Goal: Transaction & Acquisition: Purchase product/service

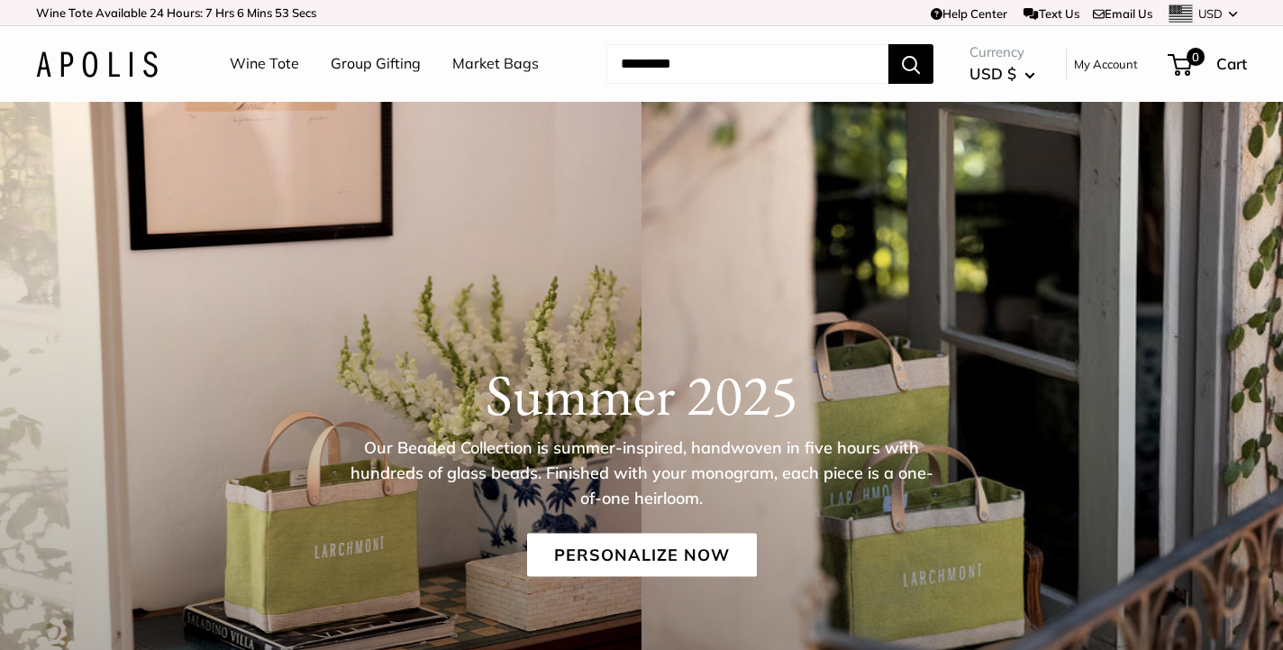
scroll to position [4, 0]
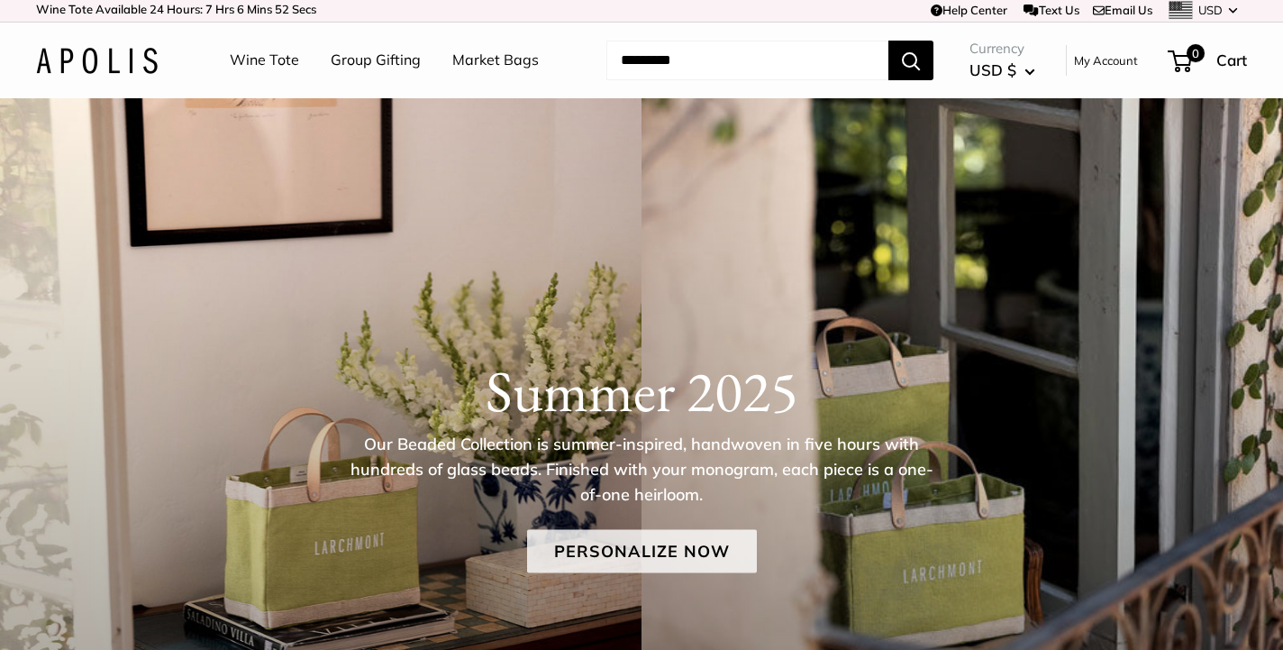
click at [639, 565] on link "Personalize Now" at bounding box center [642, 551] width 230 height 43
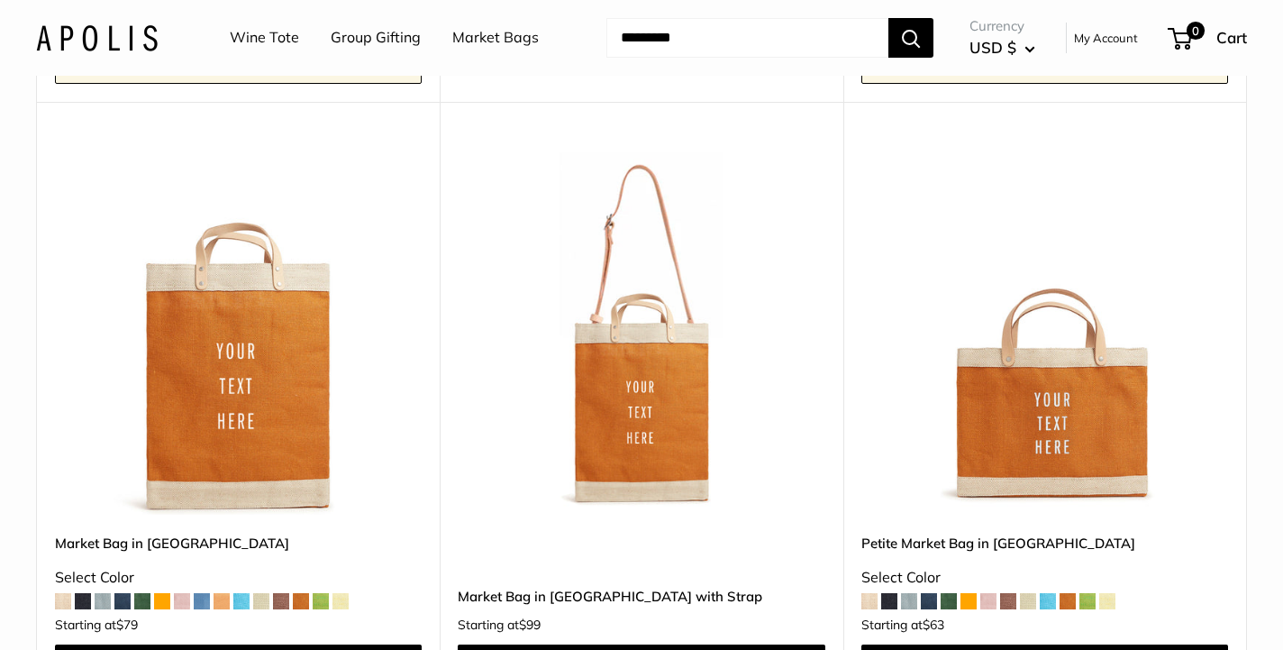
scroll to position [8921, 0]
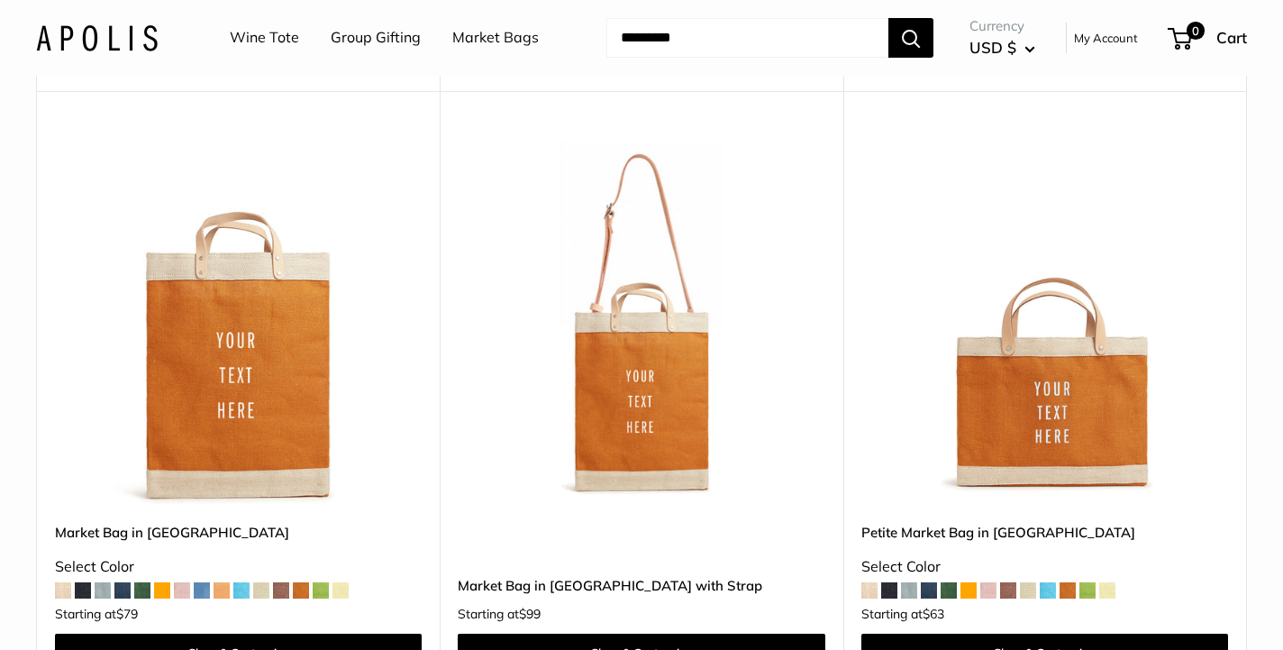
click at [0, 0] on img at bounding box center [0, 0] width 0 height 0
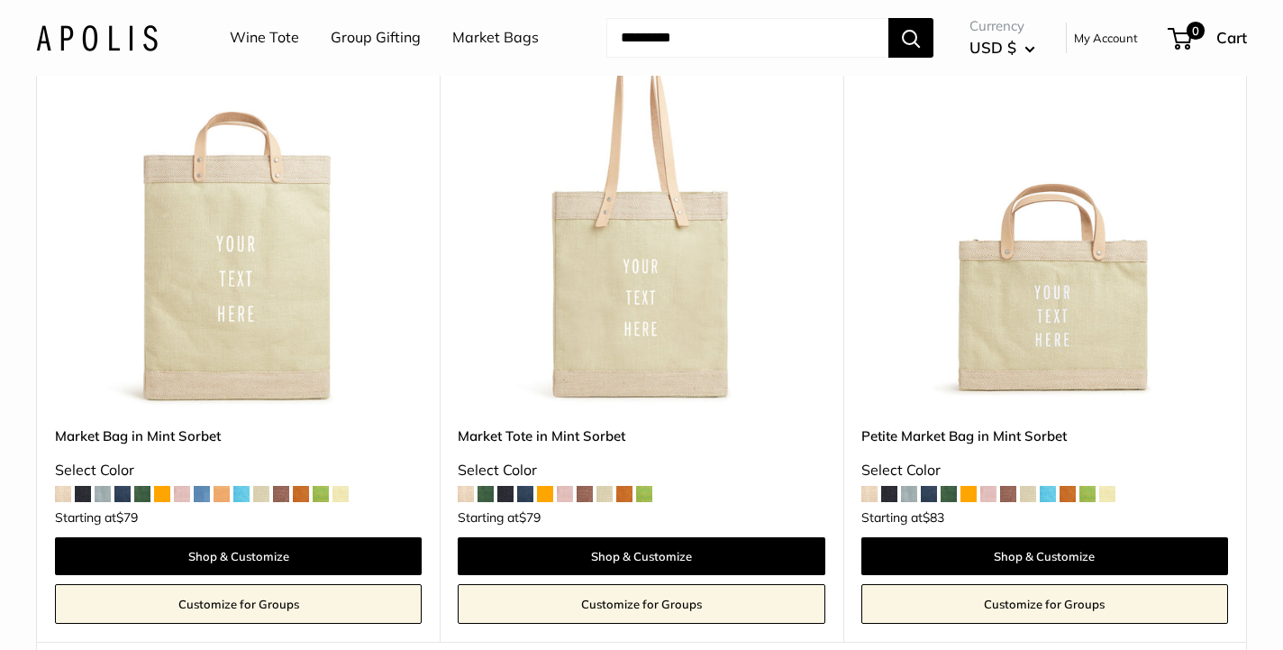
scroll to position [10327, 0]
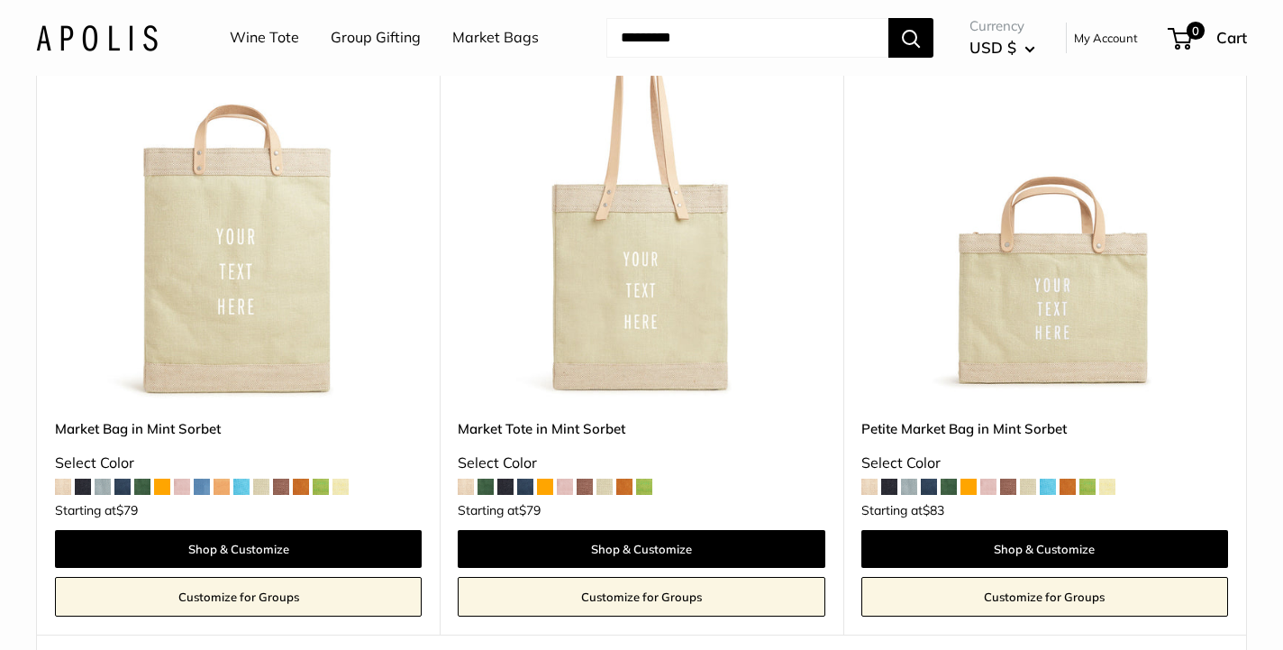
click at [0, 0] on img at bounding box center [0, 0] width 0 height 0
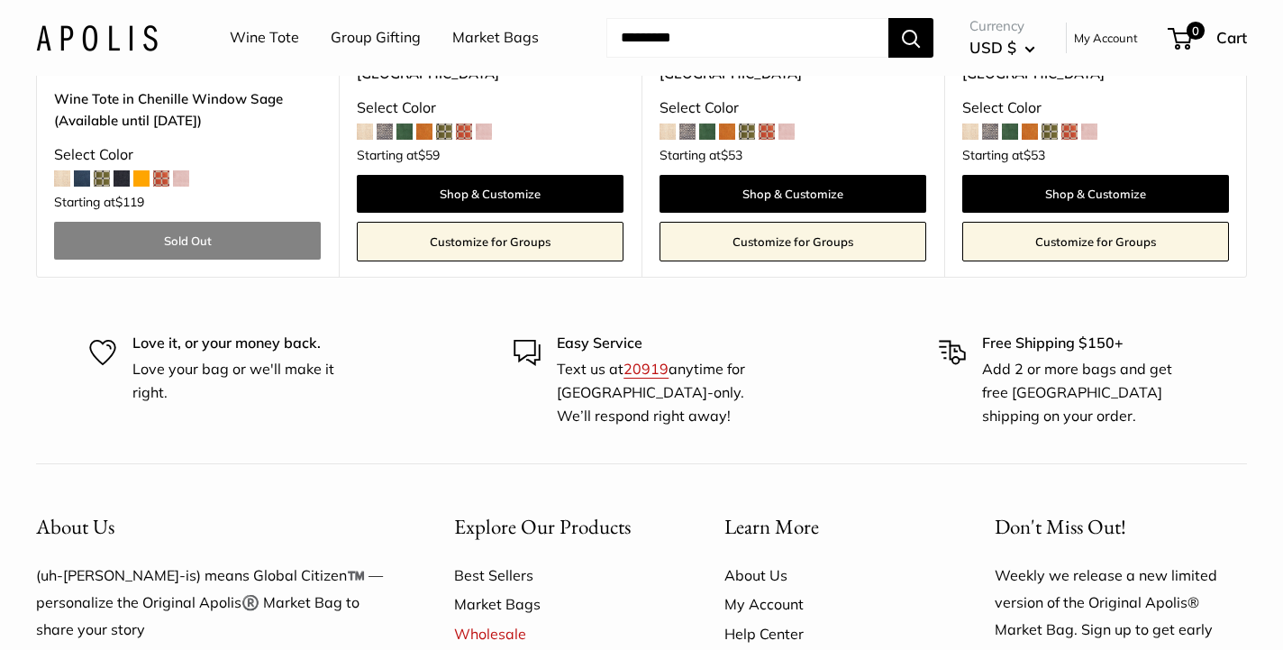
scroll to position [11464, 0]
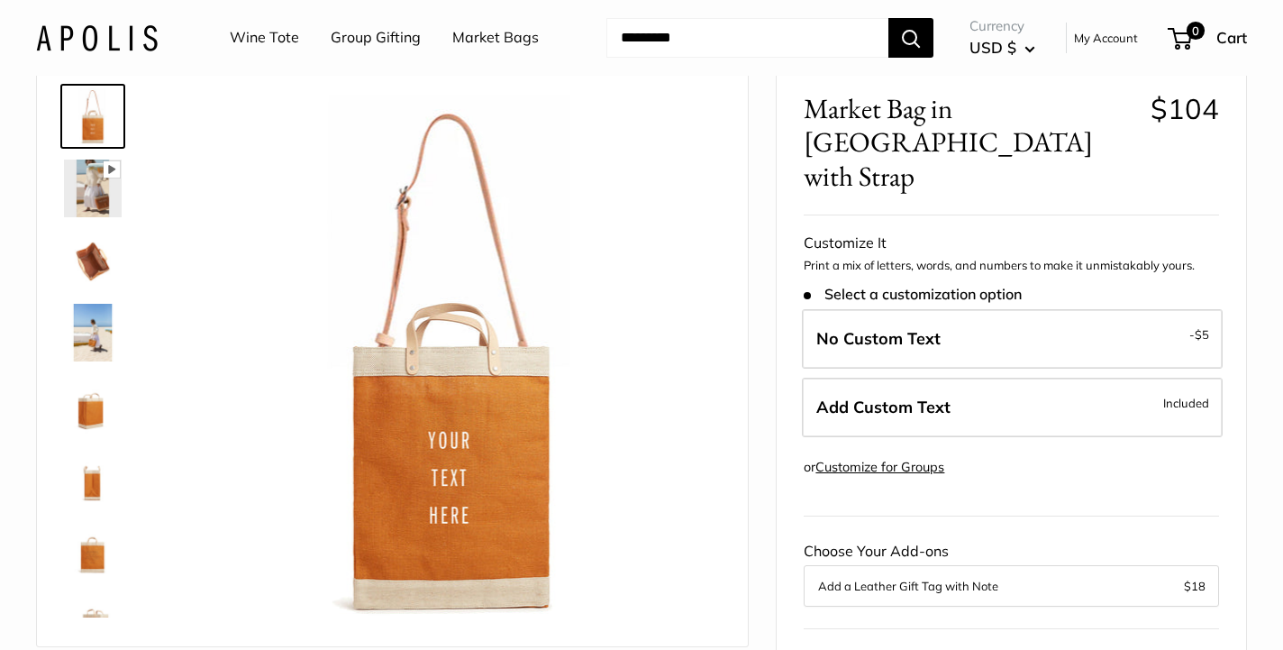
scroll to position [110, 0]
click at [95, 244] on img at bounding box center [93, 261] width 58 height 58
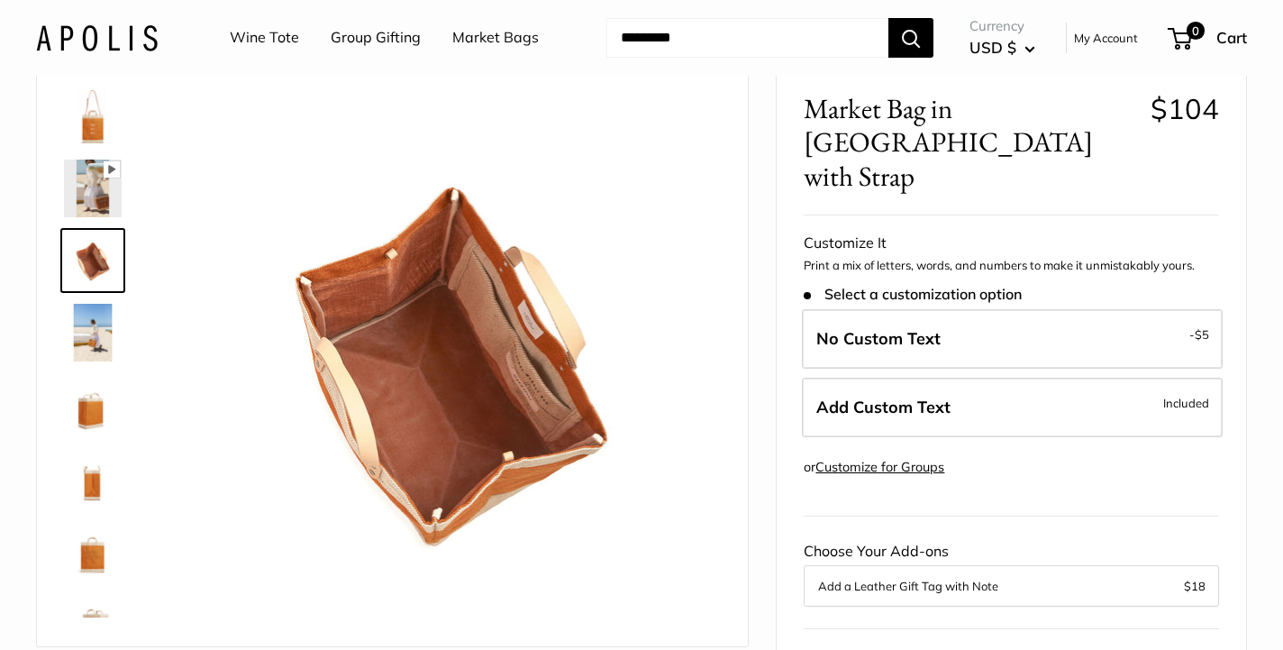
click at [100, 306] on img at bounding box center [93, 333] width 58 height 58
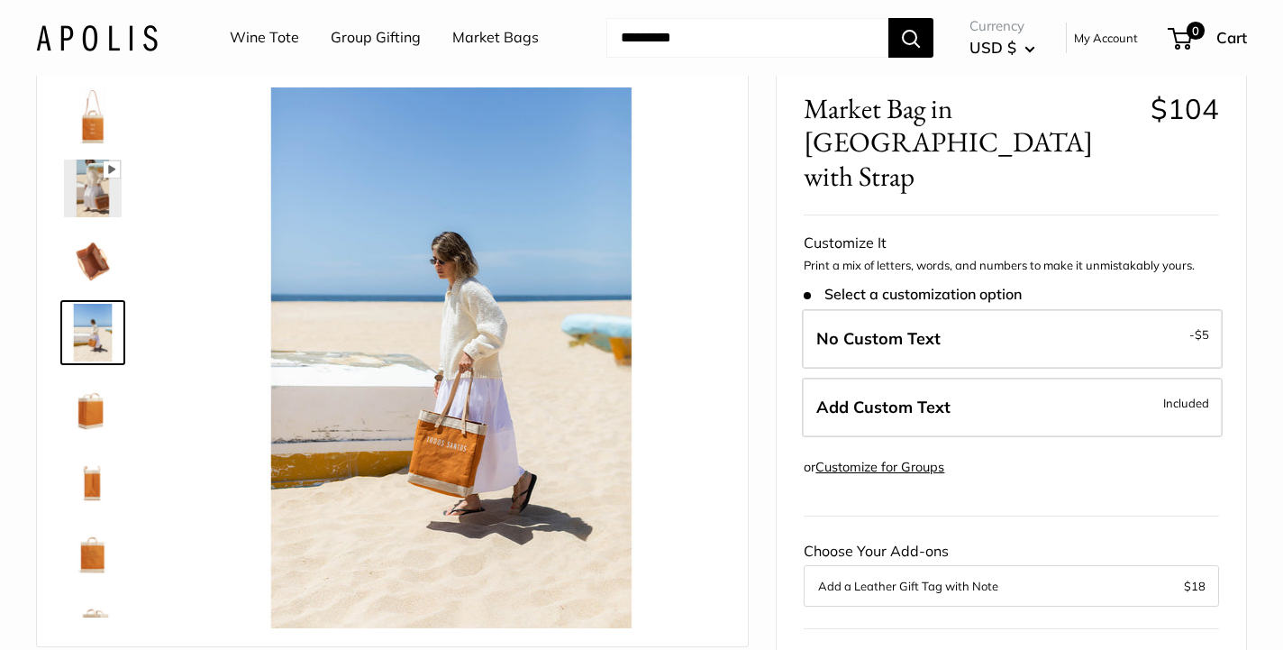
click at [108, 376] on img at bounding box center [93, 405] width 58 height 58
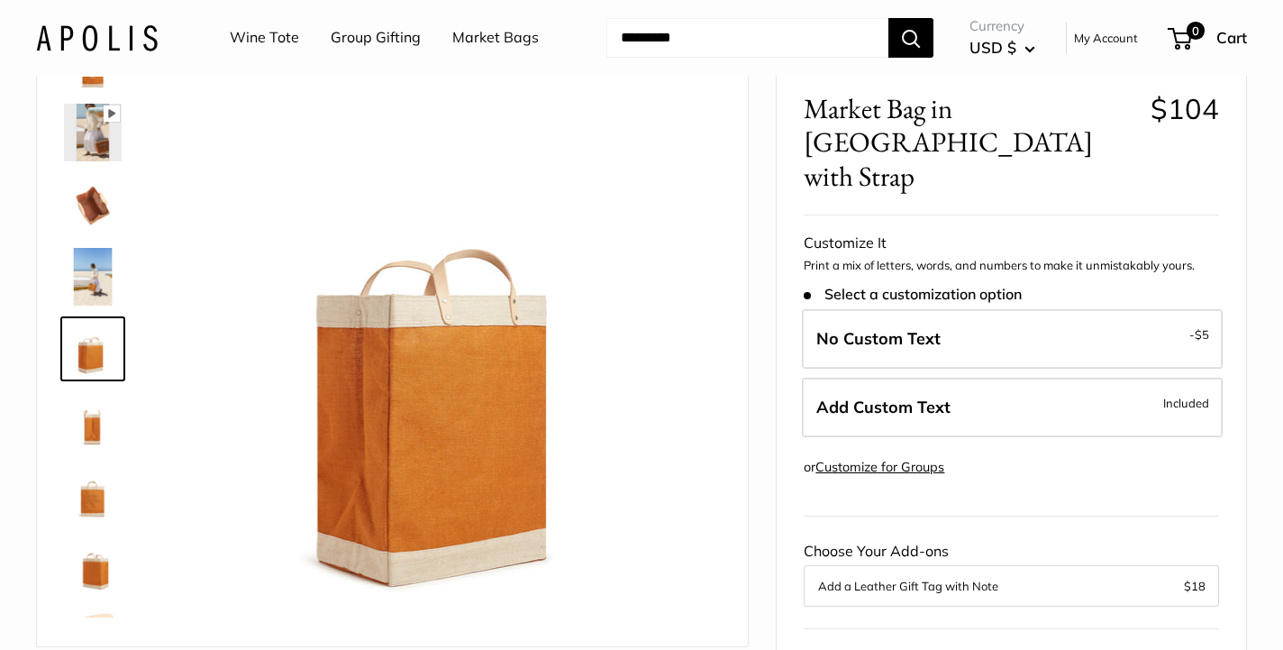
click at [105, 392] on img at bounding box center [93, 421] width 58 height 58
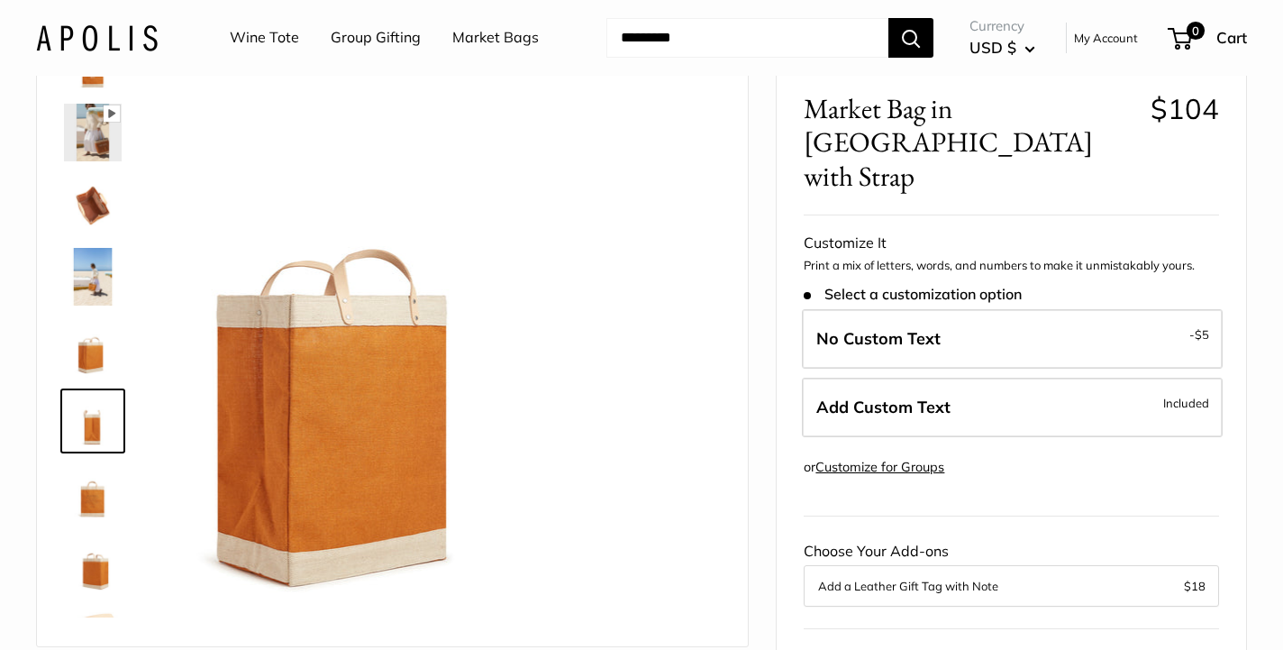
scroll to position [128, 0]
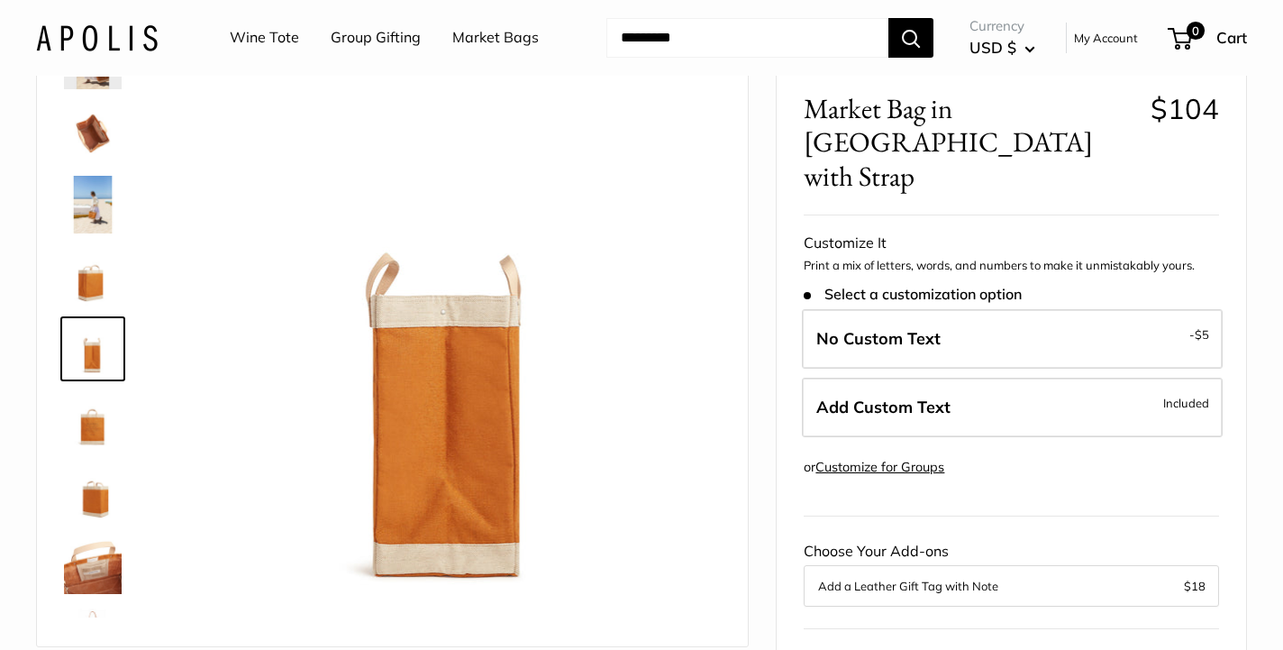
click at [86, 109] on img at bounding box center [93, 133] width 58 height 58
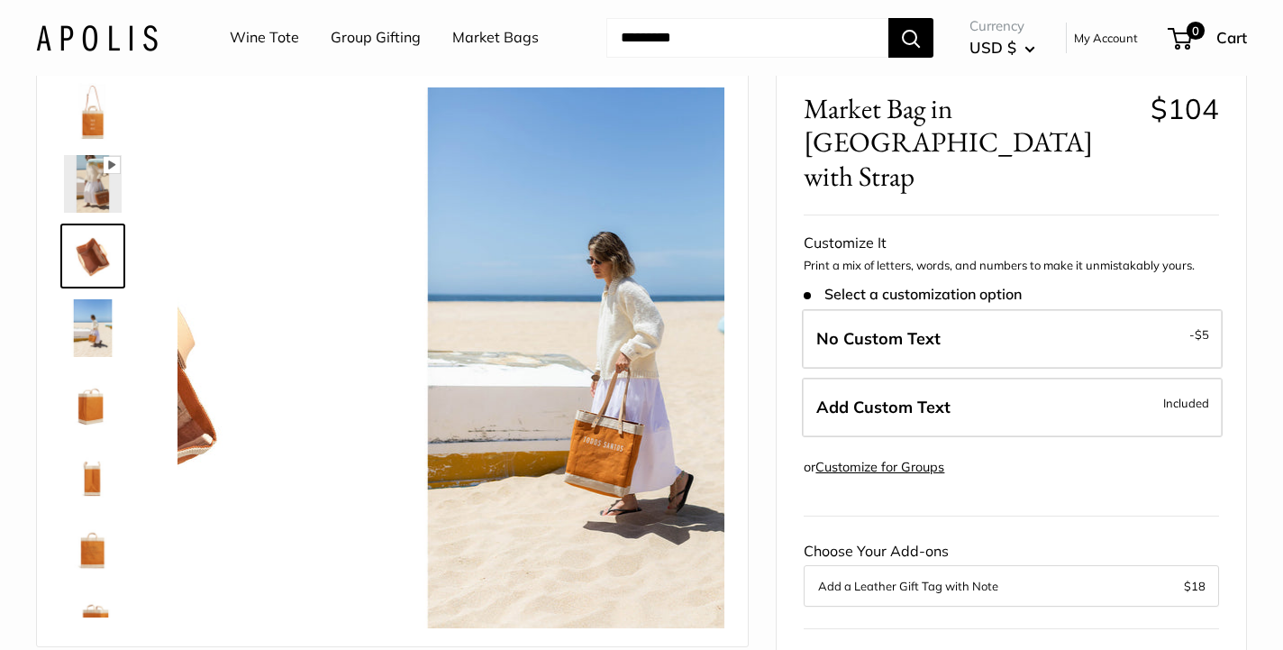
scroll to position [0, 0]
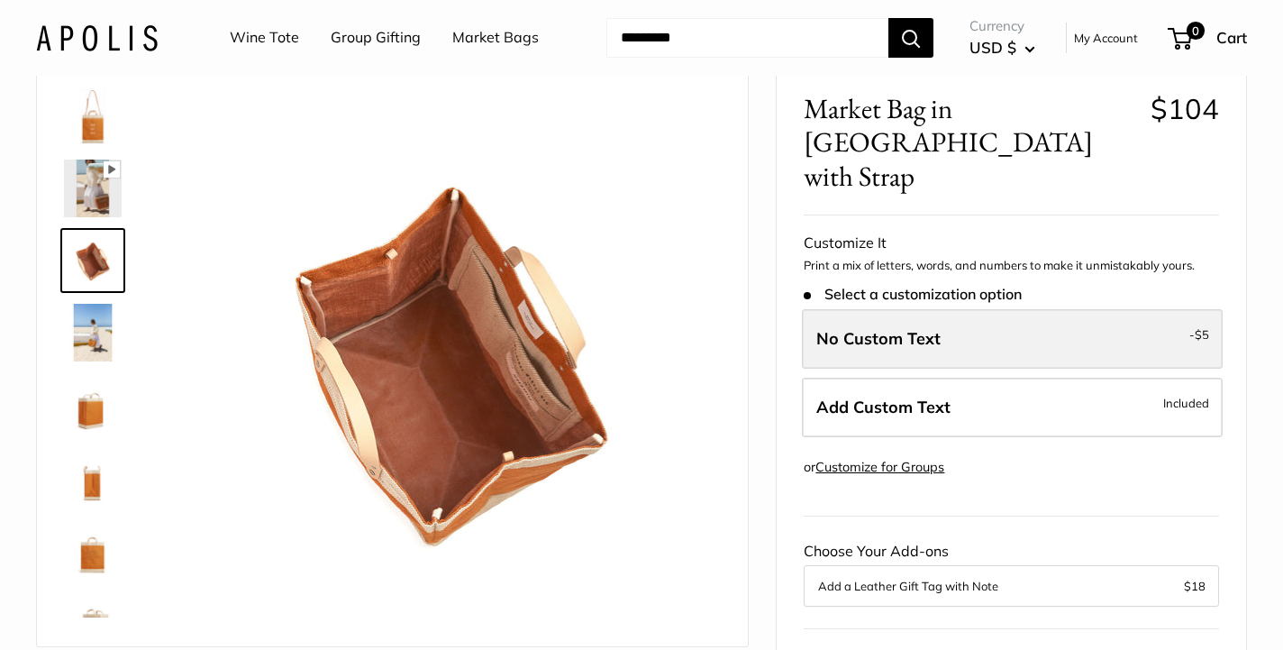
click at [955, 309] on label "No Custom Text - $5" at bounding box center [1012, 338] width 421 height 59
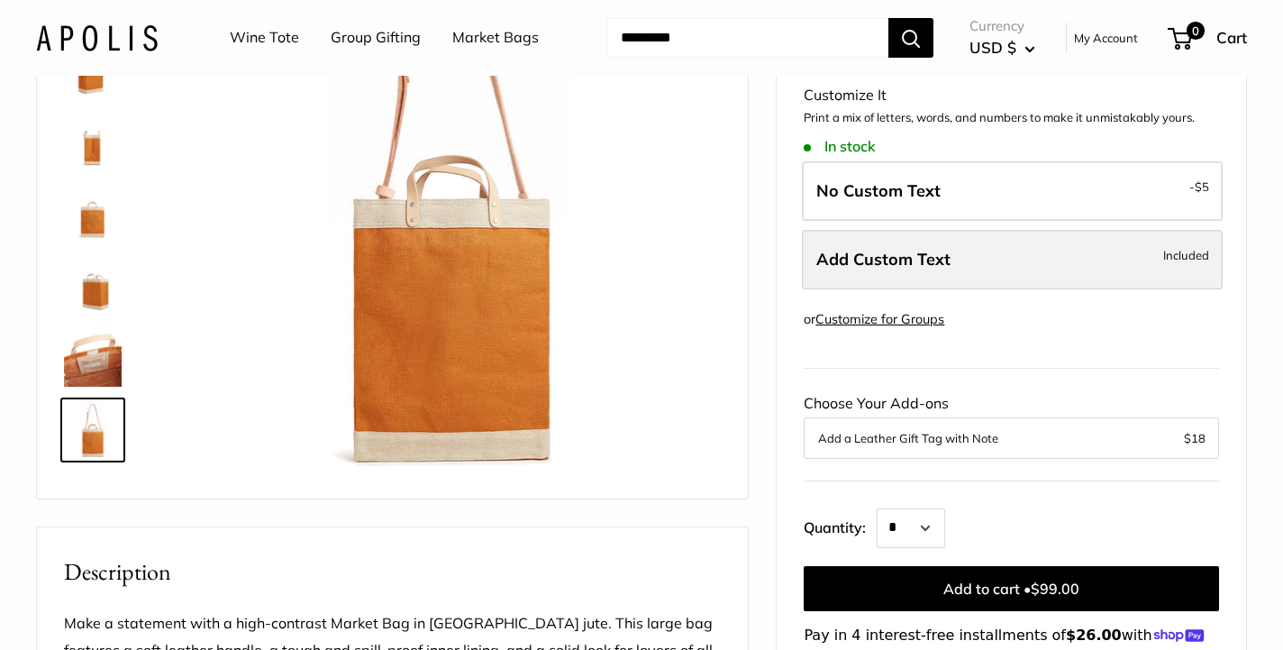
scroll to position [276, 0]
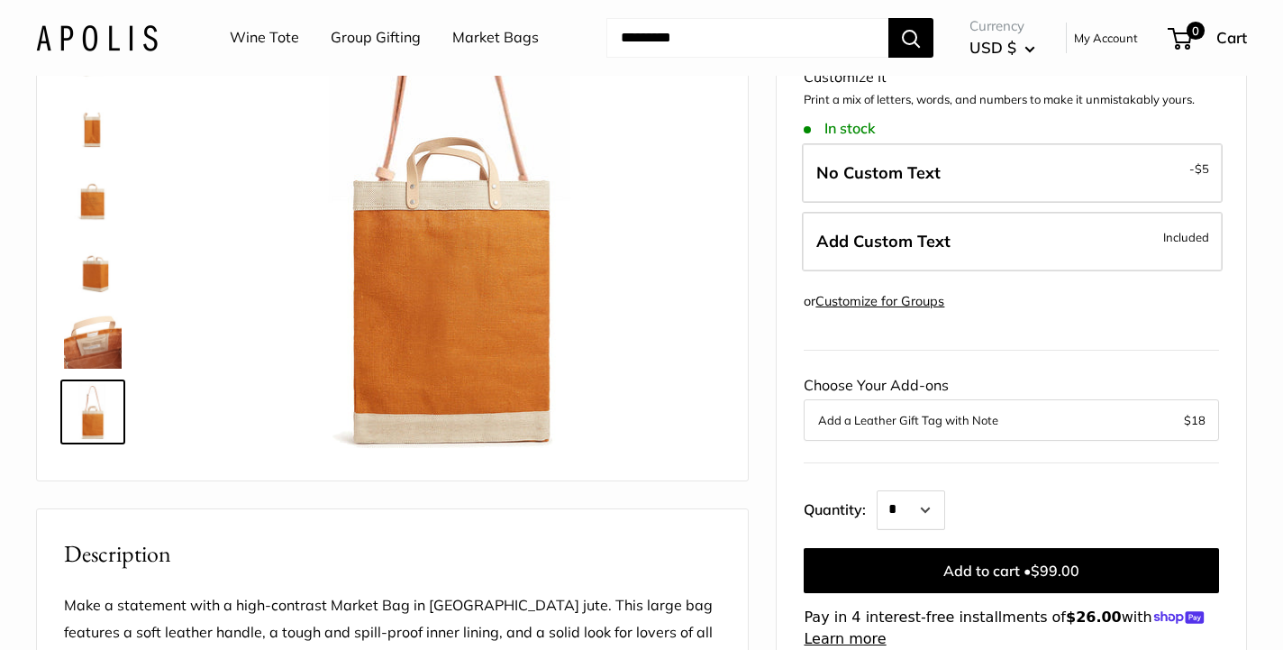
click at [939, 409] on button "Add a Leather Gift Tag with Note" at bounding box center [1011, 420] width 387 height 22
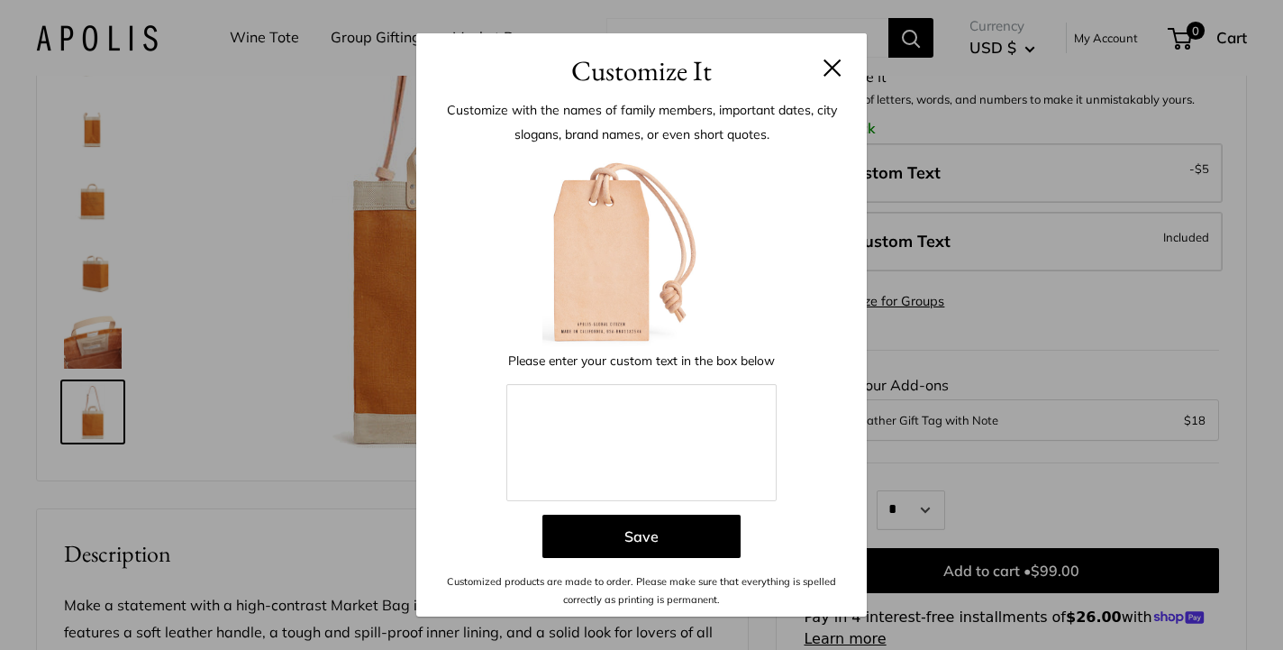
click at [826, 72] on button at bounding box center [832, 68] width 18 height 18
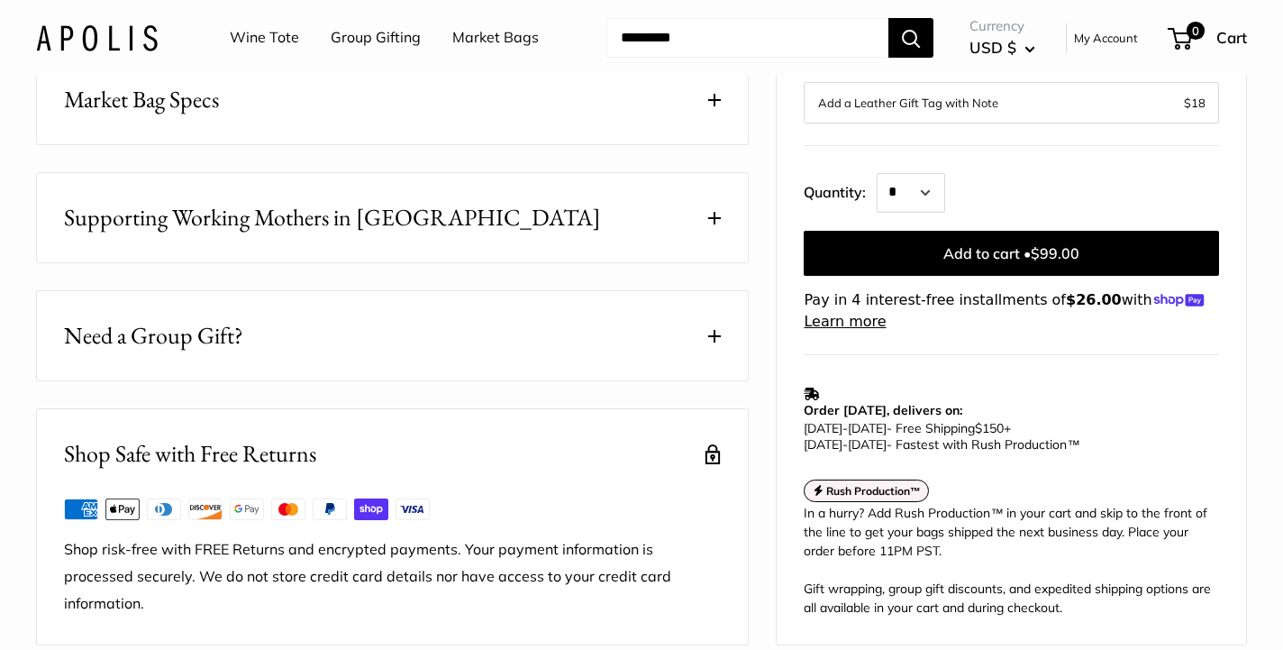
scroll to position [1069, 0]
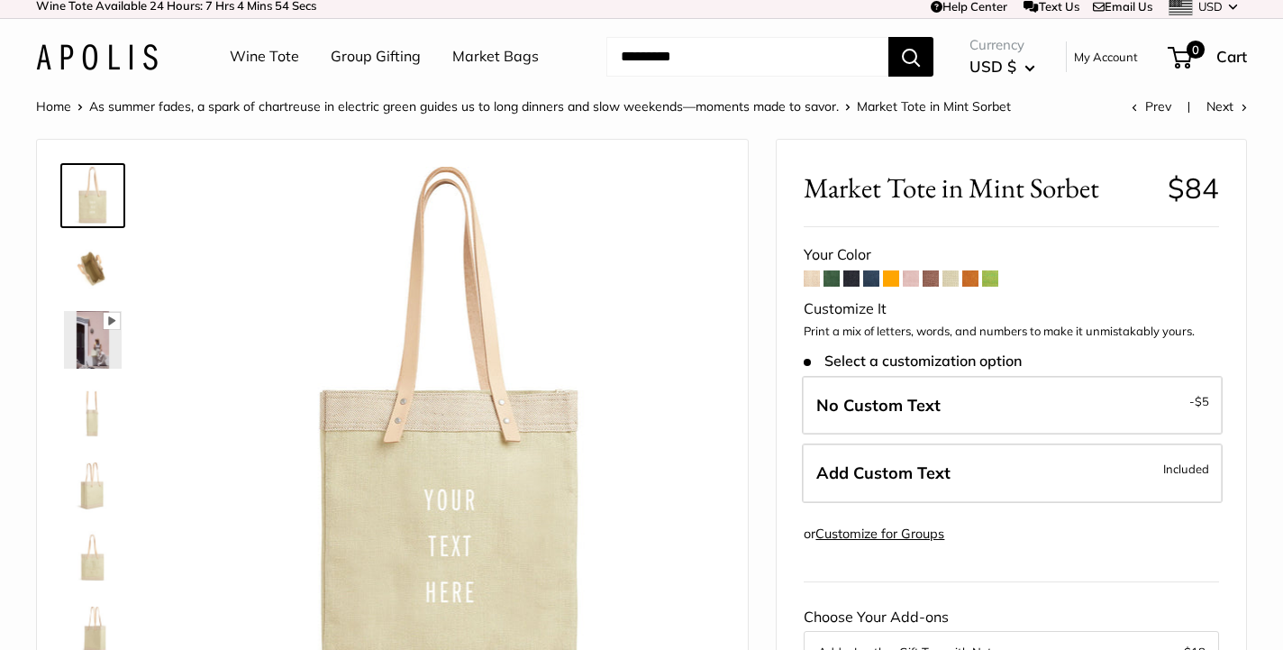
scroll to position [11, 0]
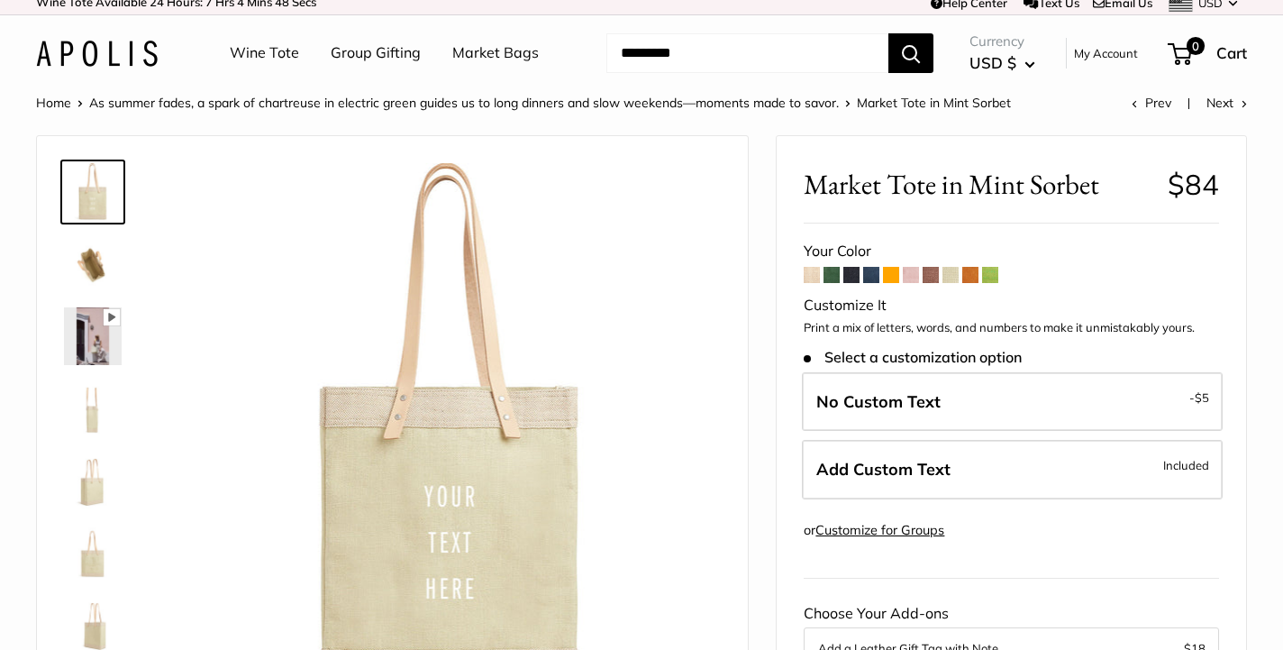
click at [105, 265] on img at bounding box center [93, 264] width 58 height 58
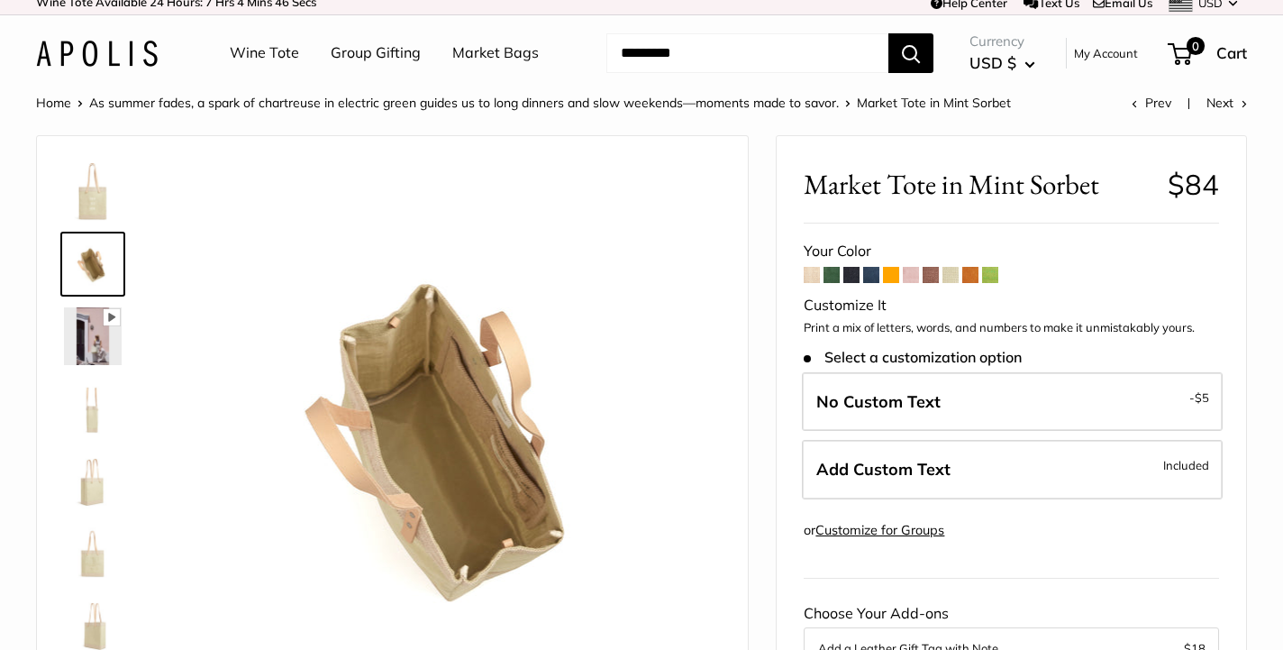
click at [93, 405] on img at bounding box center [93, 408] width 58 height 58
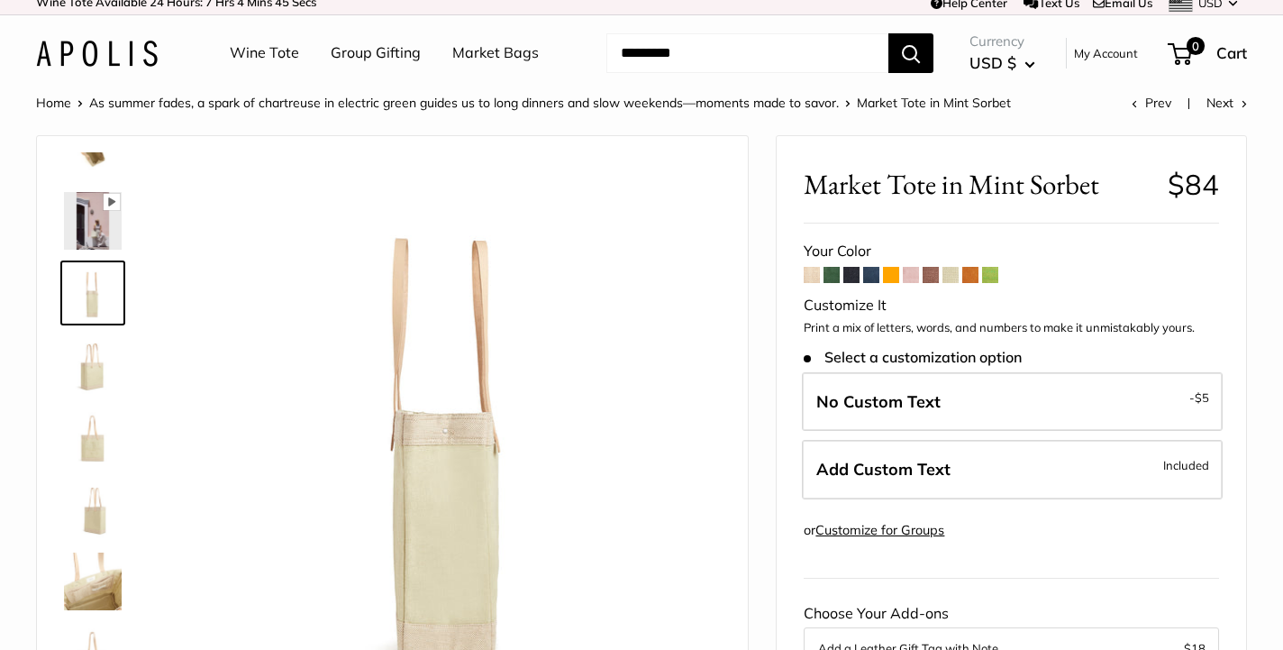
scroll to position [115, 0]
click at [93, 405] on link at bounding box center [92, 437] width 65 height 65
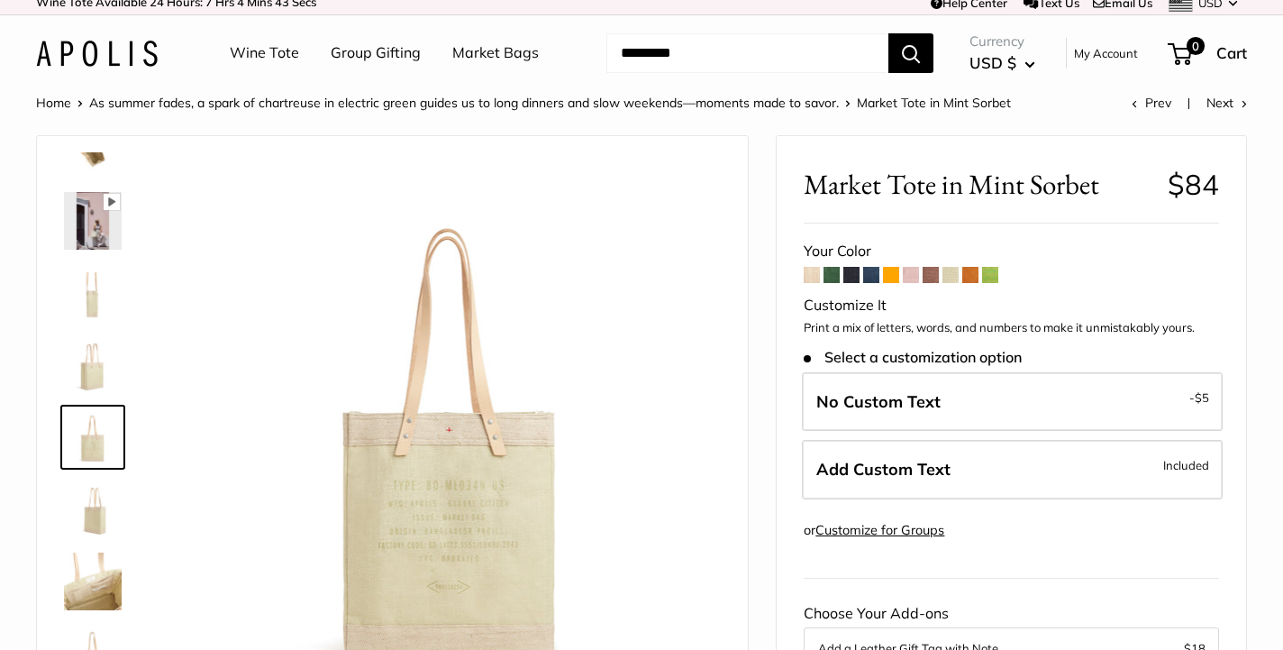
click at [95, 378] on img at bounding box center [93, 365] width 58 height 58
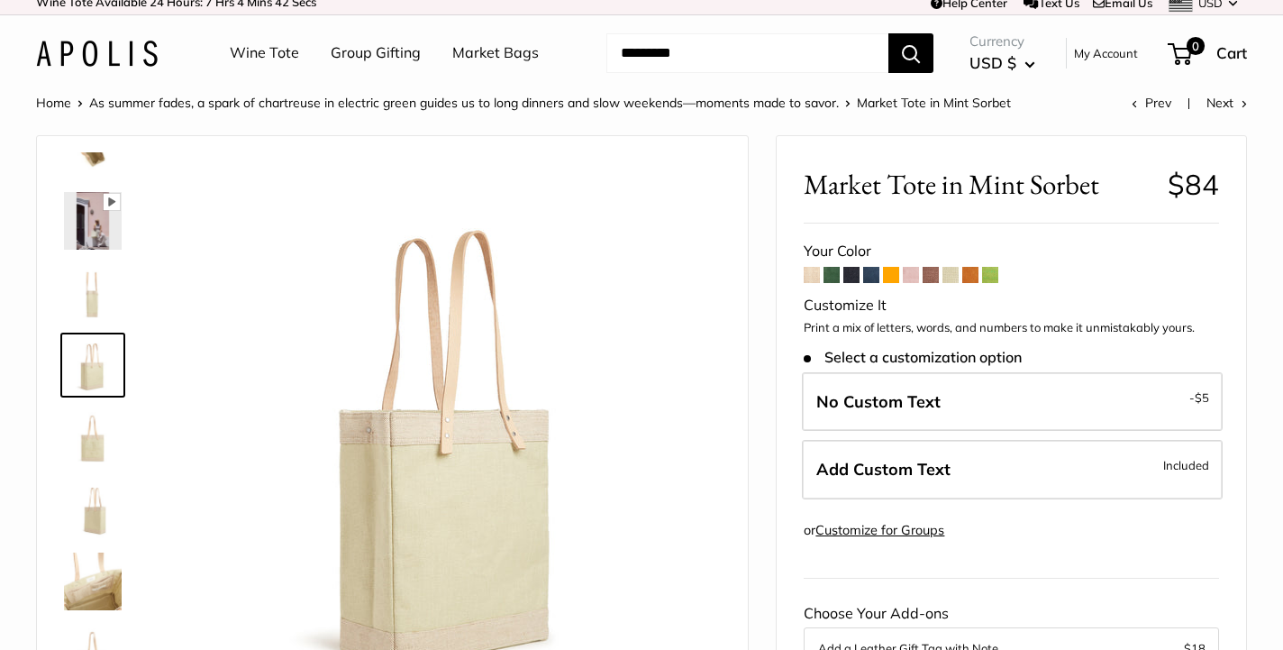
click at [97, 438] on img at bounding box center [93, 437] width 58 height 58
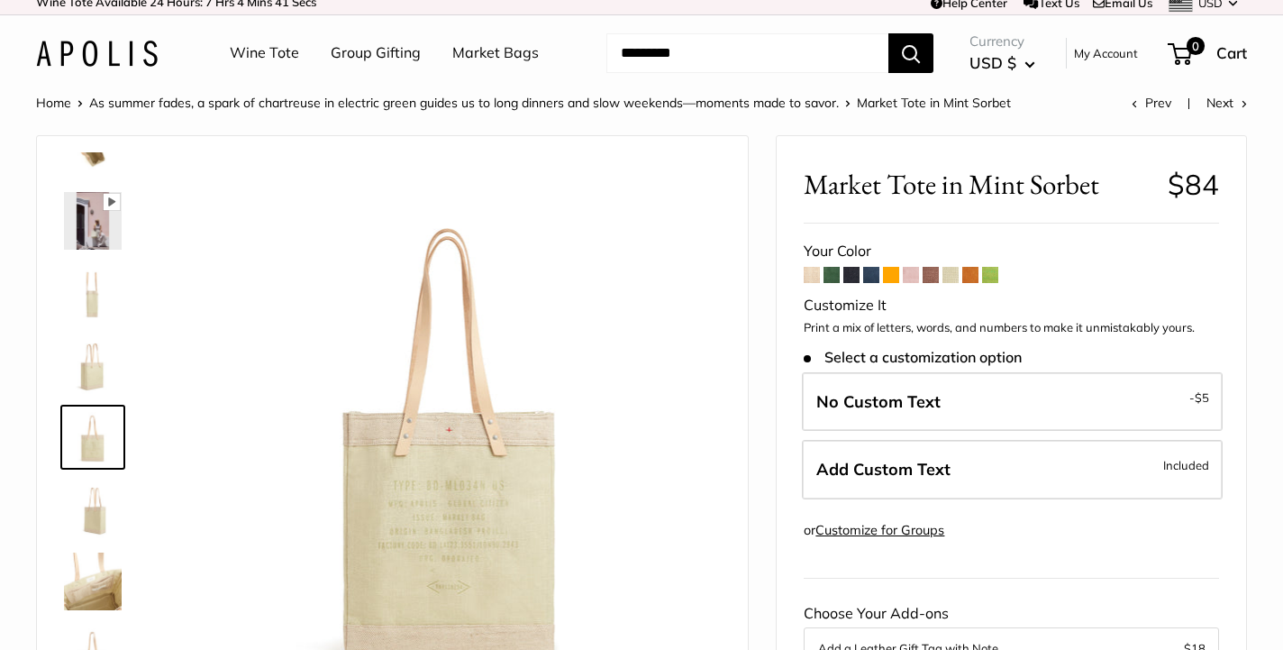
click at [97, 490] on img at bounding box center [93, 509] width 58 height 58
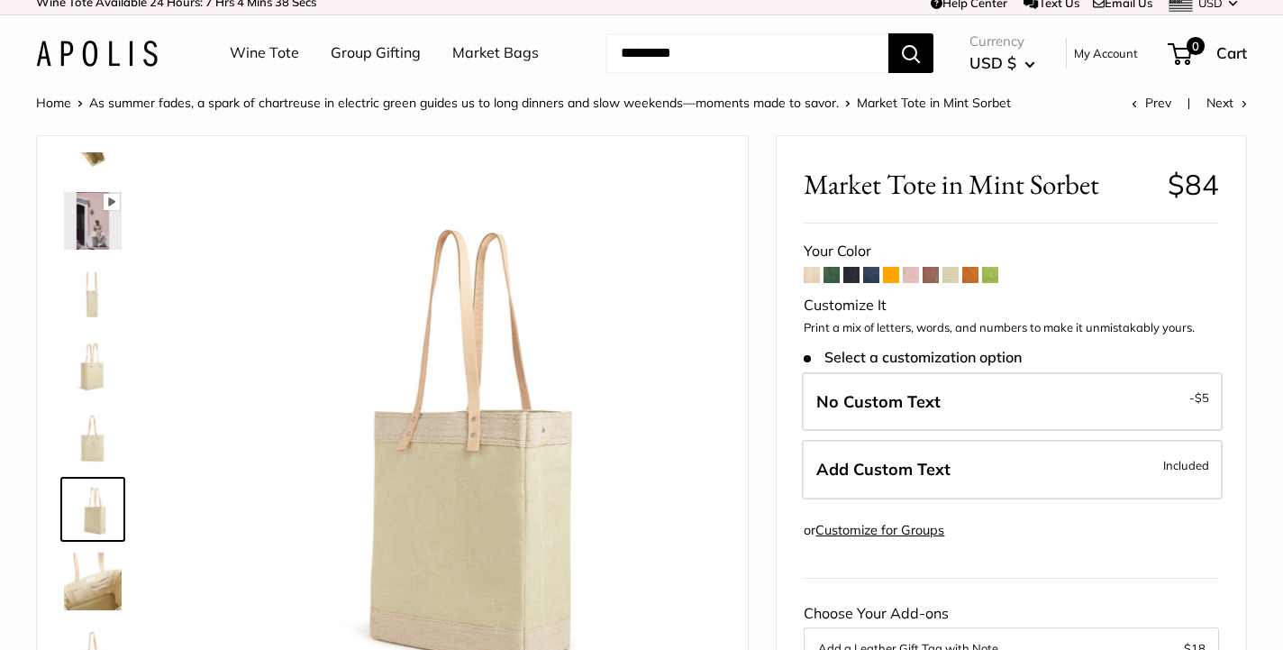
click at [86, 228] on img at bounding box center [93, 221] width 58 height 58
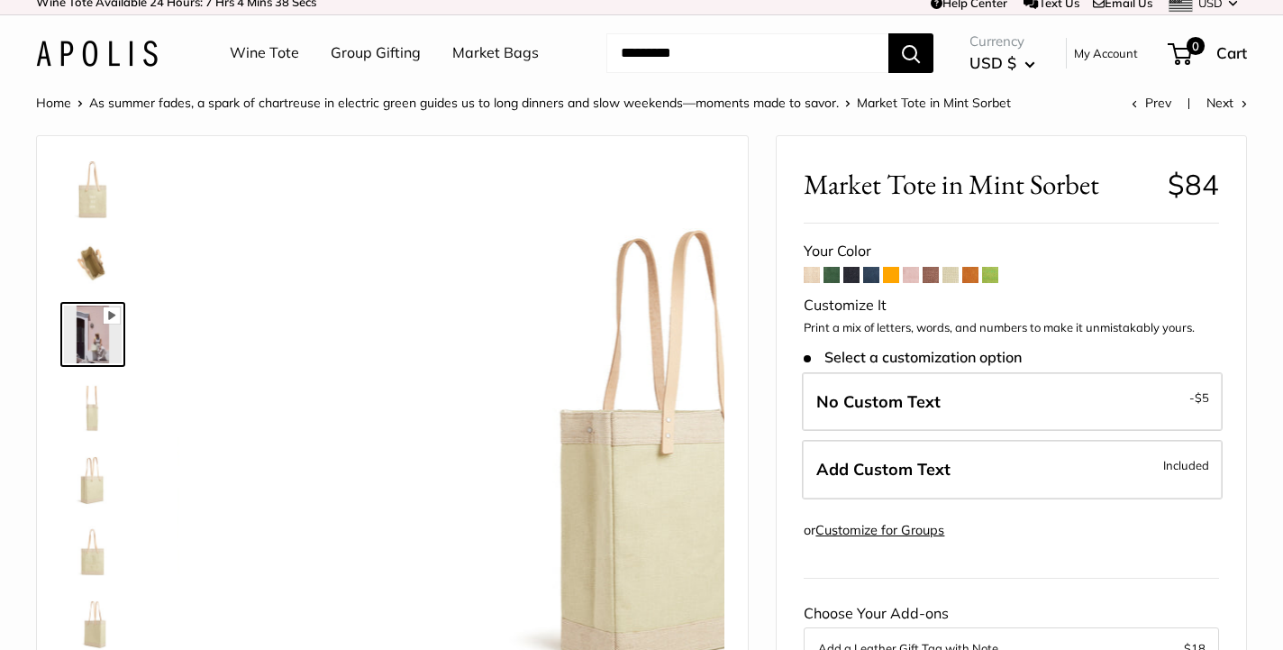
scroll to position [0, 0]
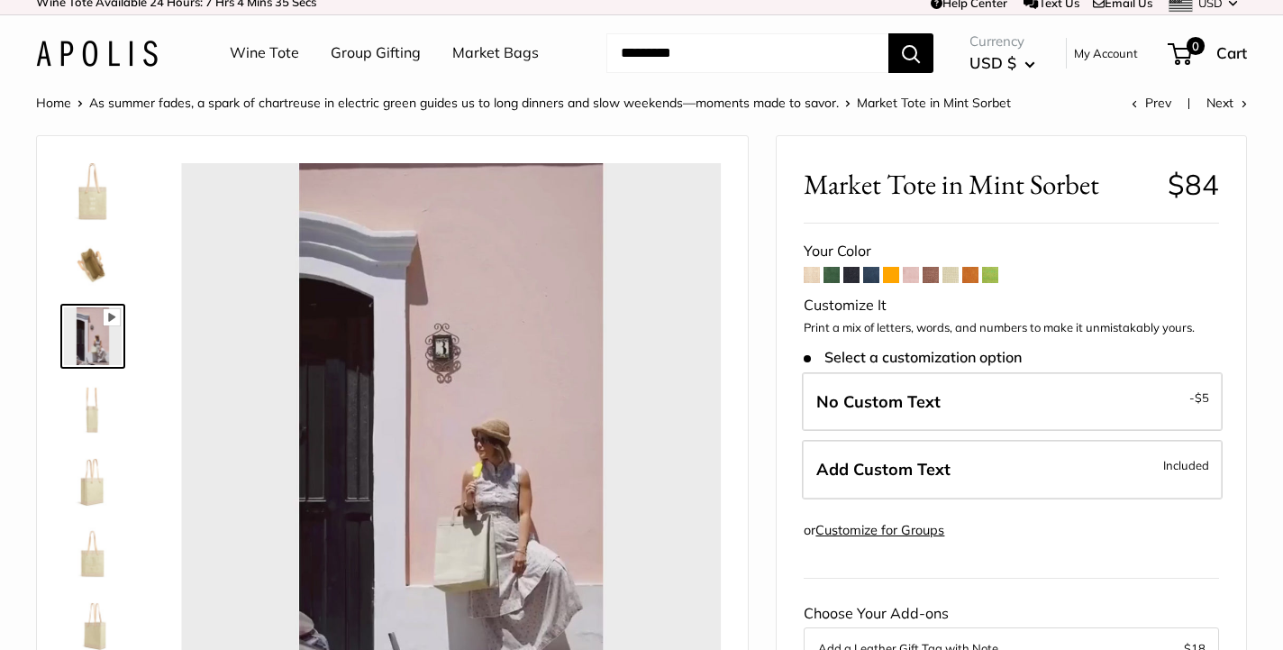
click at [95, 174] on img at bounding box center [93, 192] width 58 height 58
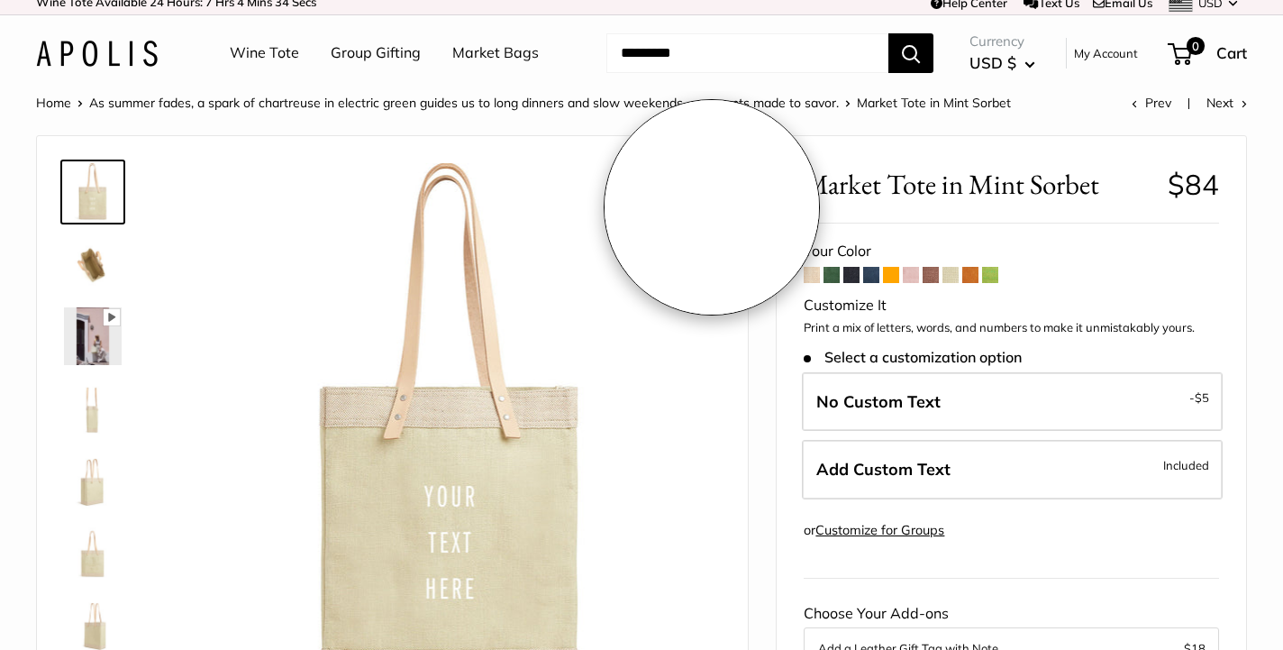
type input "*****"
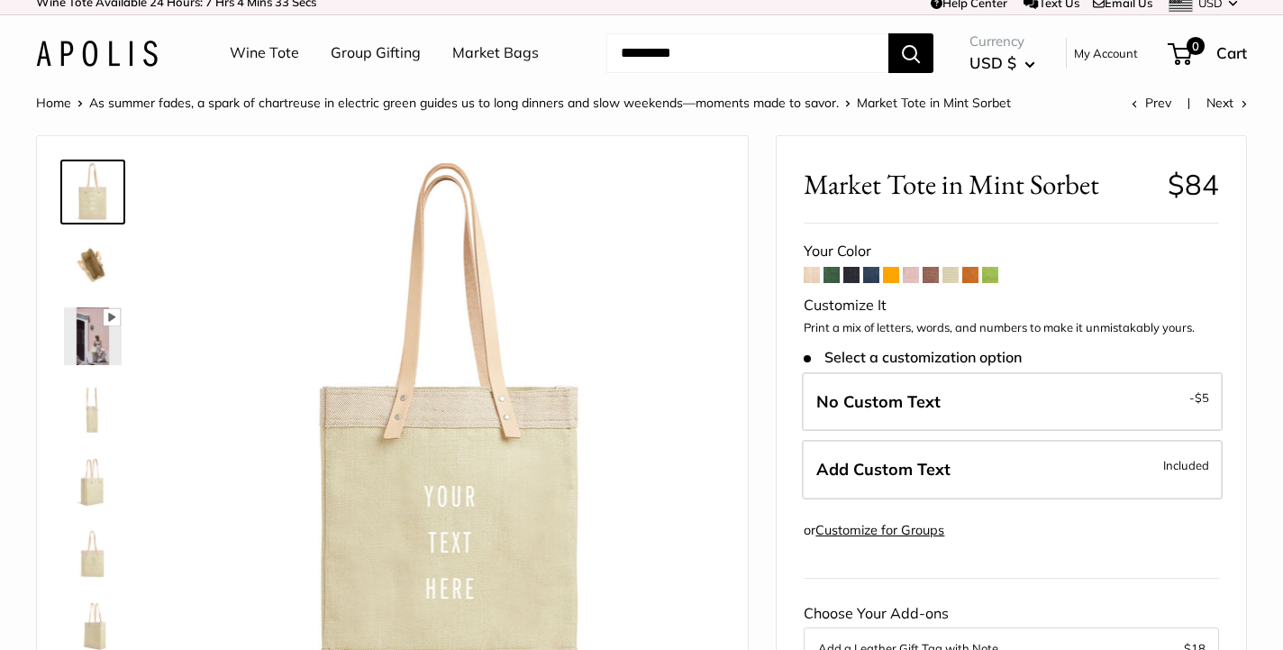
click at [815, 274] on span at bounding box center [812, 275] width 16 height 16
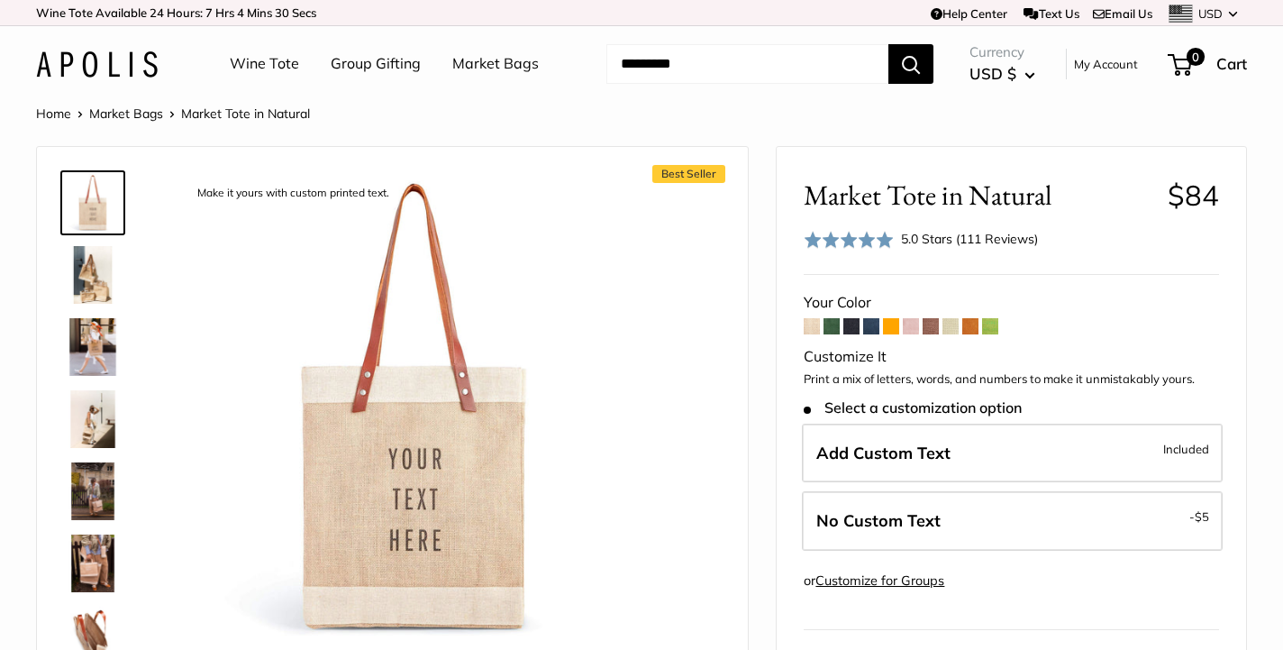
click at [832, 325] on span at bounding box center [831, 326] width 16 height 16
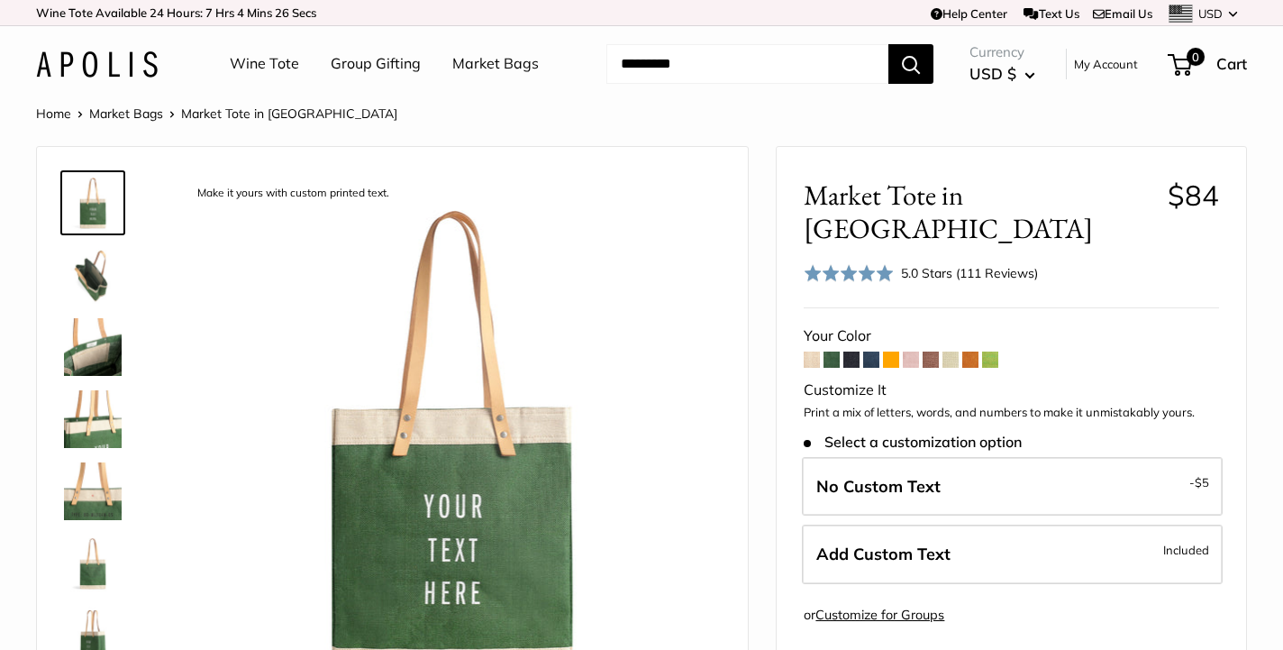
click at [853, 351] on span at bounding box center [851, 359] width 16 height 16
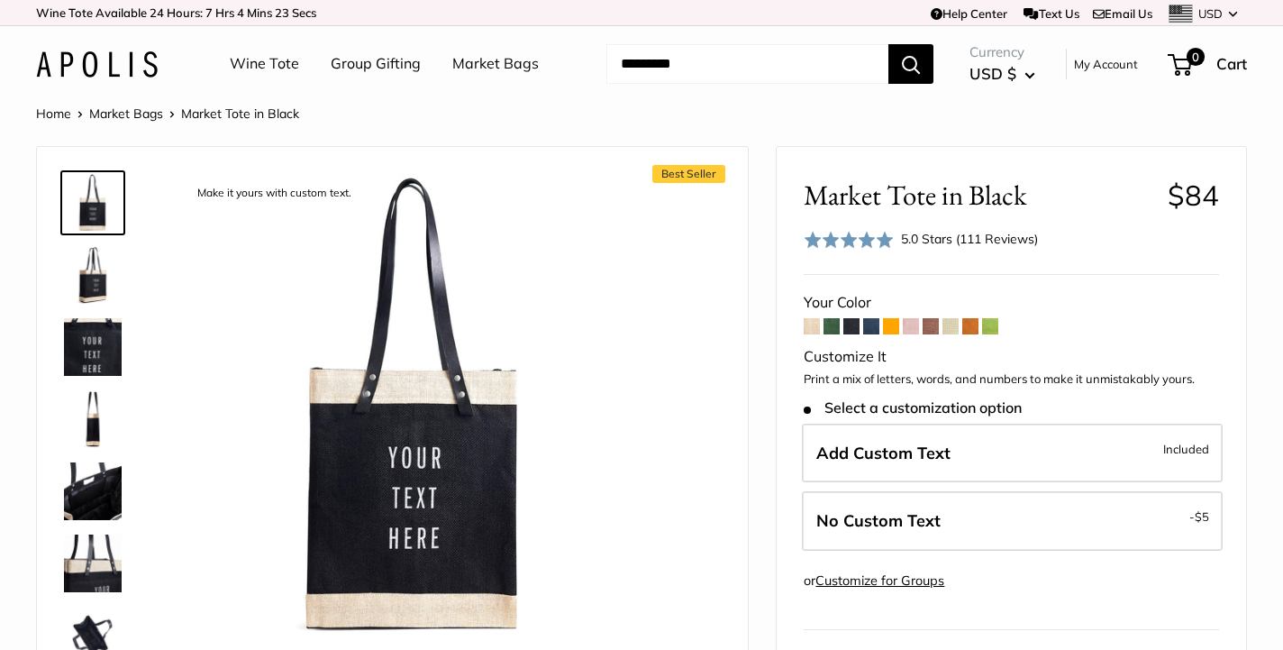
click at [874, 323] on span at bounding box center [871, 326] width 16 height 16
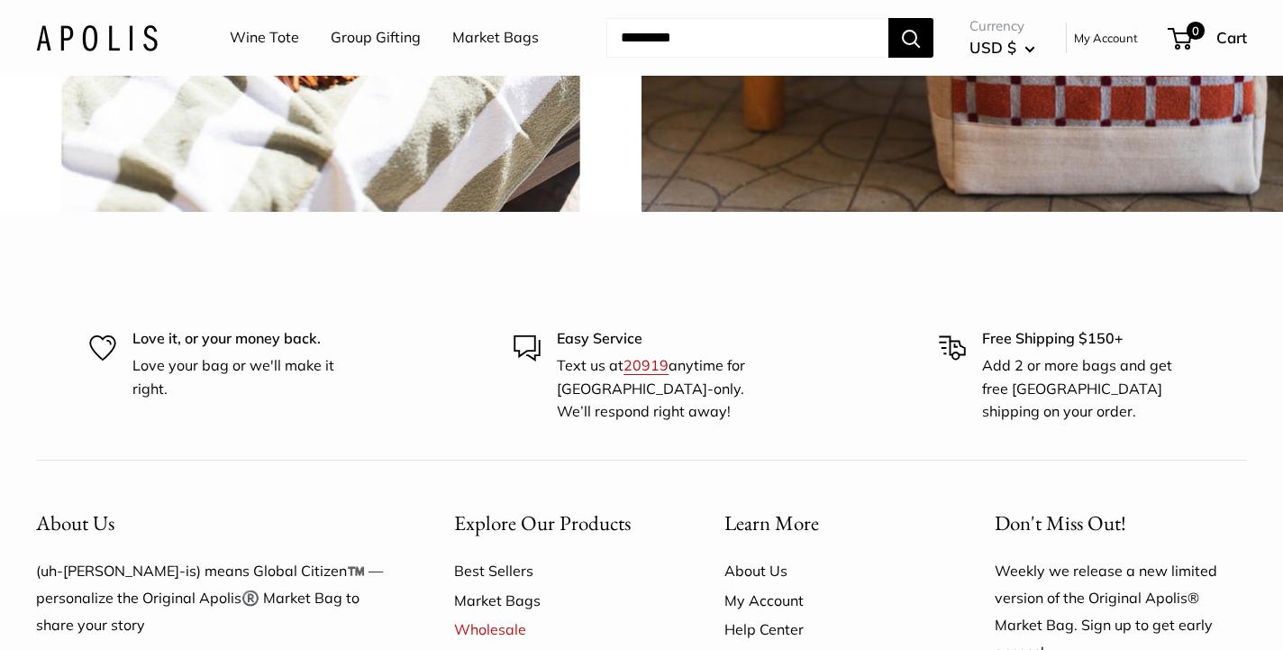
scroll to position [4329, 0]
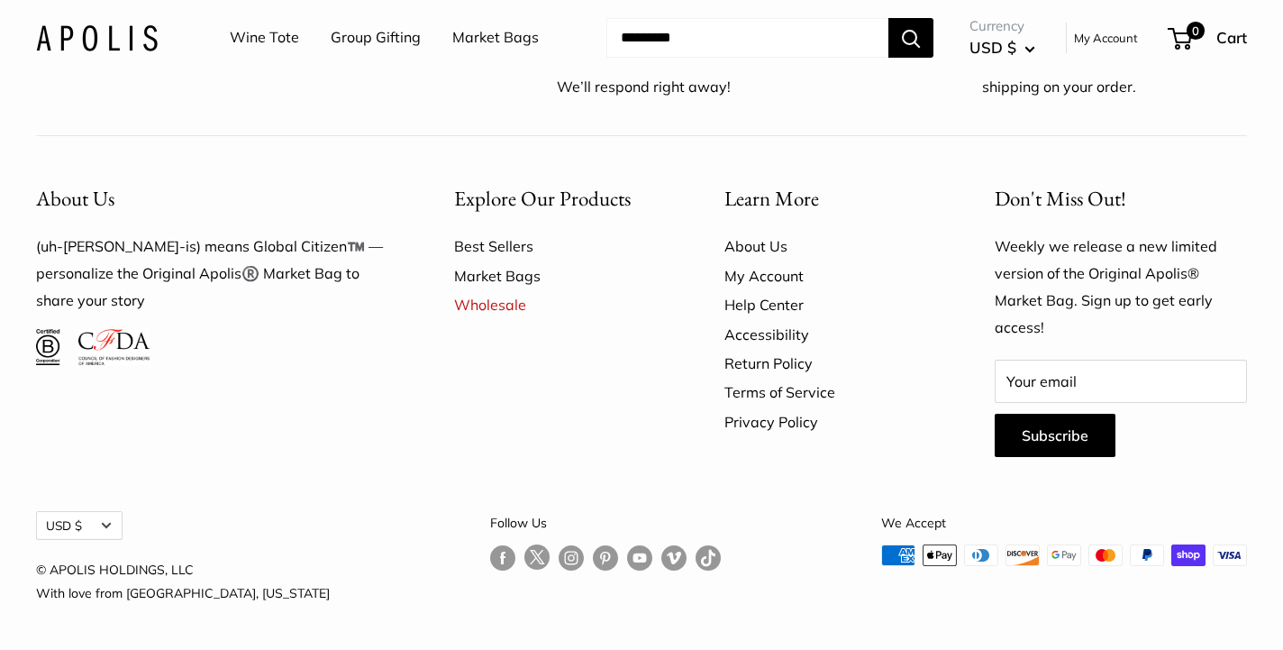
scroll to position [5124, 0]
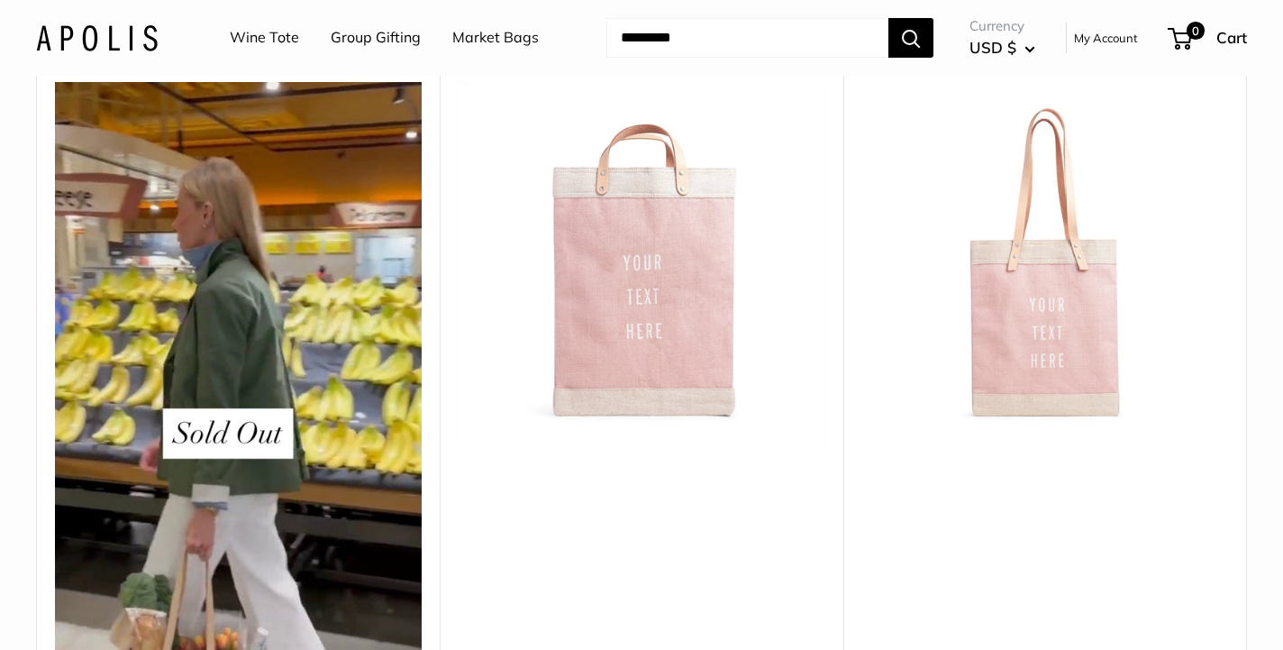
scroll to position [1568, 0]
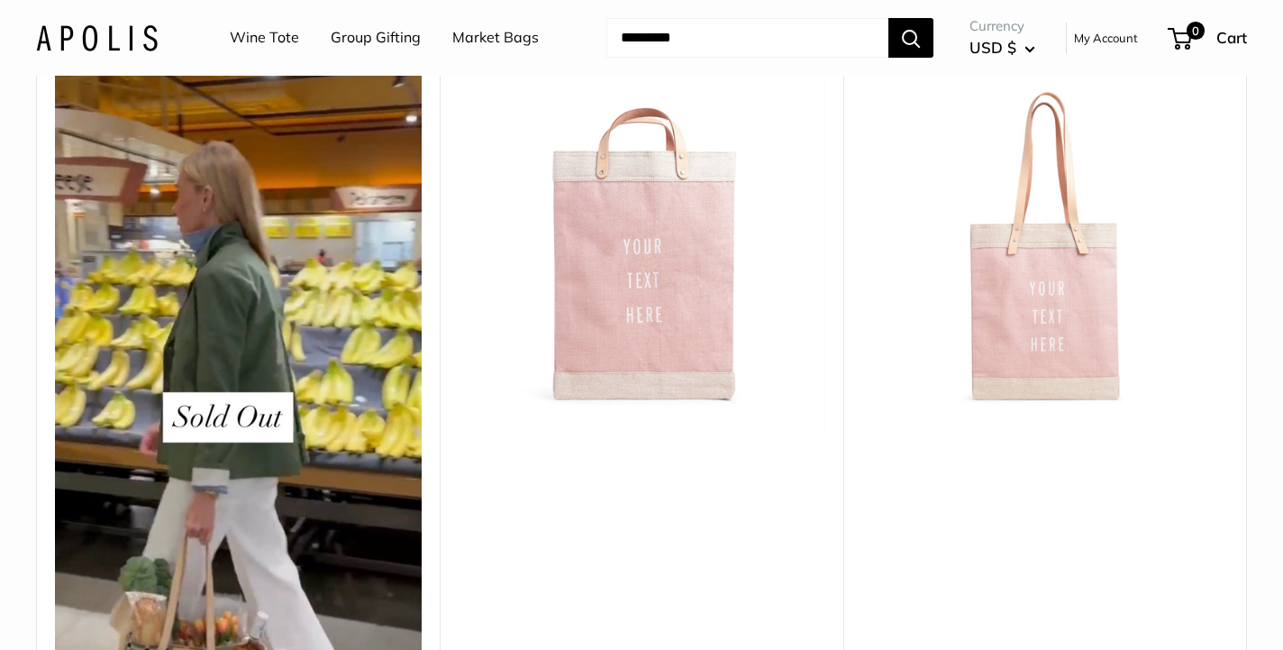
click at [250, 41] on link "Wine Tote" at bounding box center [264, 37] width 69 height 27
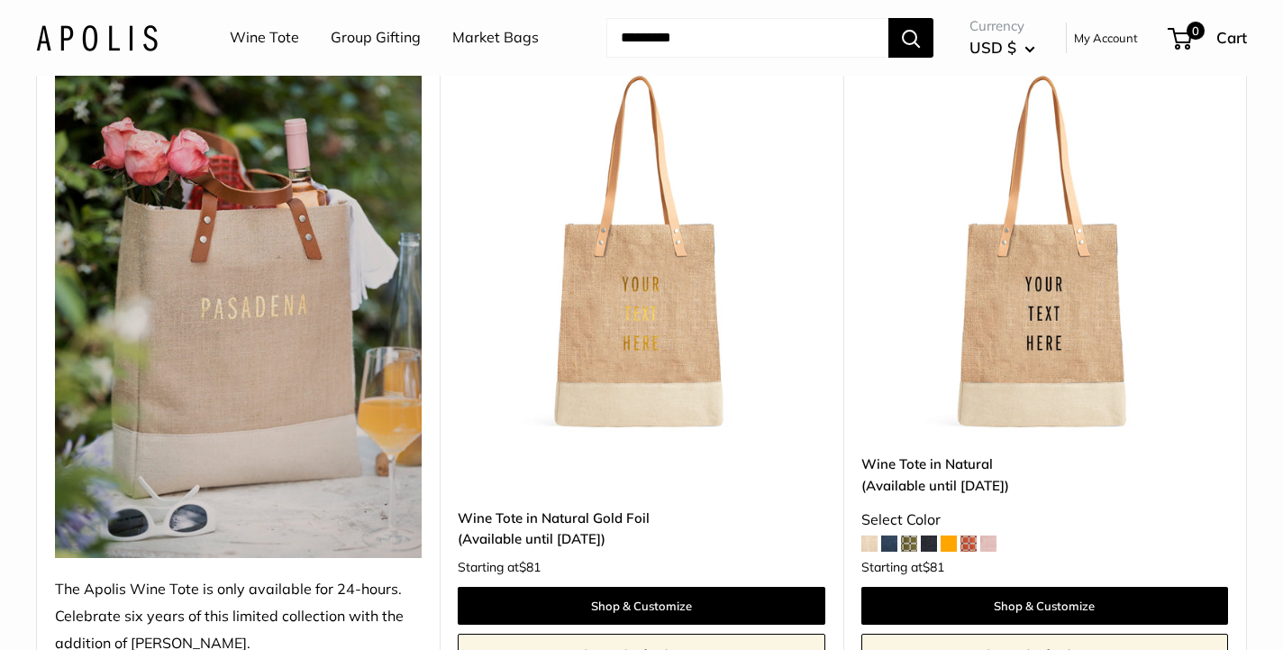
scroll to position [259, 0]
click at [0, 0] on img at bounding box center [0, 0] width 0 height 0
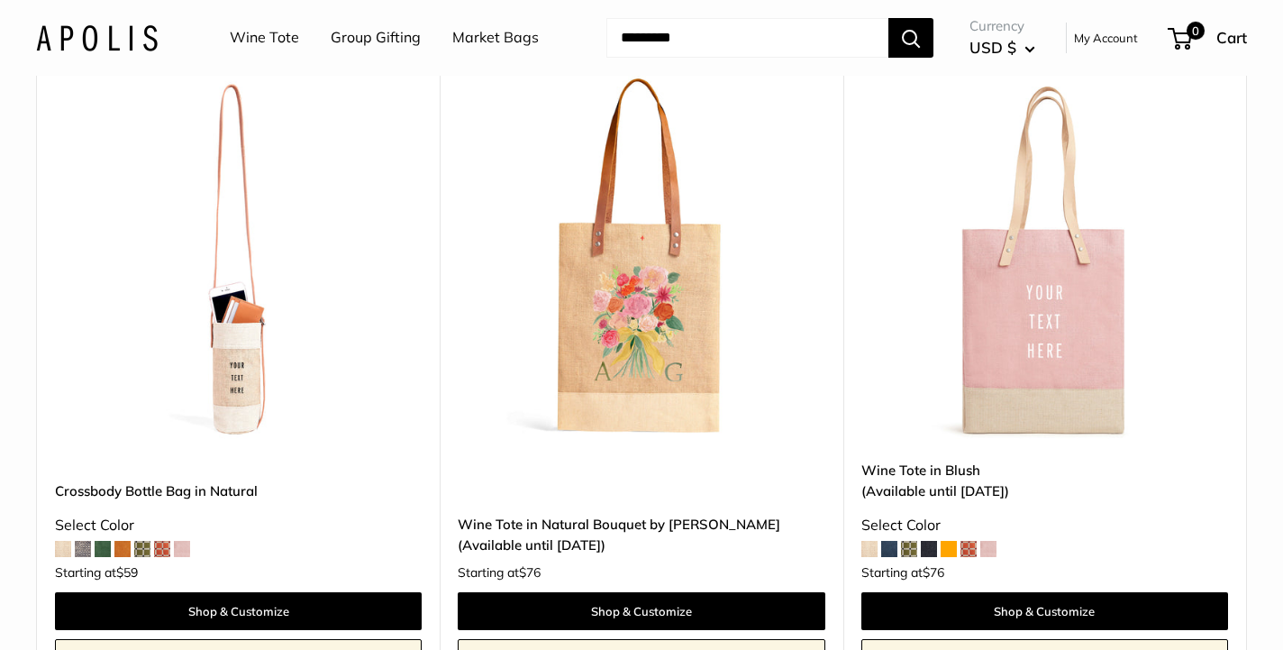
scroll to position [923, 0]
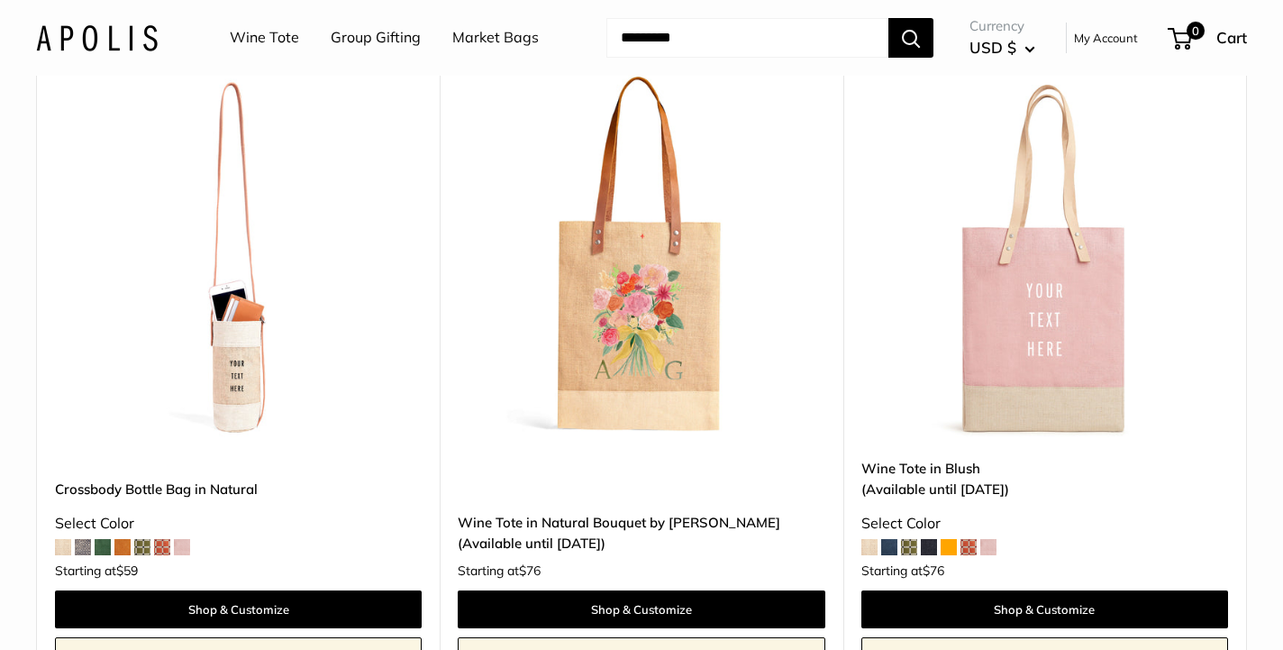
click at [0, 0] on img at bounding box center [0, 0] width 0 height 0
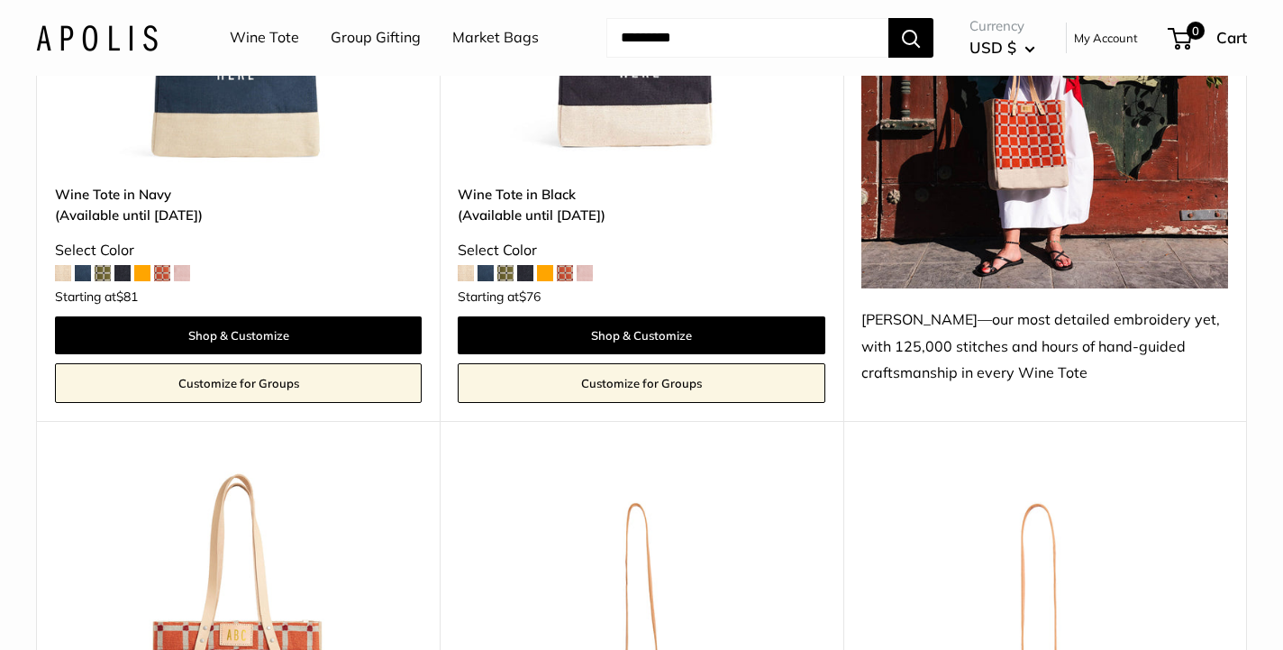
scroll to position [2748, 0]
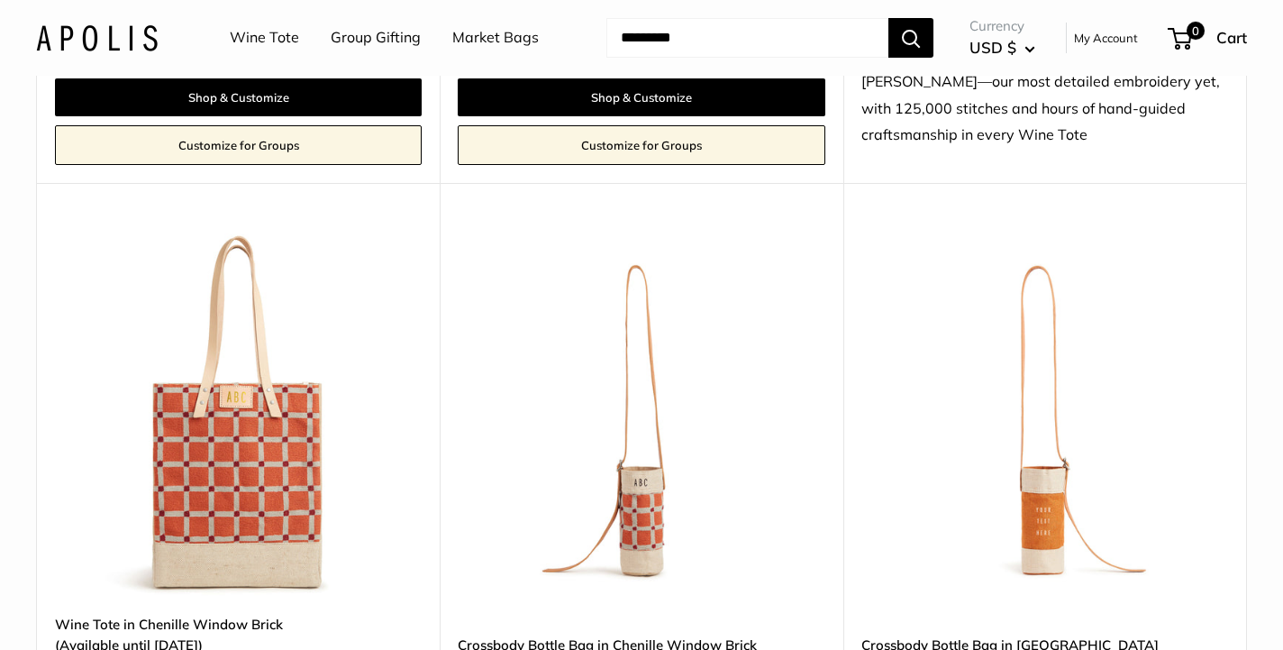
click at [0, 0] on img at bounding box center [0, 0] width 0 height 0
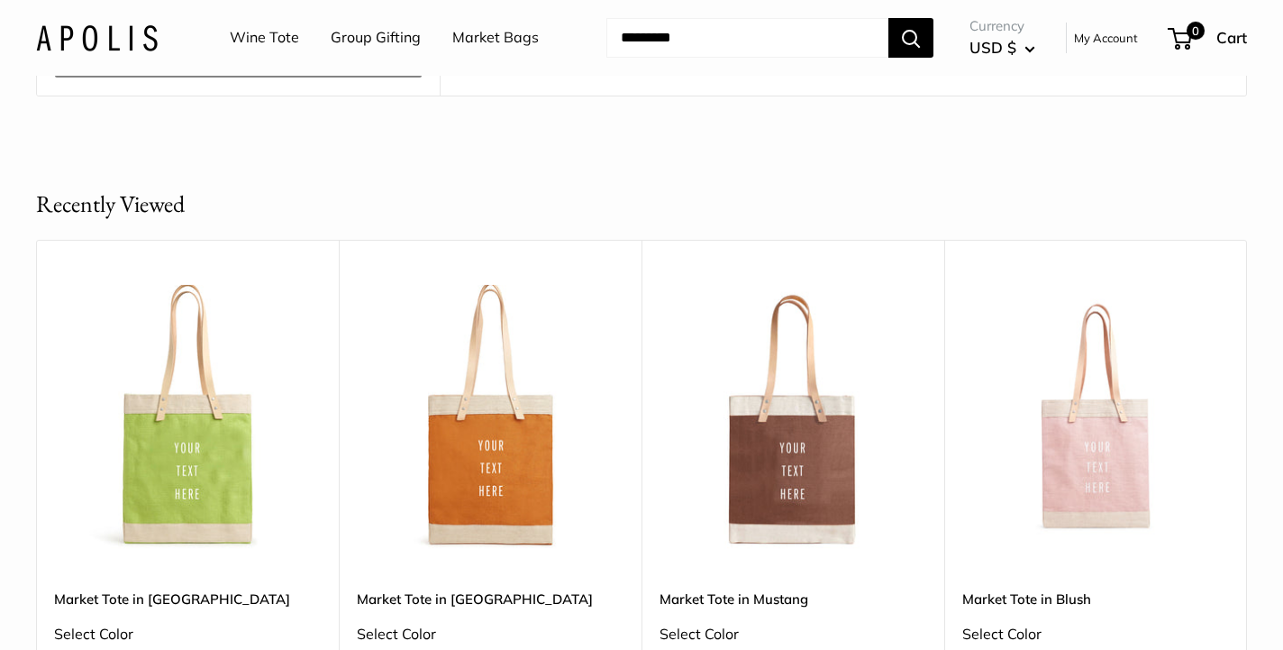
scroll to position [5041, 0]
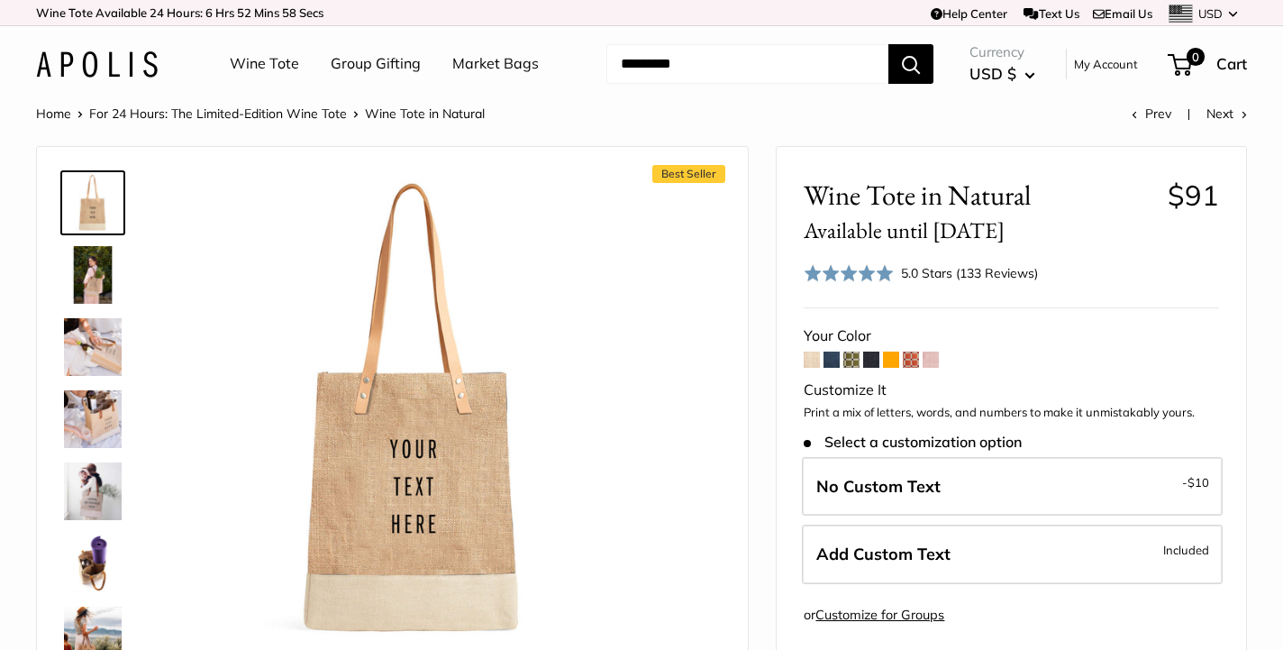
click at [102, 277] on img at bounding box center [93, 275] width 58 height 58
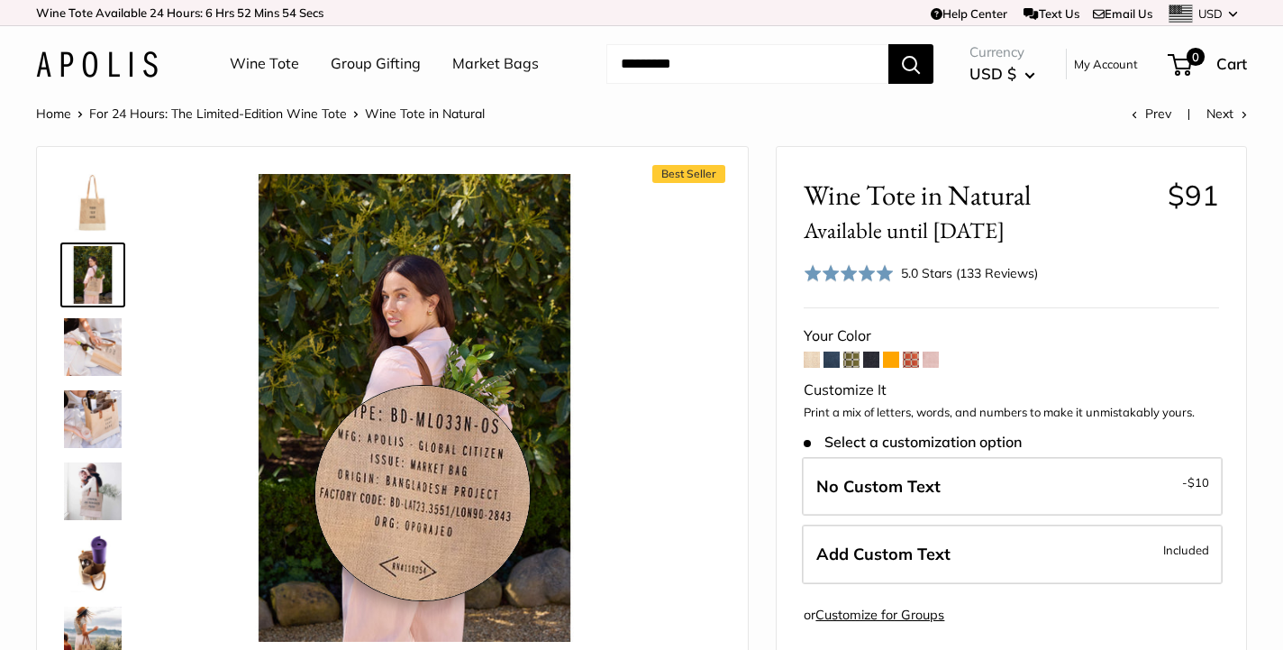
click at [422, 492] on img at bounding box center [414, 407] width 467 height 467
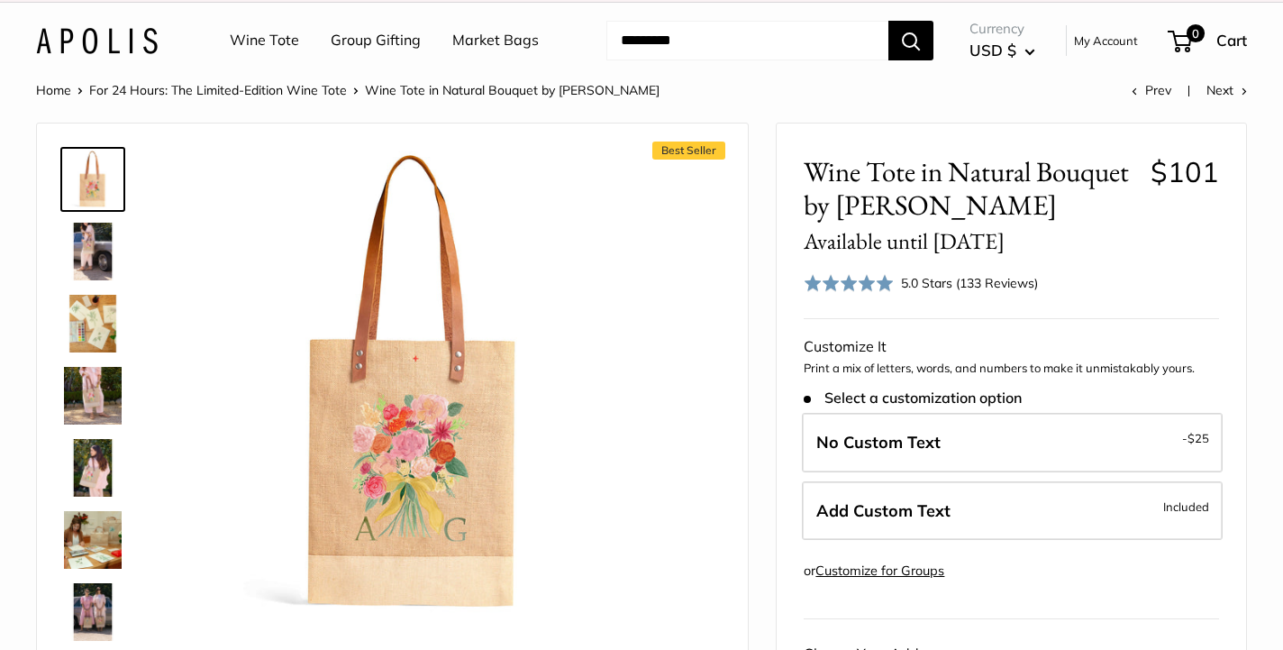
scroll to position [28, 0]
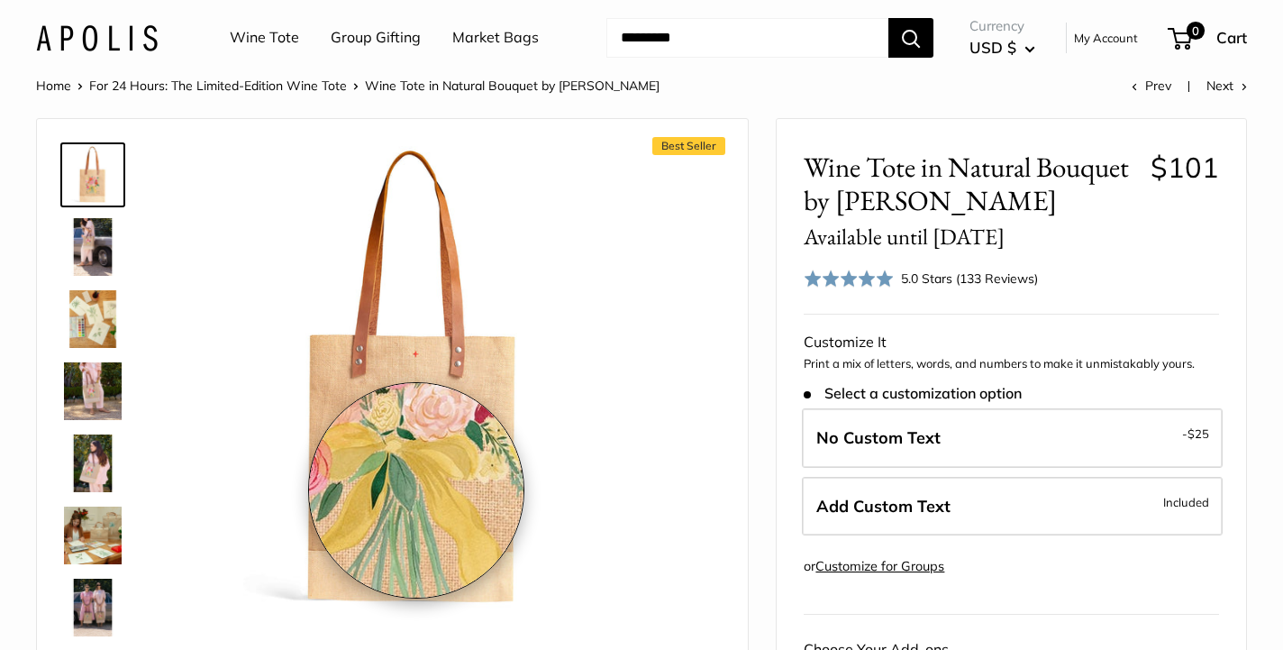
click at [416, 490] on img at bounding box center [414, 379] width 467 height 467
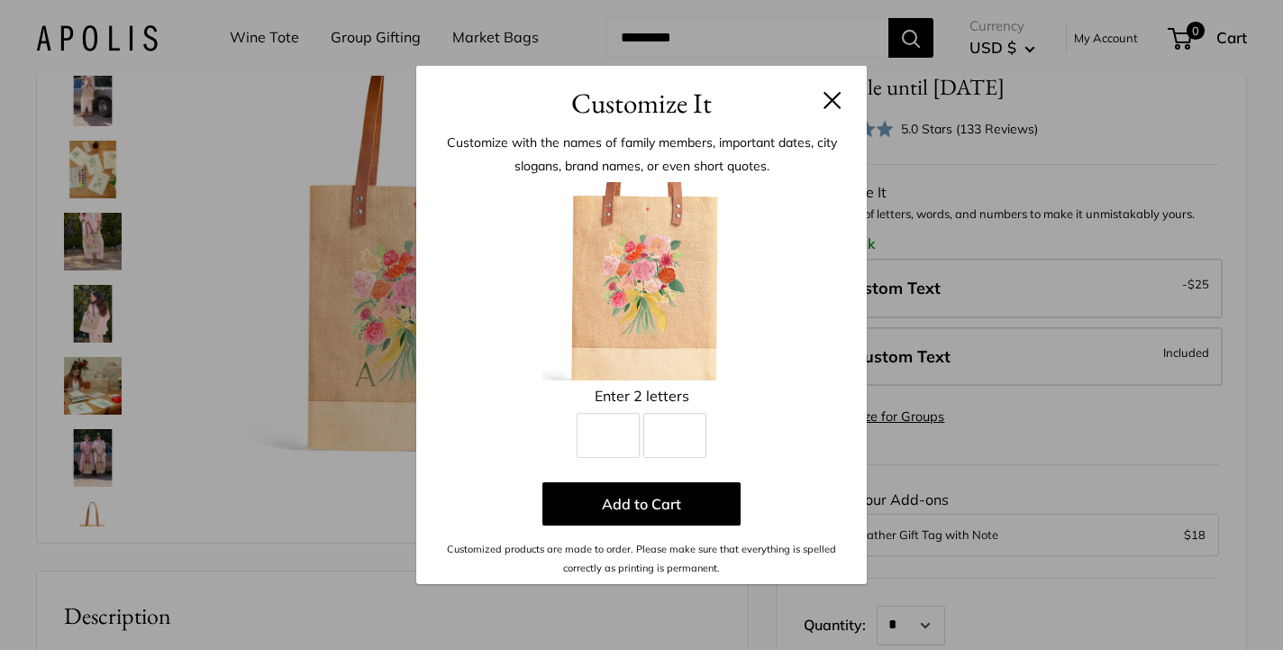
click at [623, 252] on img at bounding box center [641, 281] width 198 height 198
click at [842, 100] on header "Customize It" at bounding box center [641, 95] width 450 height 59
click at [27, 237] on div "Customize It Customize with the names of family members, important dates, city …" at bounding box center [641, 325] width 1283 height 650
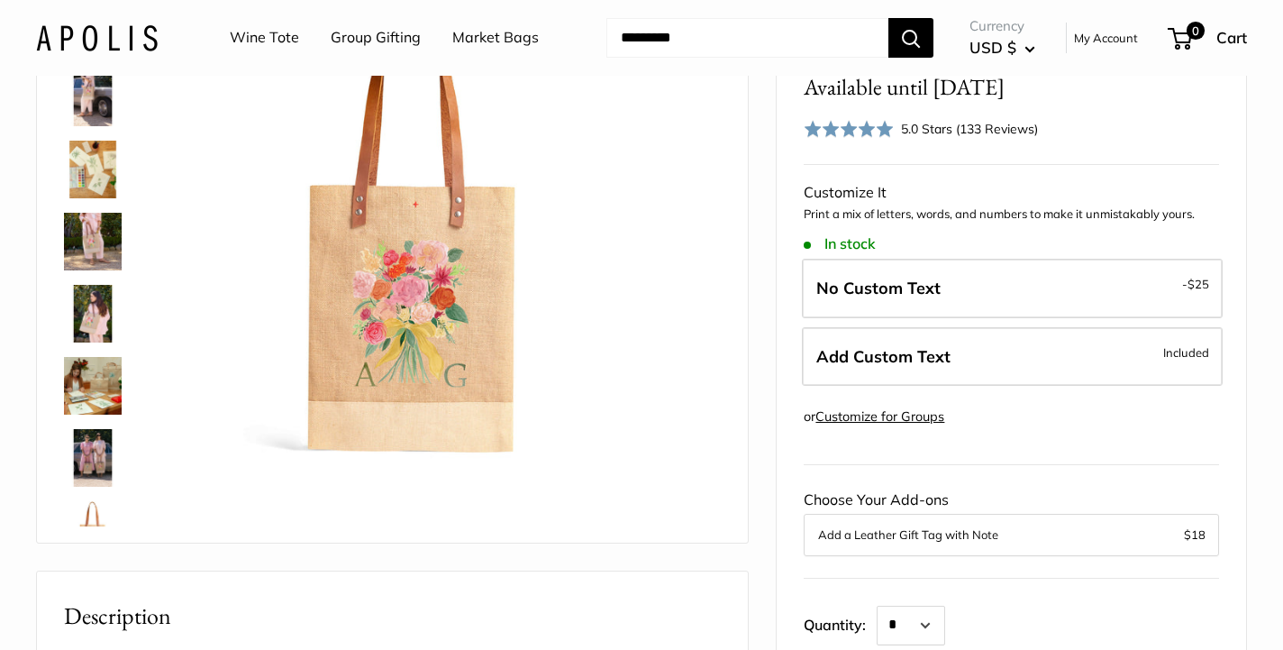
scroll to position [43, 0]
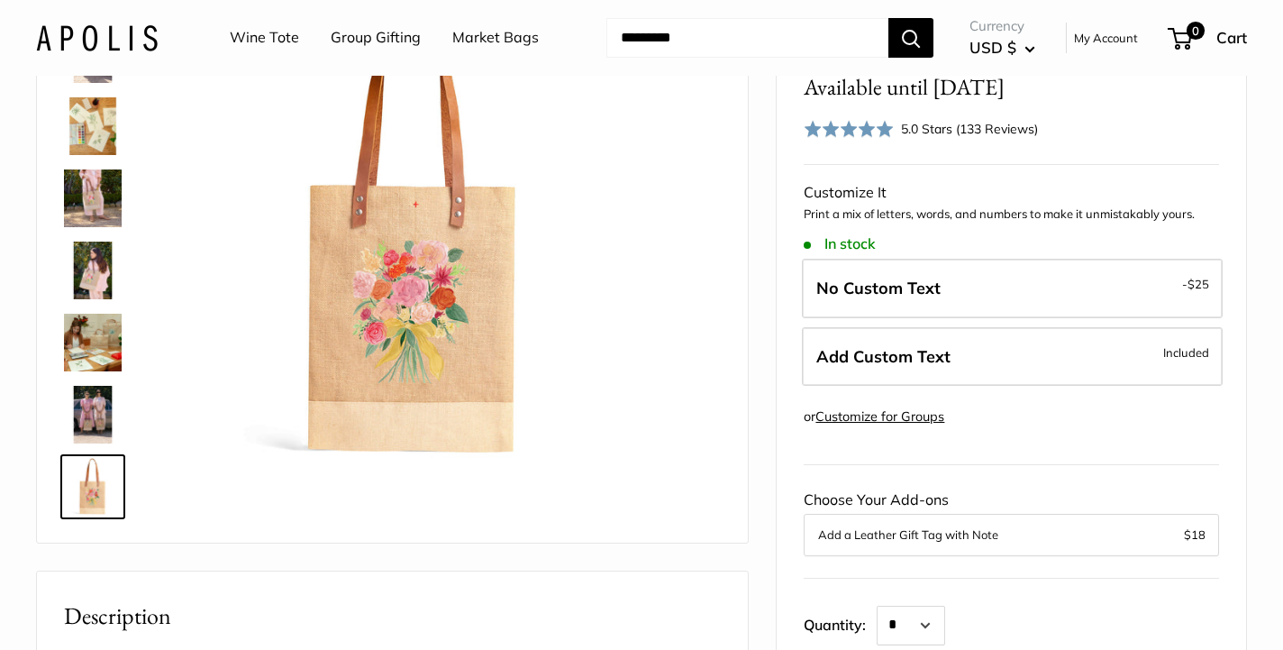
click at [95, 130] on img at bounding box center [93, 126] width 58 height 58
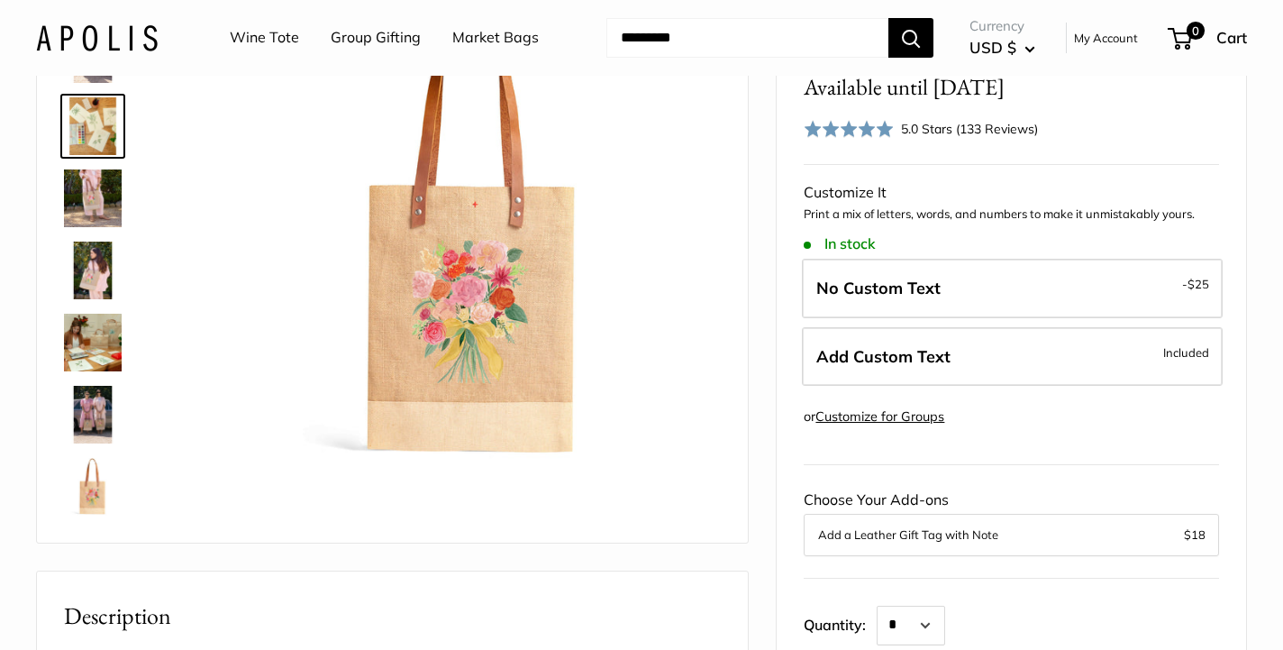
scroll to position [0, 0]
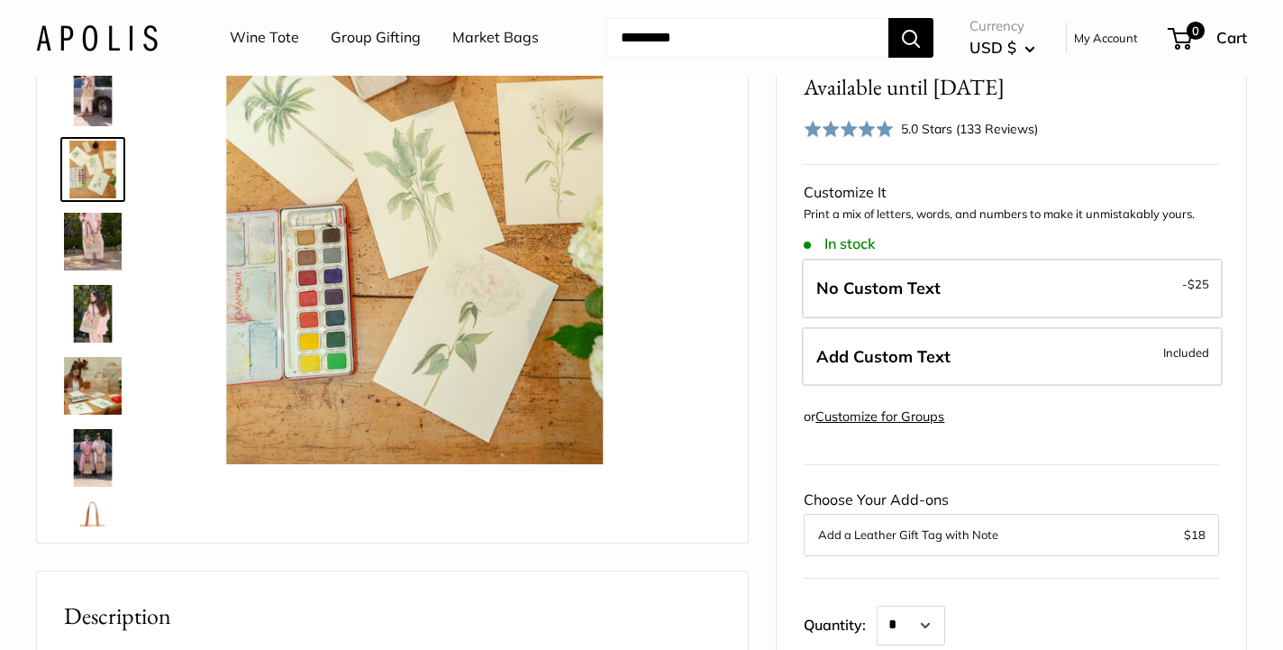
click at [96, 259] on img at bounding box center [93, 242] width 58 height 58
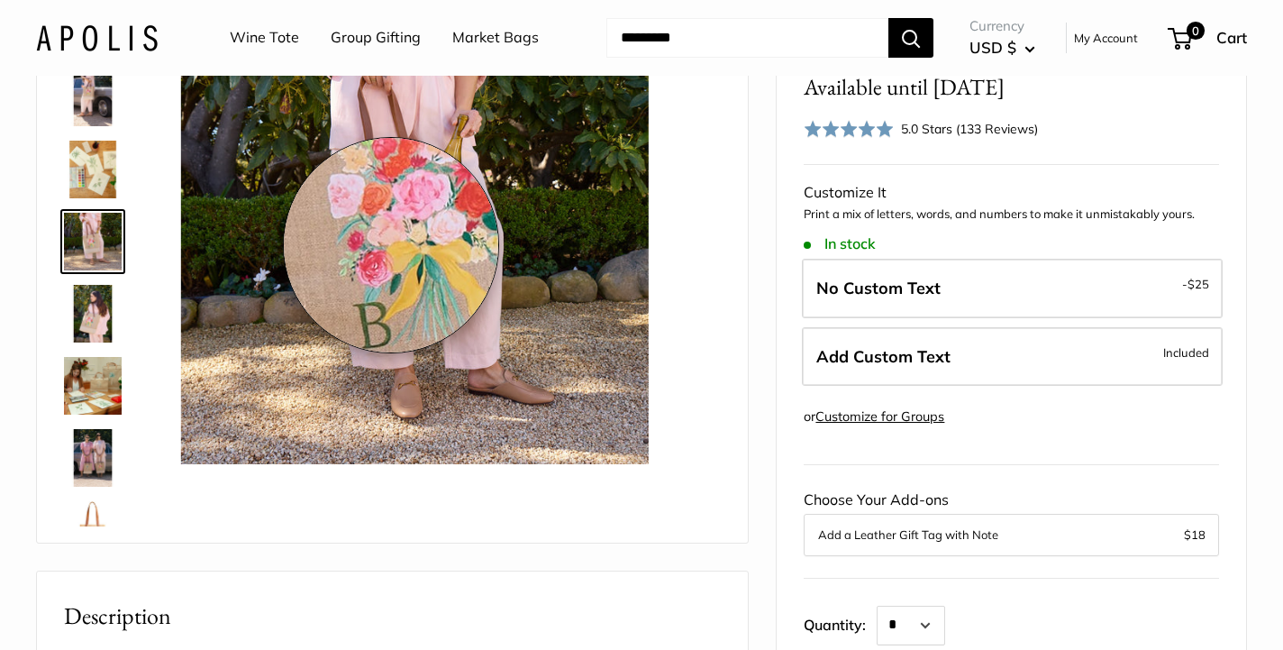
click at [391, 245] on img at bounding box center [414, 229] width 467 height 467
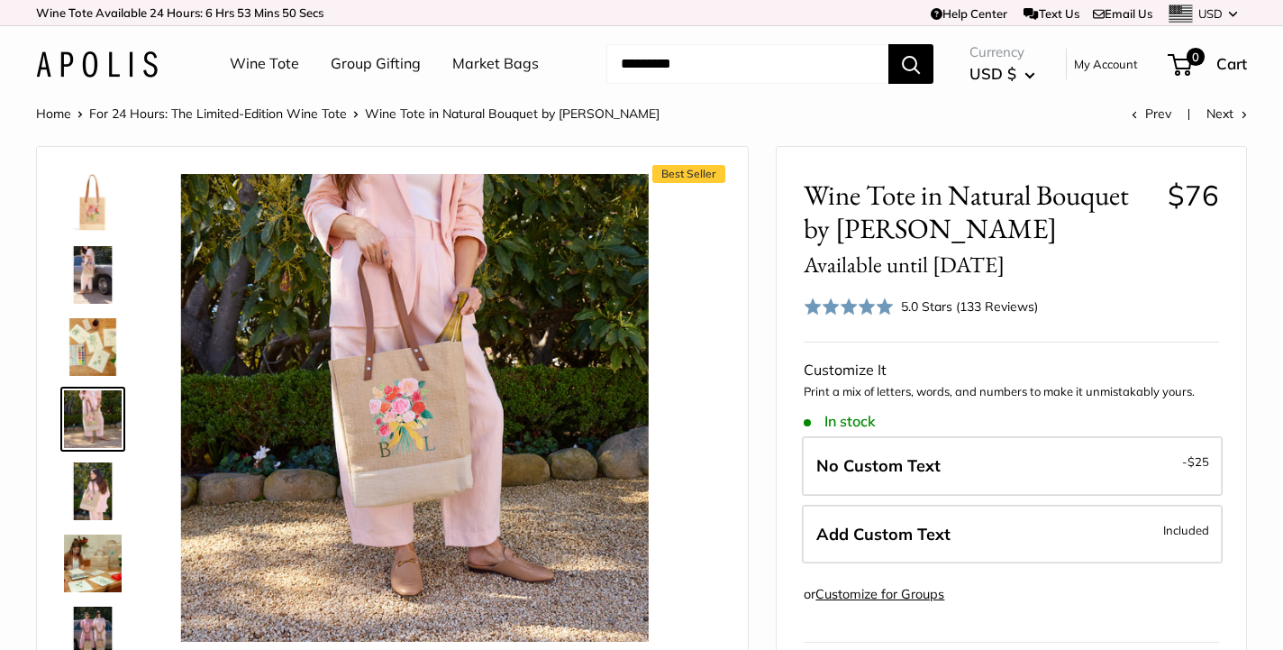
click at [92, 569] on img at bounding box center [93, 563] width 58 height 58
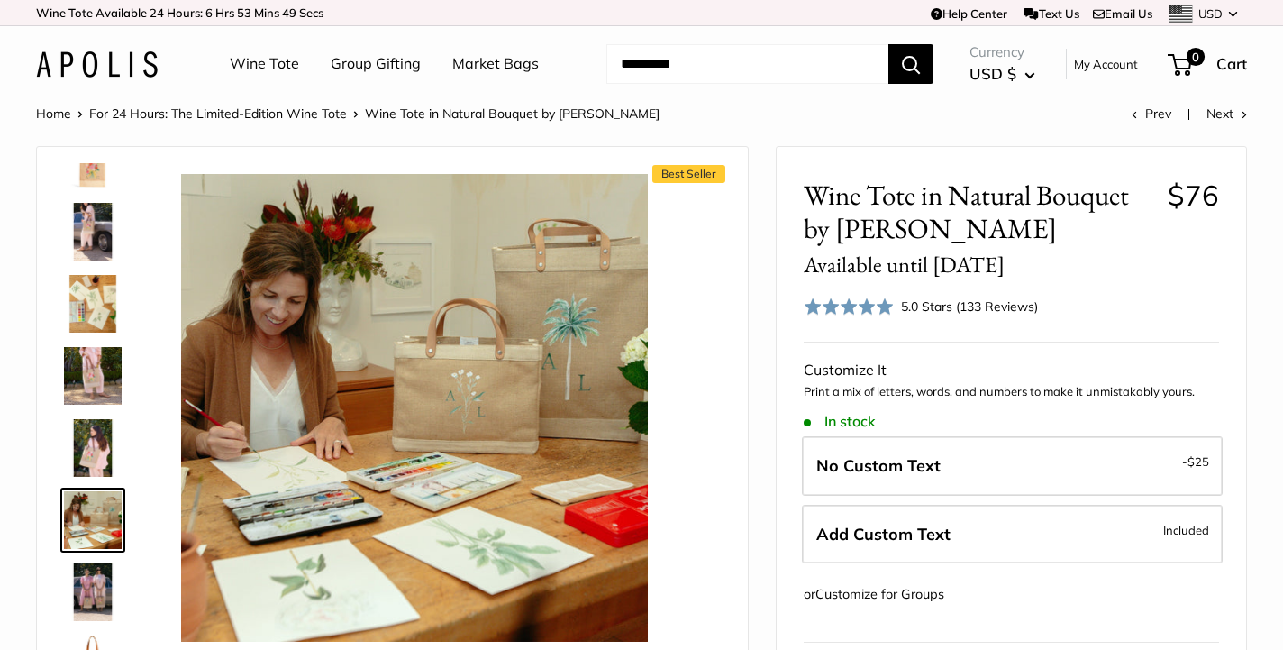
click at [92, 569] on img at bounding box center [93, 592] width 58 height 58
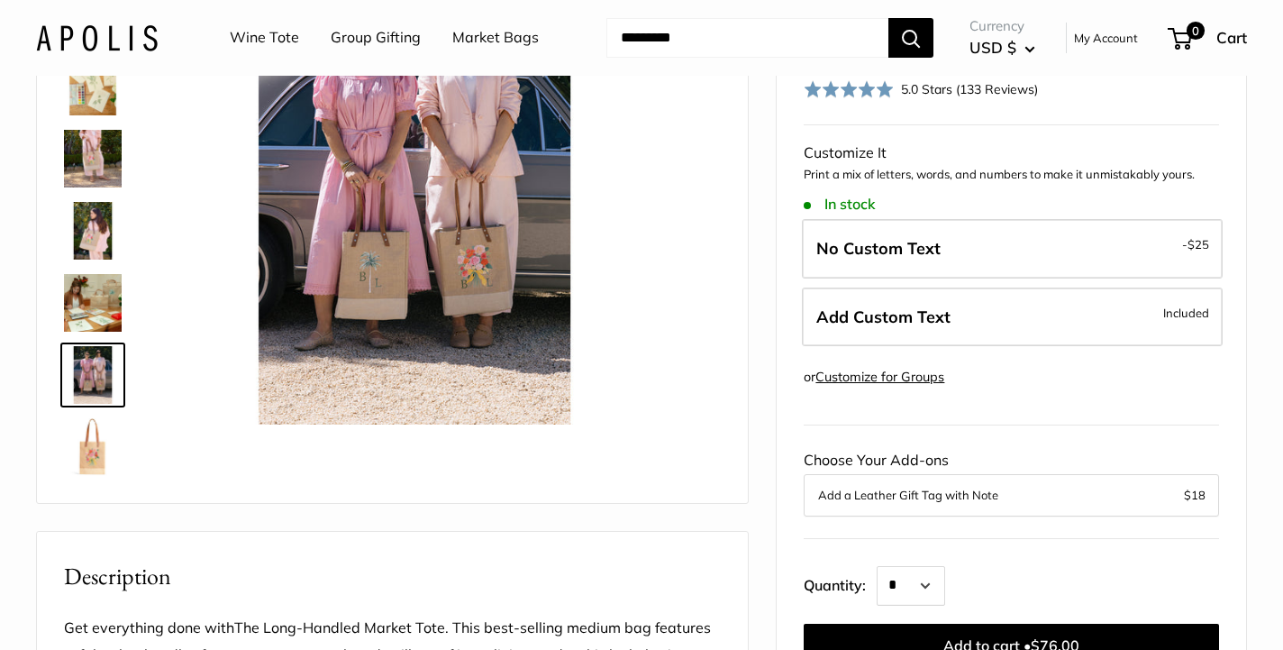
scroll to position [227, 0]
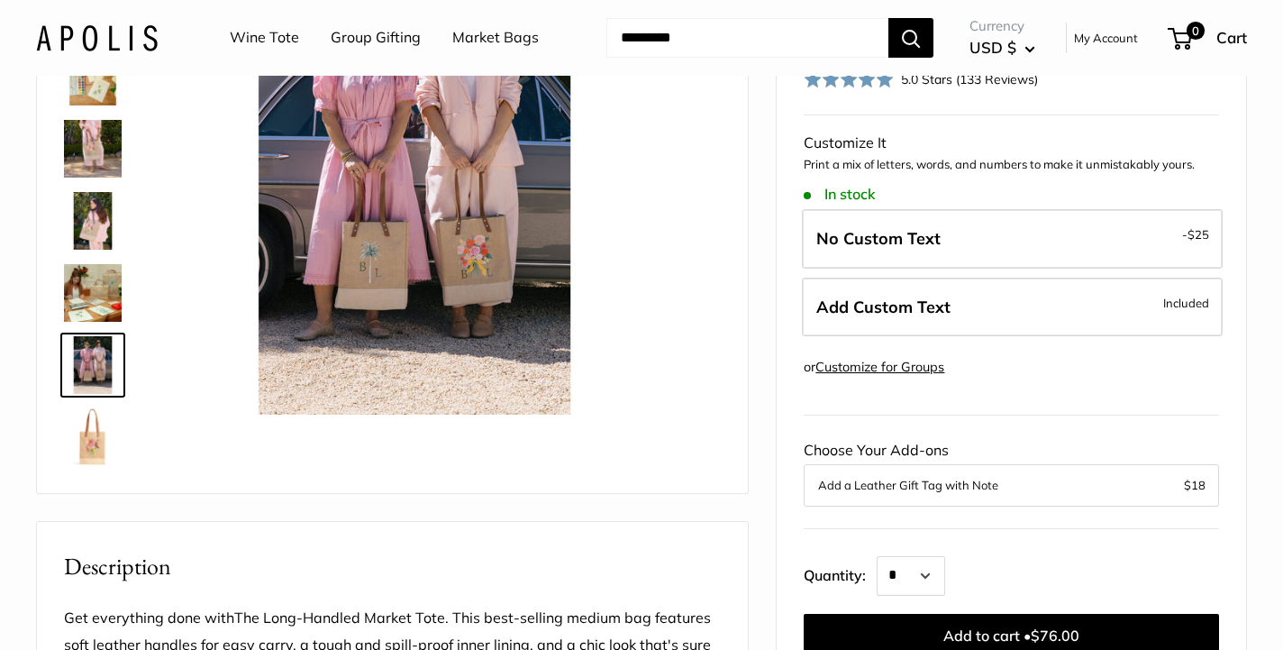
click at [79, 450] on img at bounding box center [93, 437] width 58 height 58
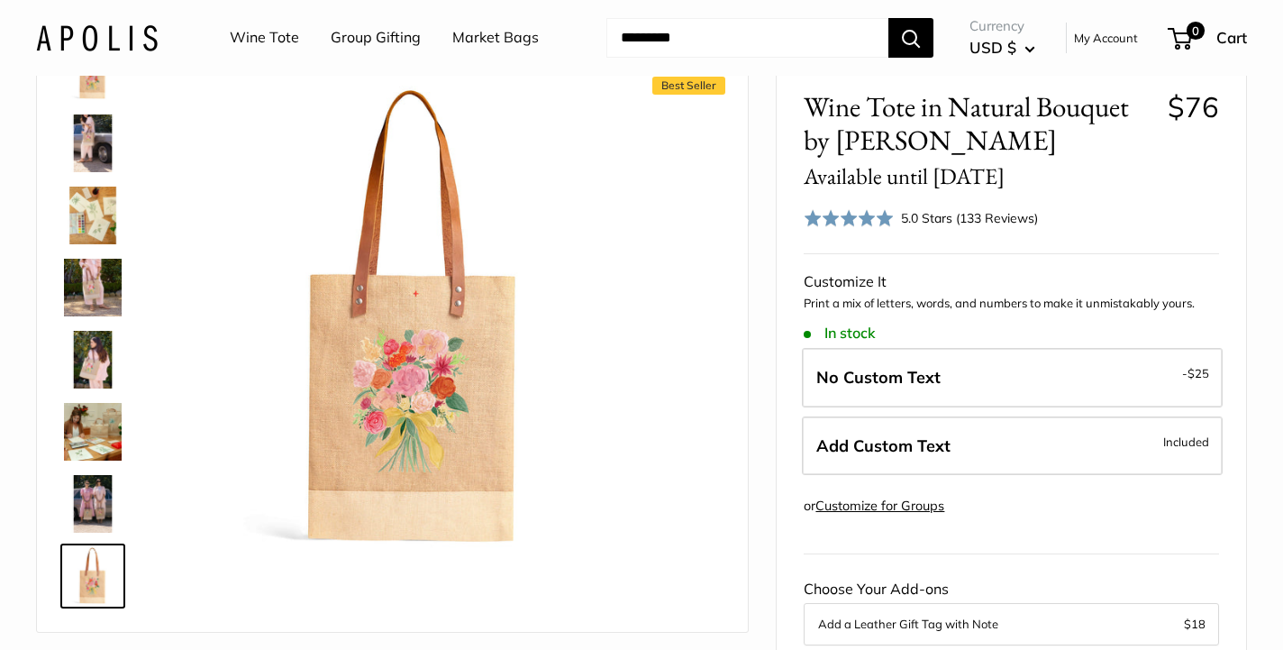
scroll to position [91, 0]
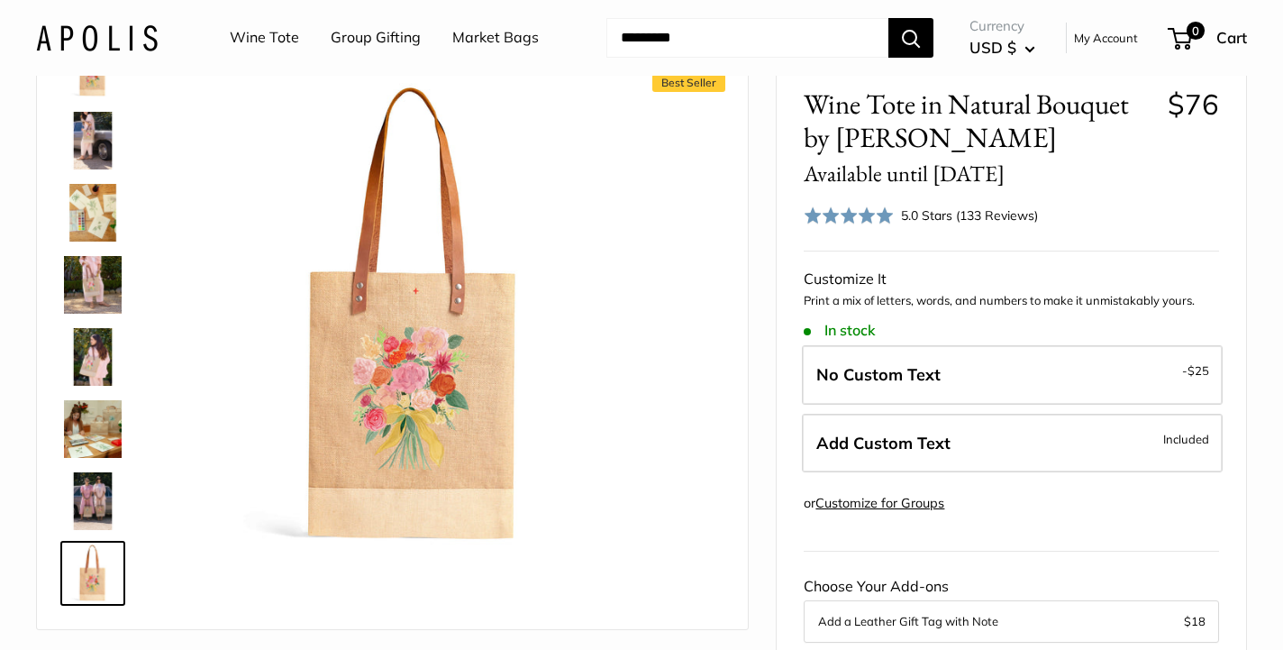
click at [87, 482] on img at bounding box center [93, 501] width 58 height 58
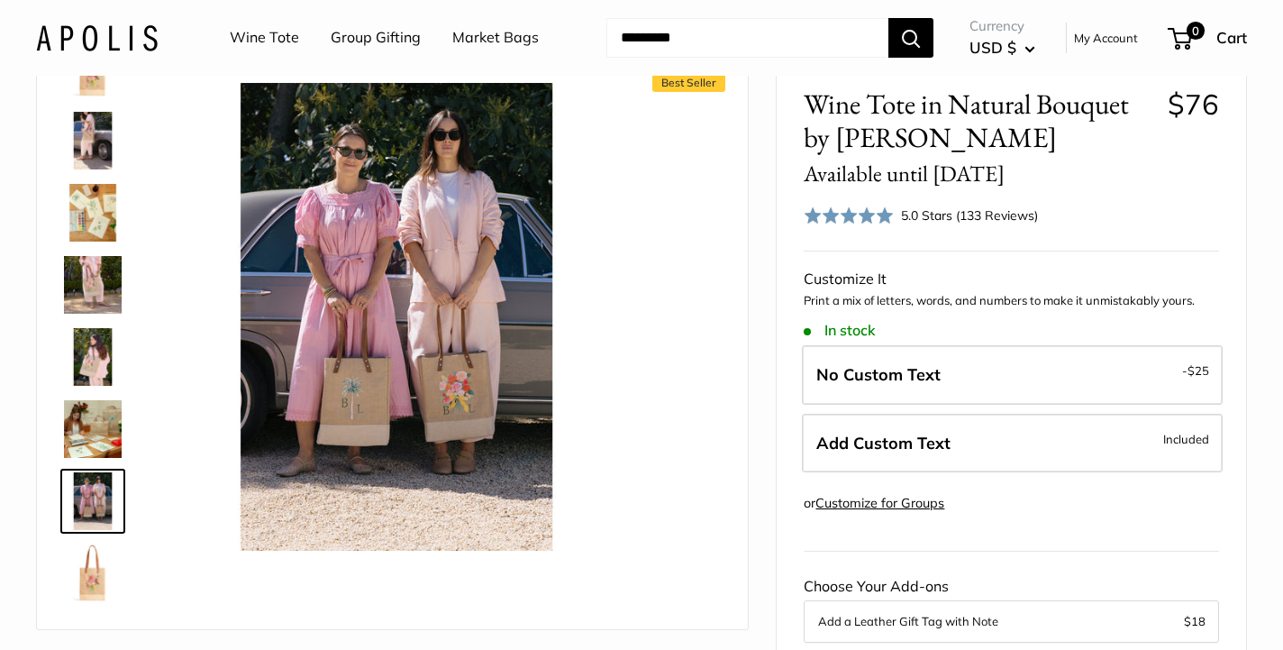
click at [78, 435] on img at bounding box center [93, 429] width 58 height 58
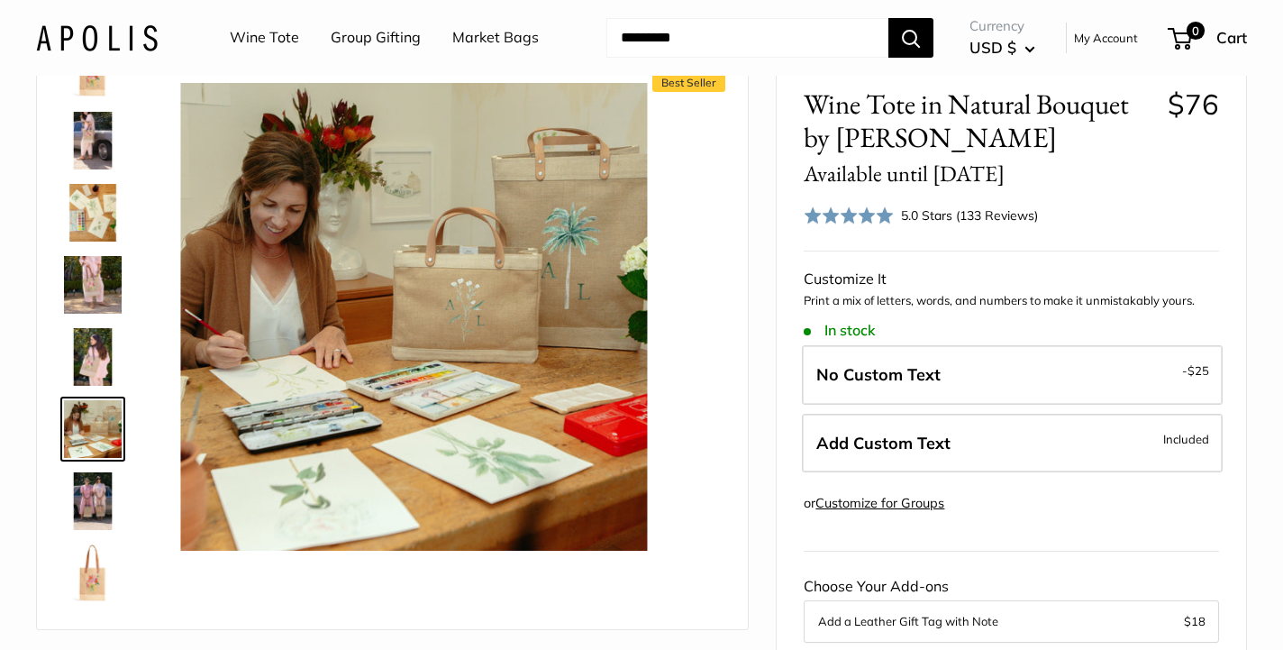
click at [68, 376] on img at bounding box center [93, 357] width 58 height 58
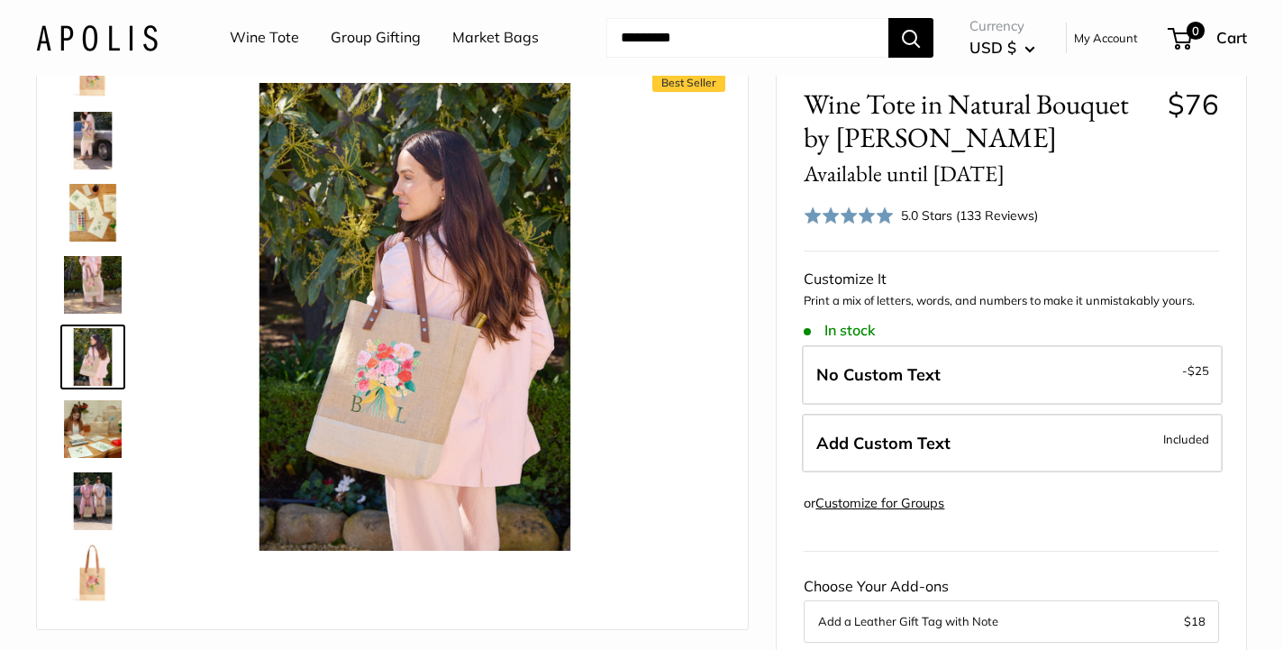
click at [81, 295] on img at bounding box center [93, 285] width 58 height 58
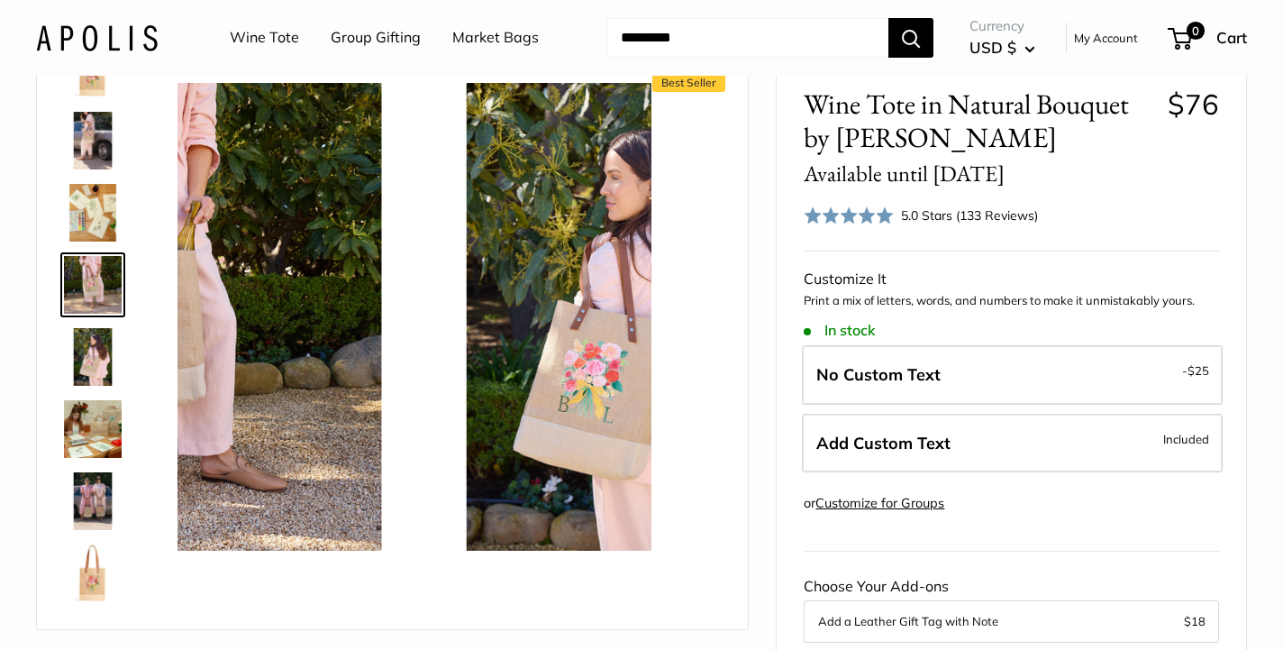
scroll to position [0, 0]
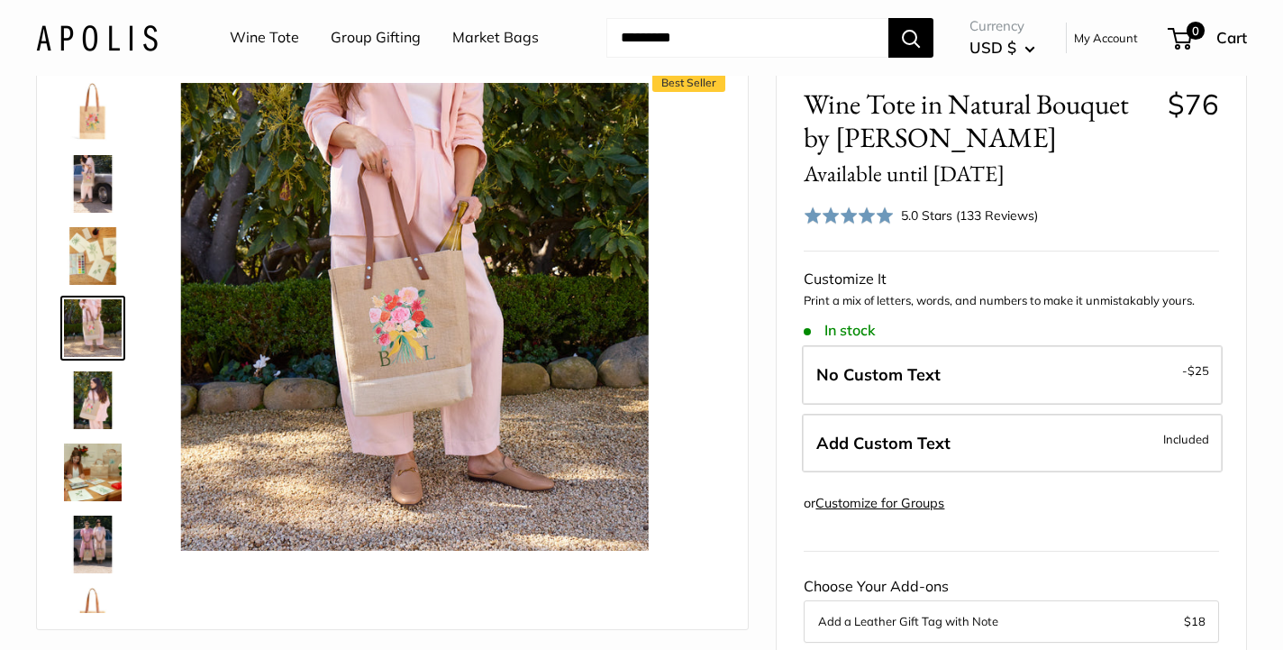
click at [84, 259] on img at bounding box center [93, 256] width 58 height 58
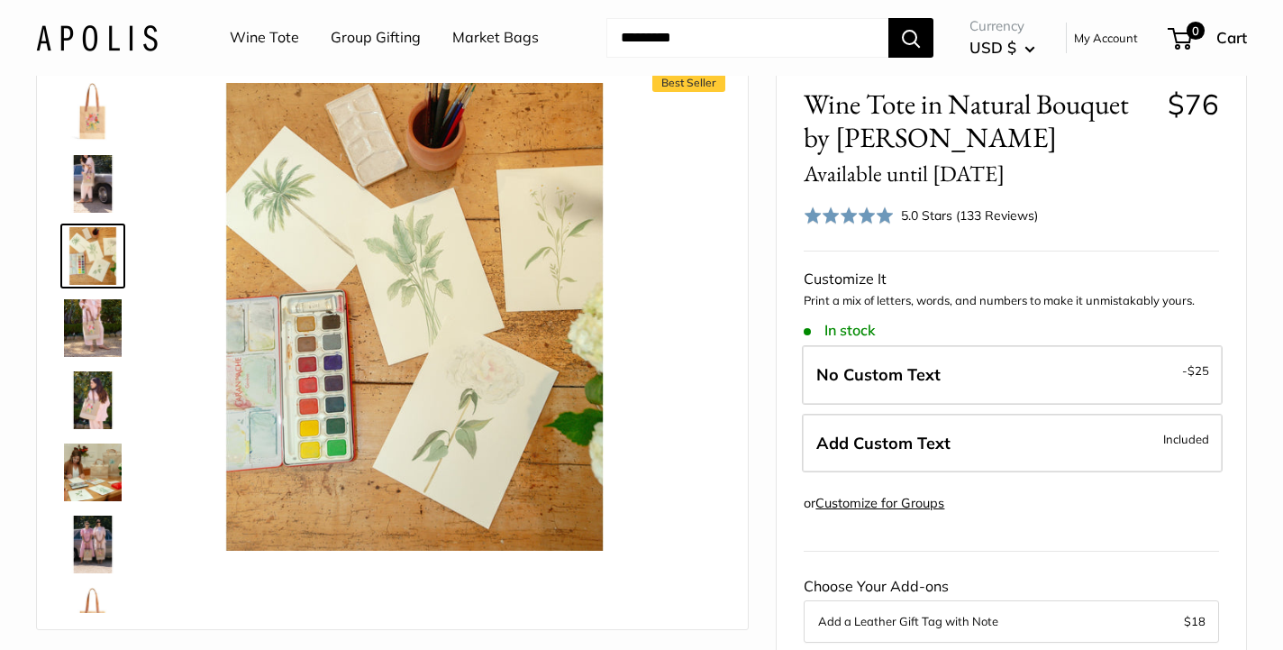
click at [89, 213] on link at bounding box center [92, 183] width 65 height 65
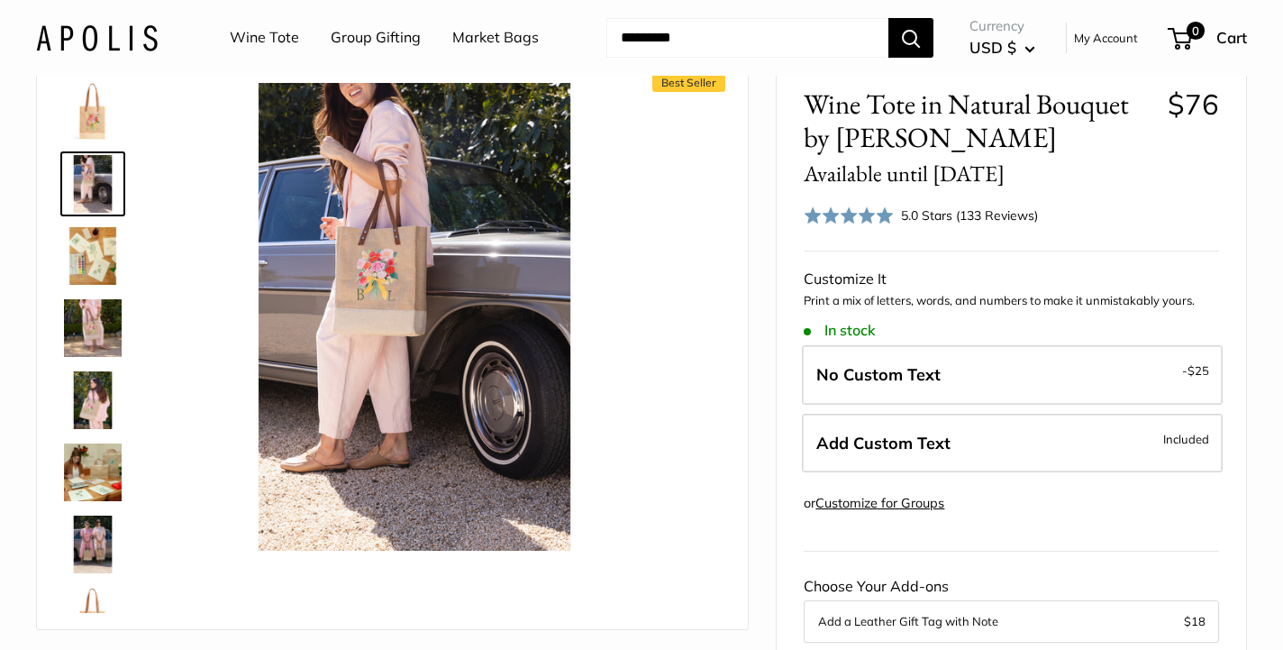
click at [89, 127] on img at bounding box center [93, 112] width 58 height 58
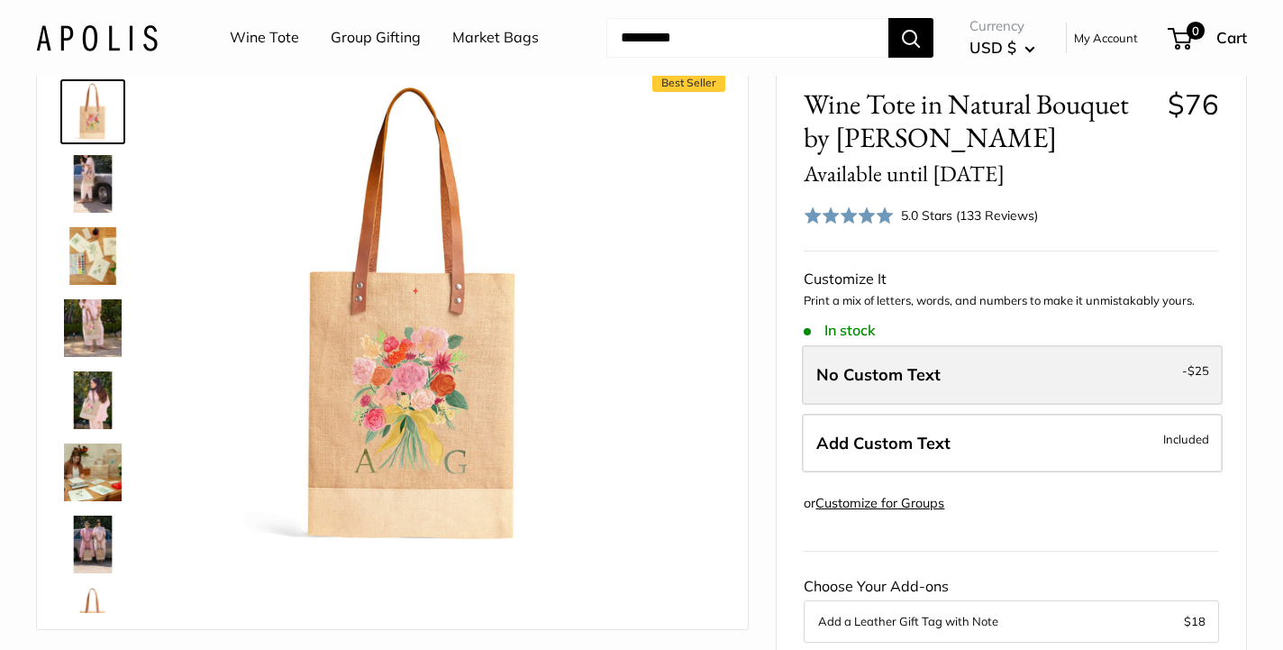
click at [986, 368] on label "No Custom Text - $25" at bounding box center [1012, 374] width 421 height 59
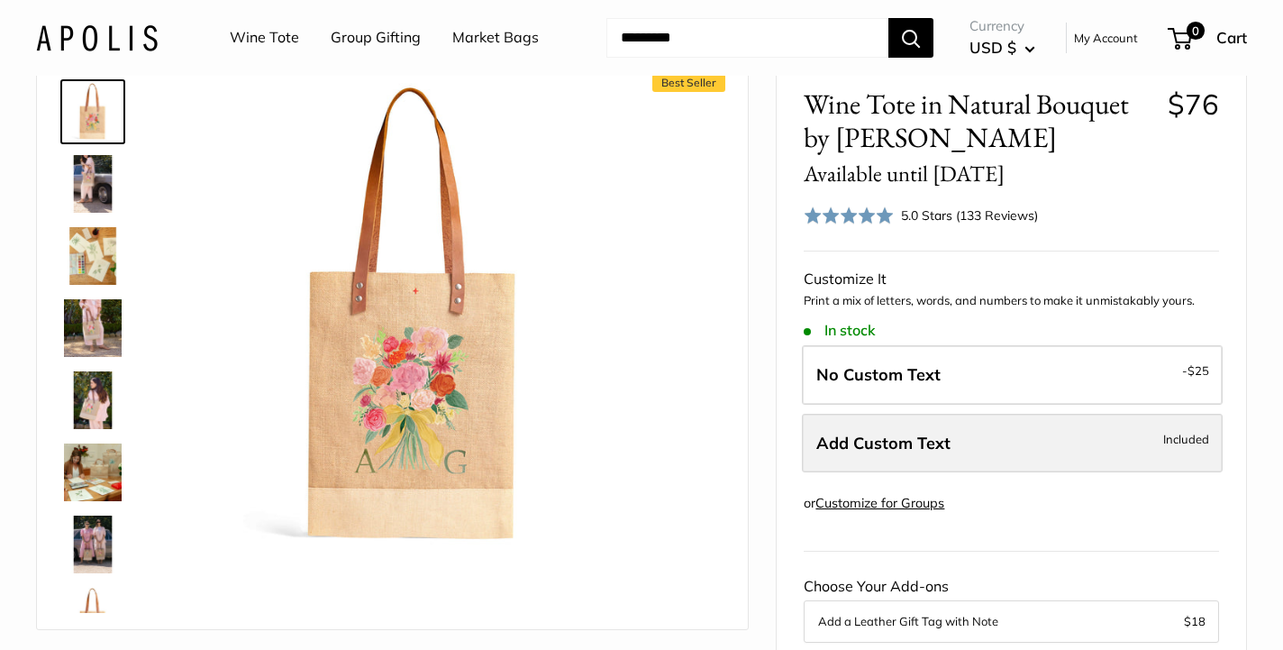
click at [899, 445] on span "Add Custom Text" at bounding box center [883, 442] width 134 height 21
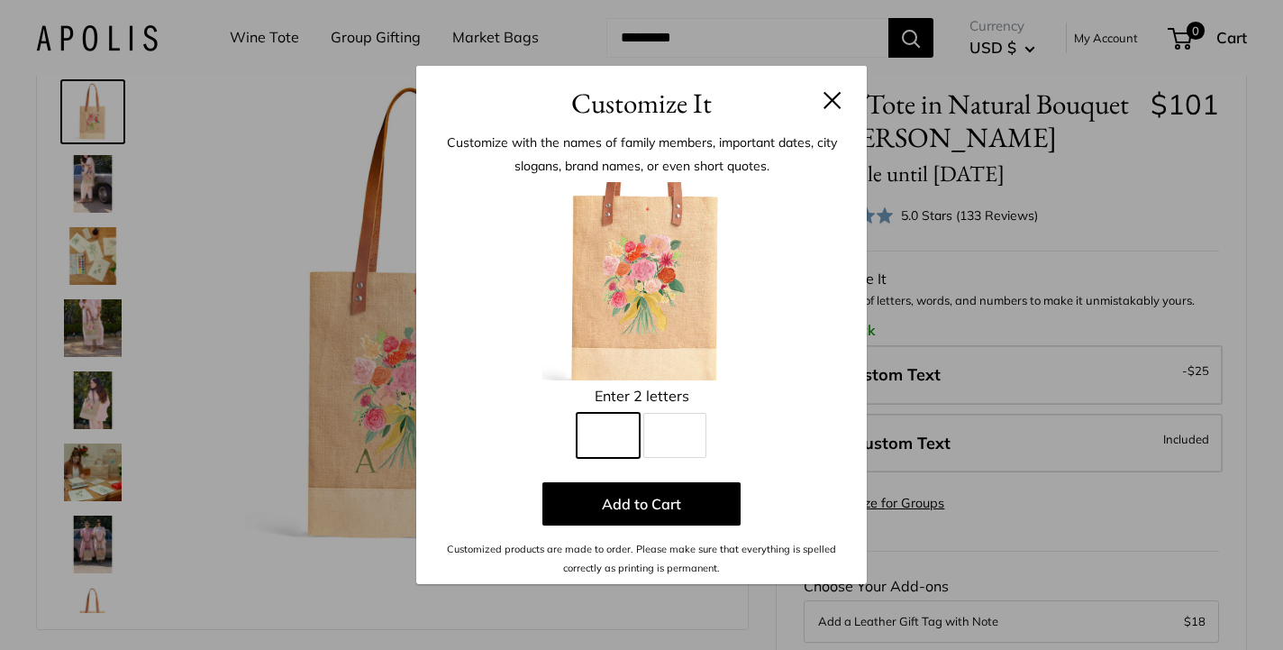
click at [600, 438] on input "Line 1" at bounding box center [608, 435] width 63 height 45
type input "*"
click at [659, 433] on input "Line 2" at bounding box center [674, 435] width 63 height 45
type input "*"
click at [832, 101] on button at bounding box center [832, 100] width 18 height 18
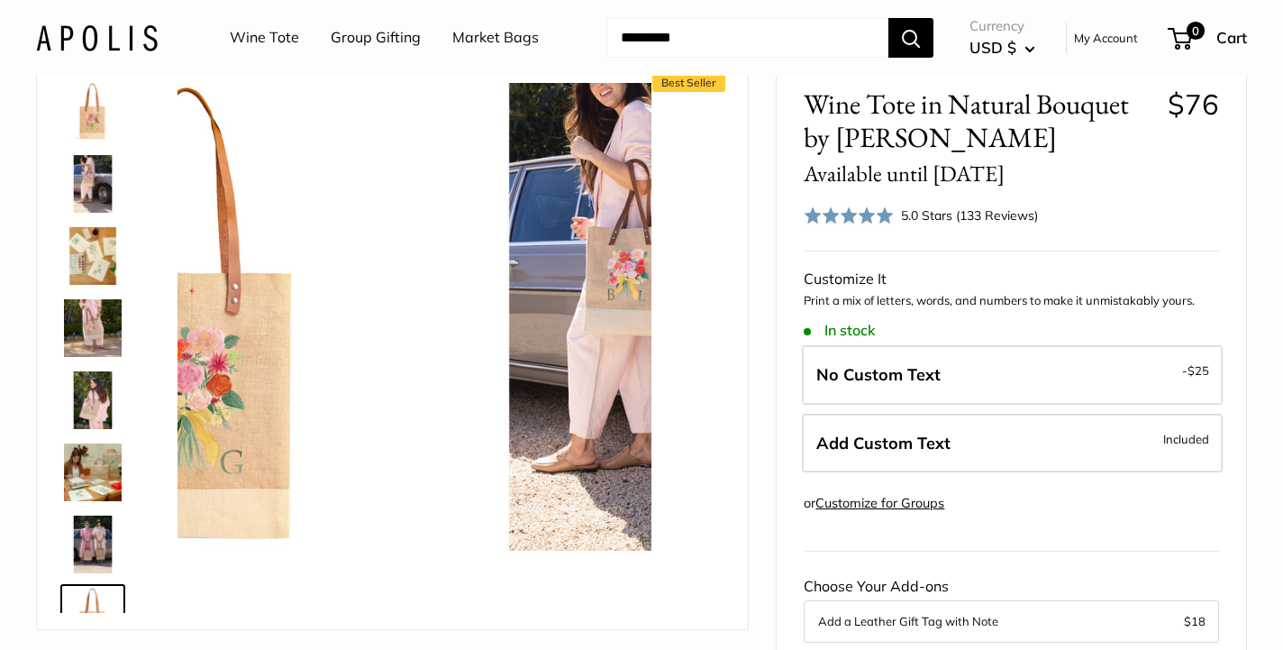
scroll to position [43, 0]
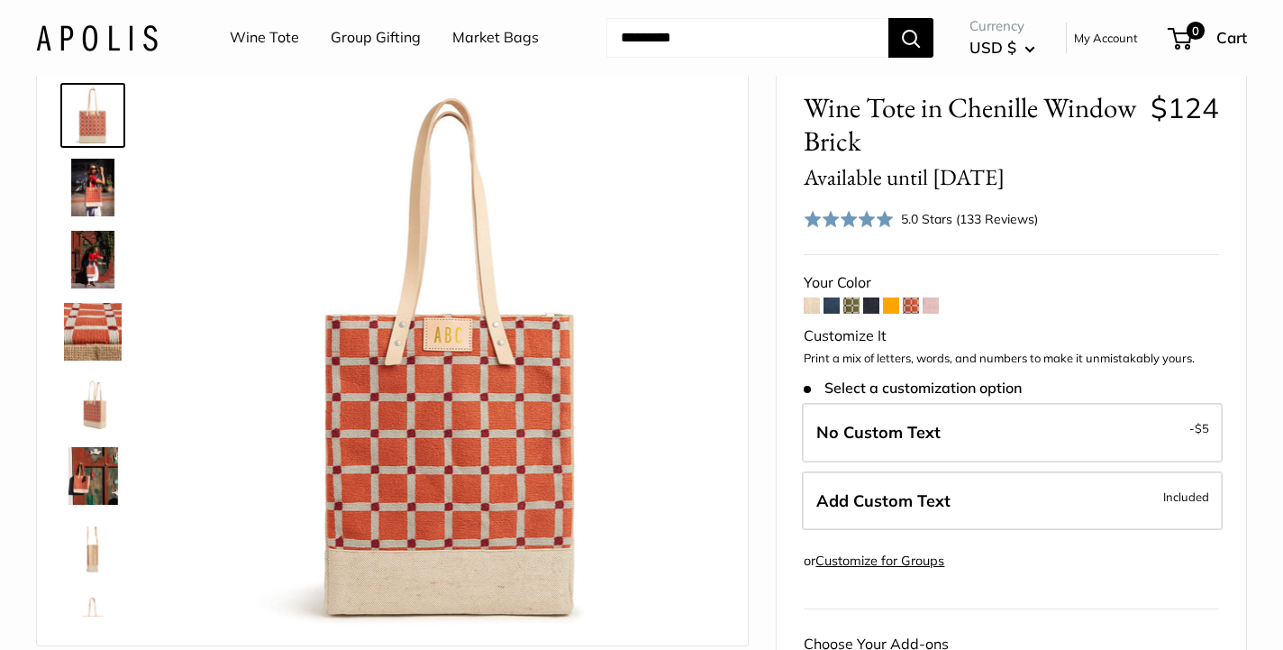
scroll to position [87, 0]
click at [94, 182] on img at bounding box center [93, 188] width 58 height 58
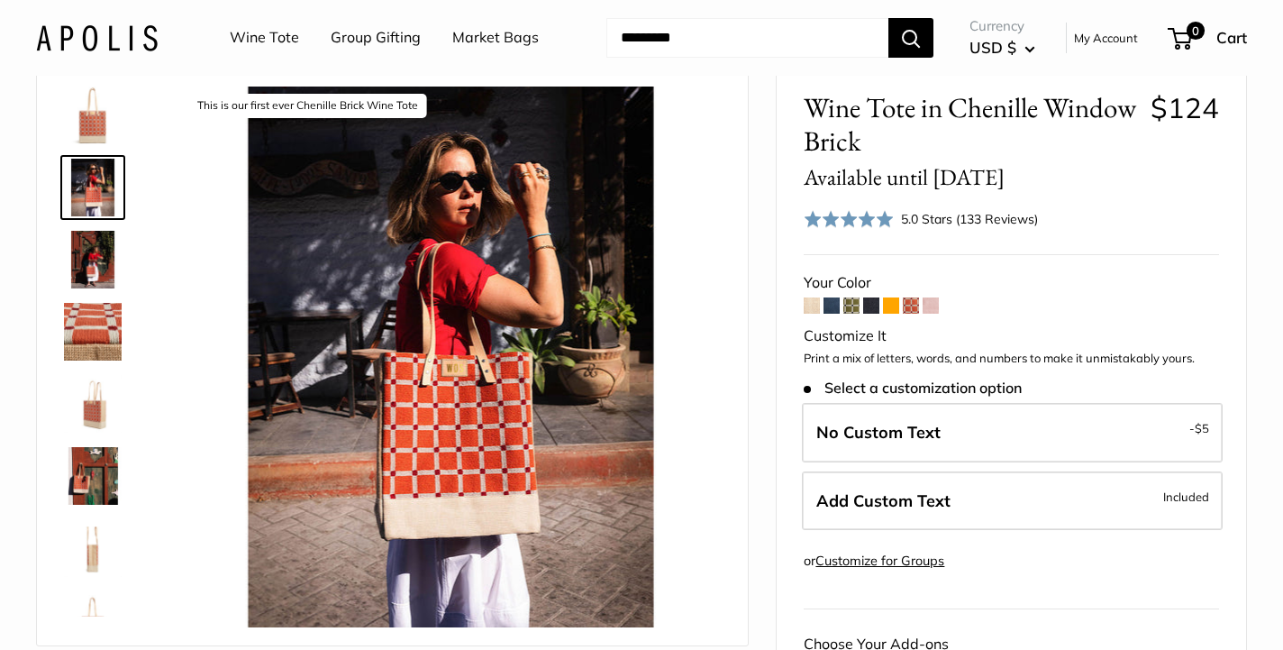
click at [95, 257] on img at bounding box center [93, 260] width 58 height 58
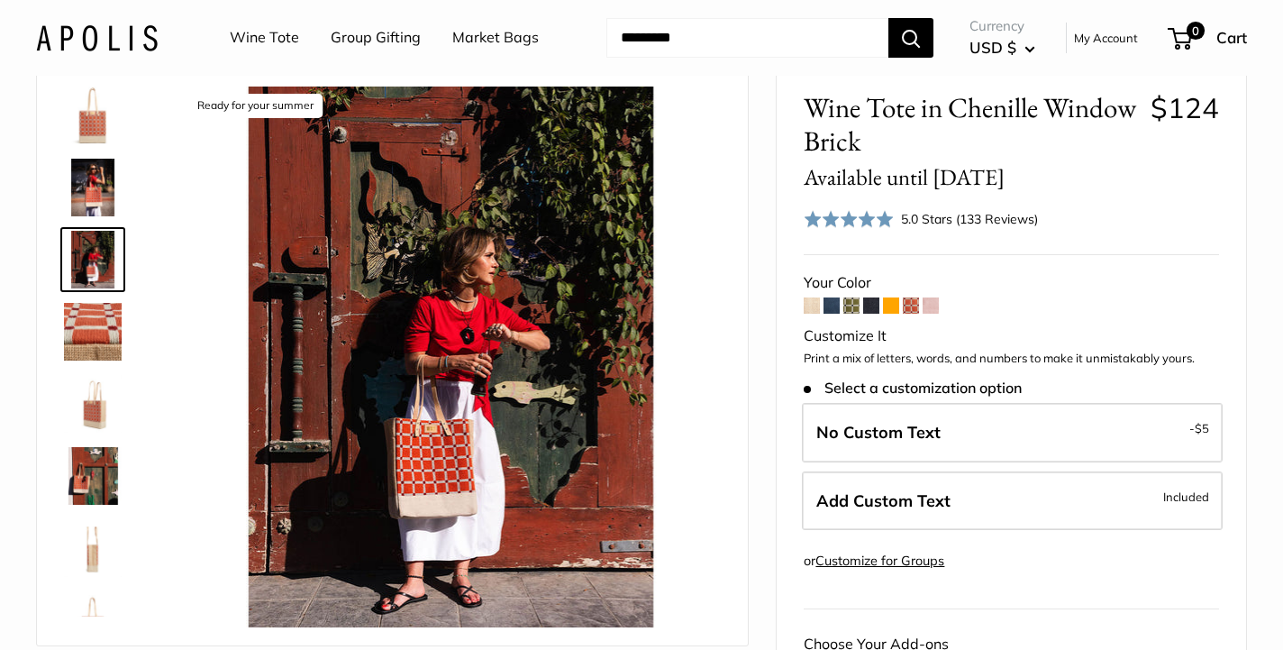
click at [96, 330] on img at bounding box center [93, 332] width 58 height 58
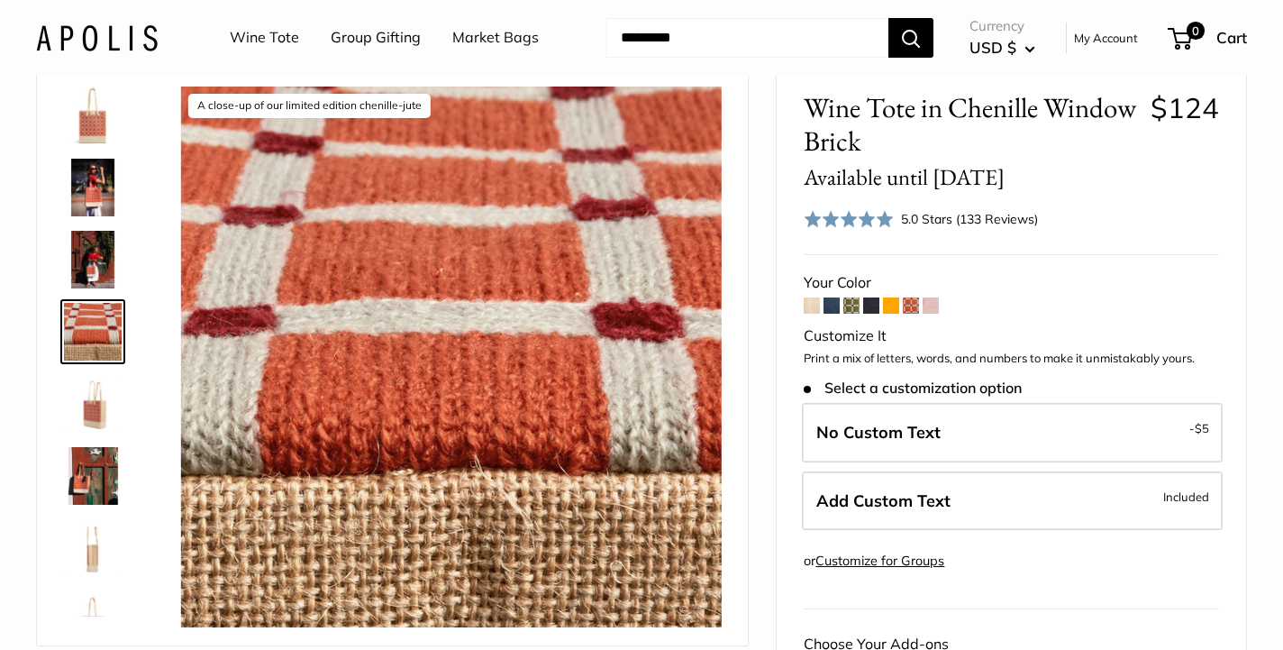
click at [95, 385] on img at bounding box center [93, 404] width 58 height 58
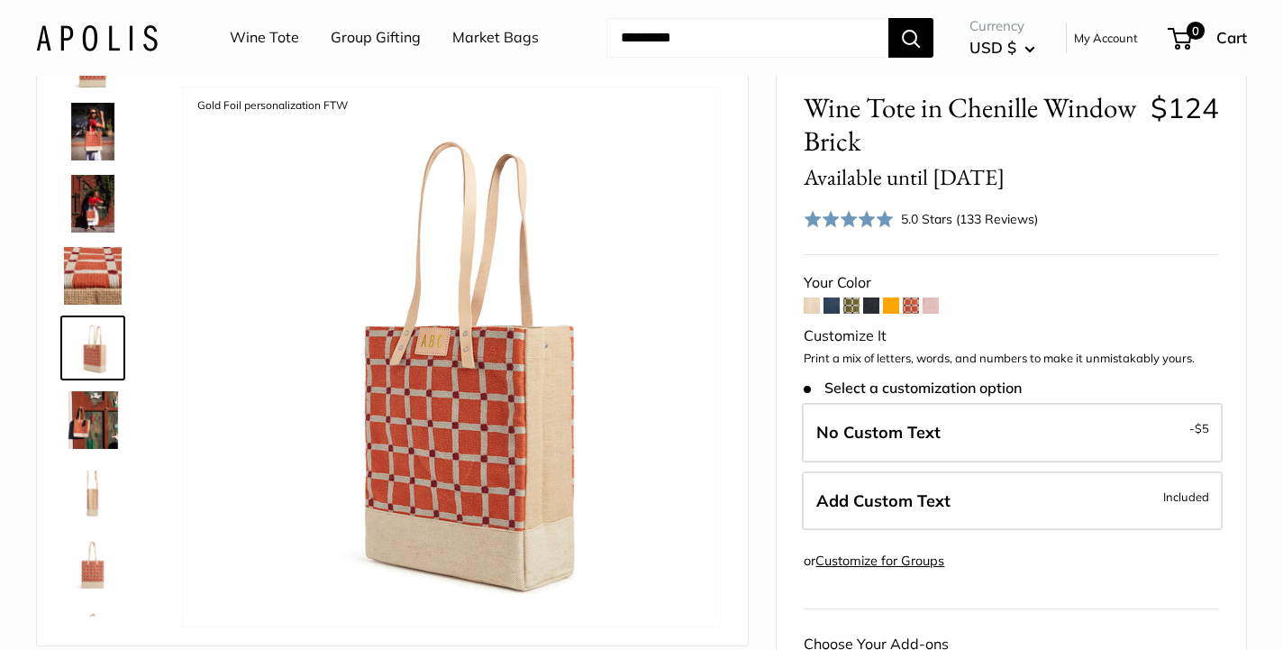
click at [97, 423] on img at bounding box center [93, 420] width 58 height 58
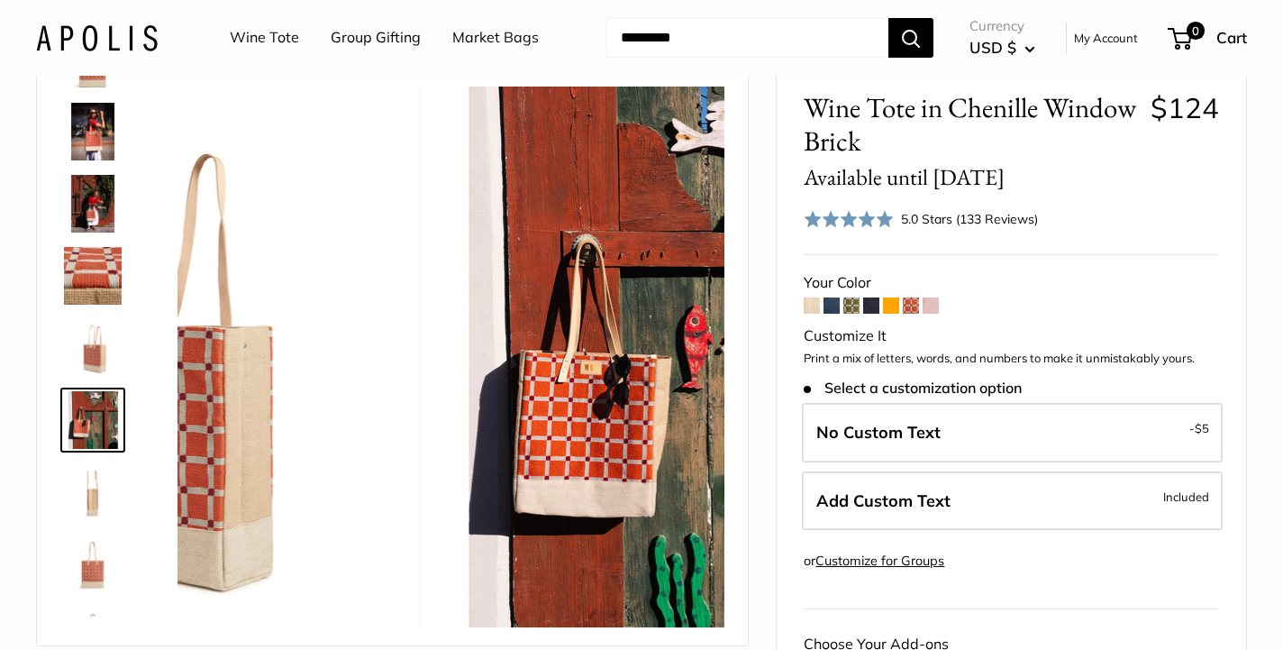
scroll to position [128, 0]
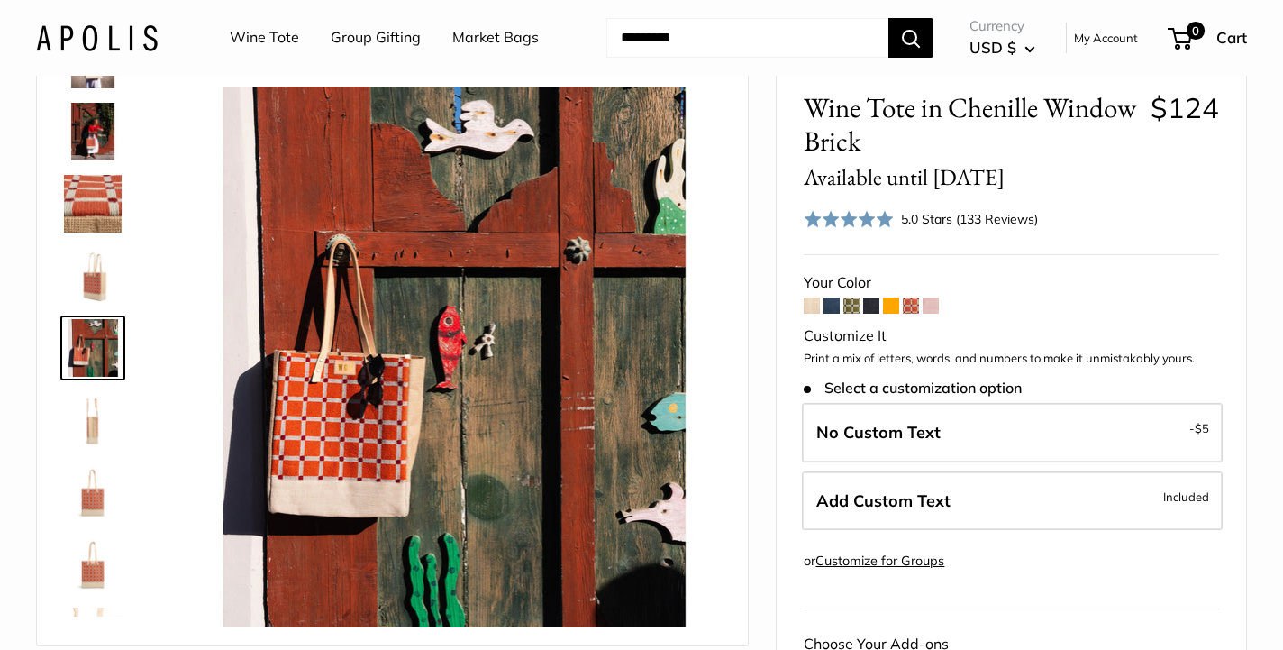
click at [97, 423] on img at bounding box center [93, 420] width 58 height 58
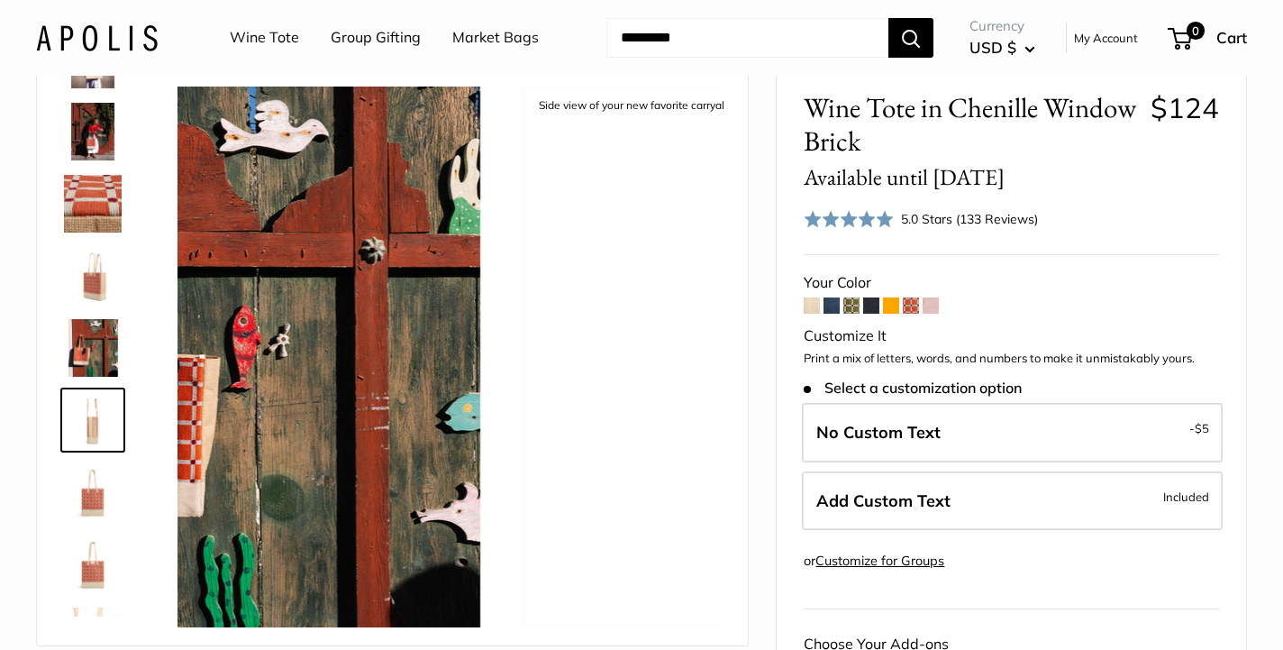
scroll to position [200, 0]
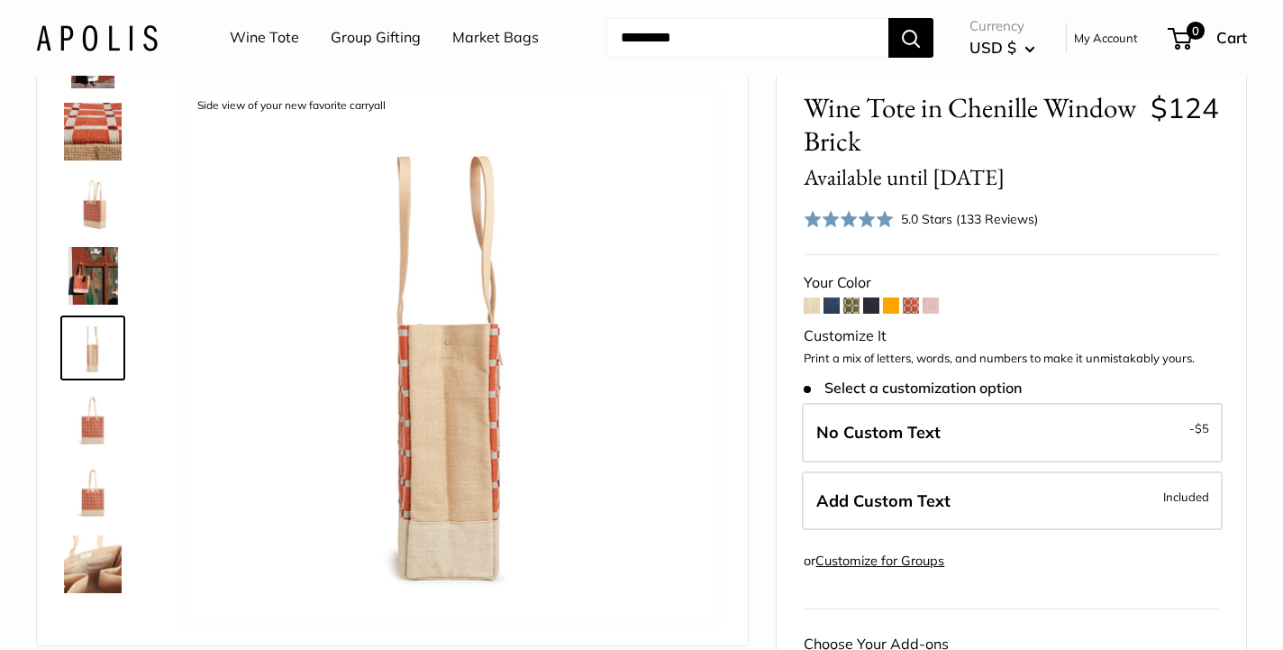
click at [97, 423] on img at bounding box center [93, 420] width 58 height 58
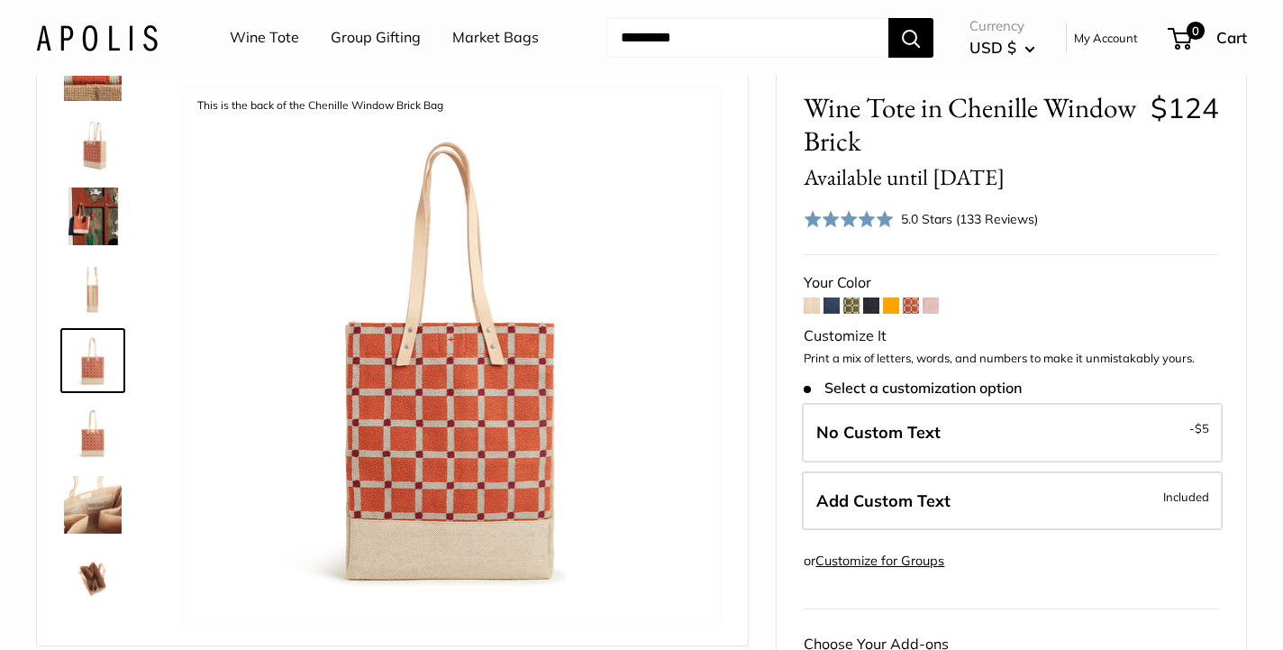
click at [848, 306] on span at bounding box center [851, 305] width 16 height 16
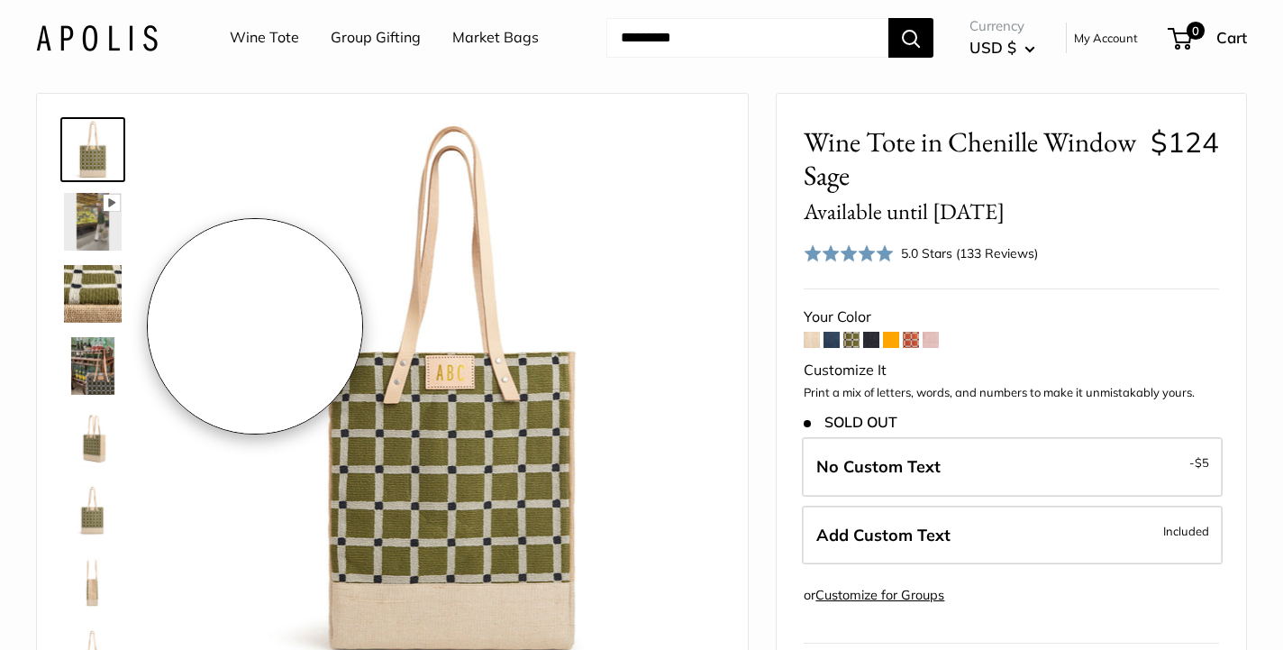
scroll to position [54, 0]
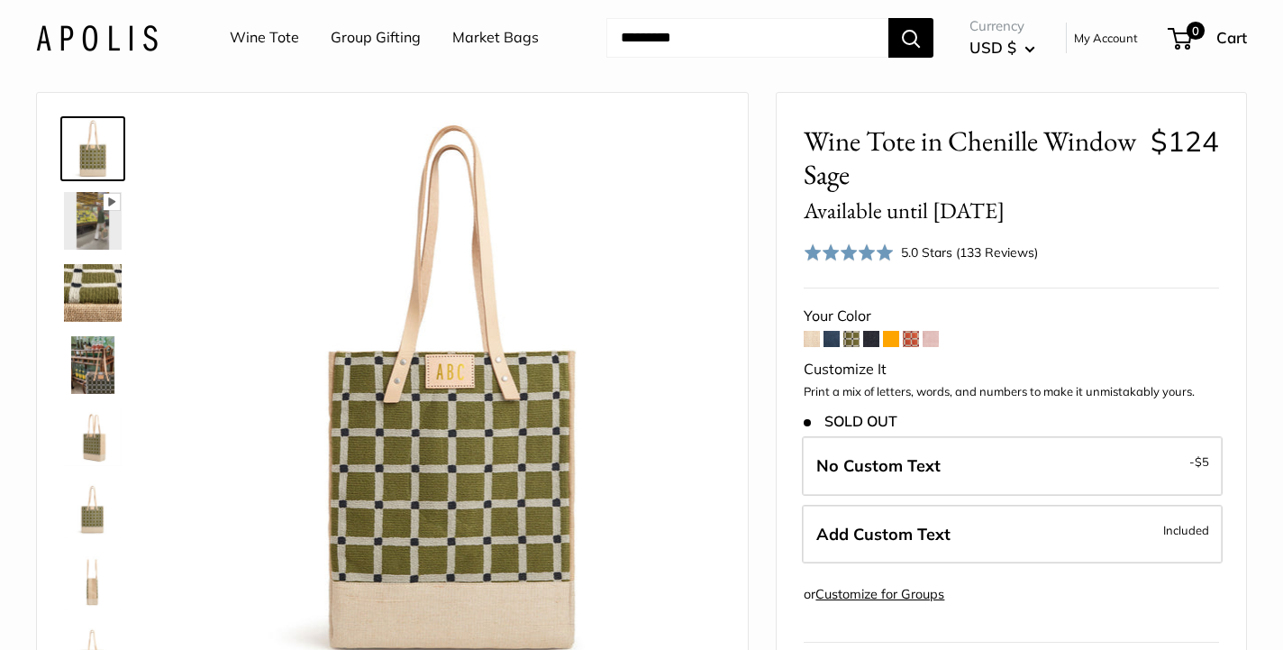
click at [121, 189] on link at bounding box center [92, 220] width 65 height 65
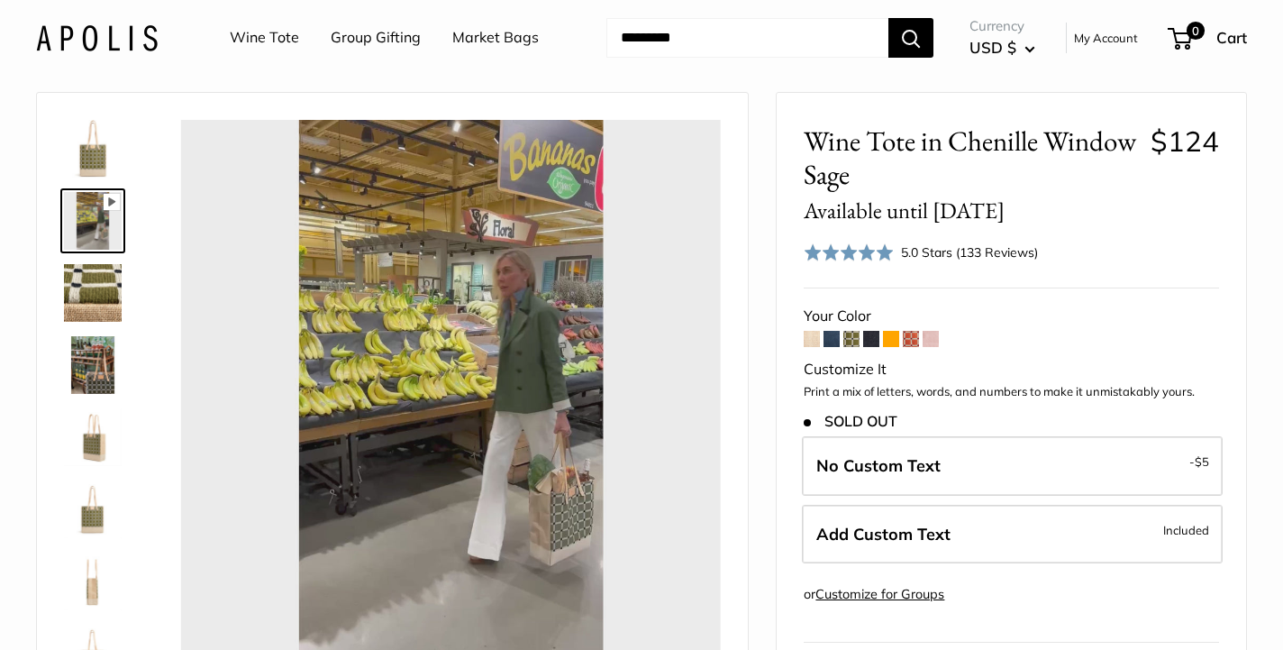
type input "*"
